Goal: Check status: Check status

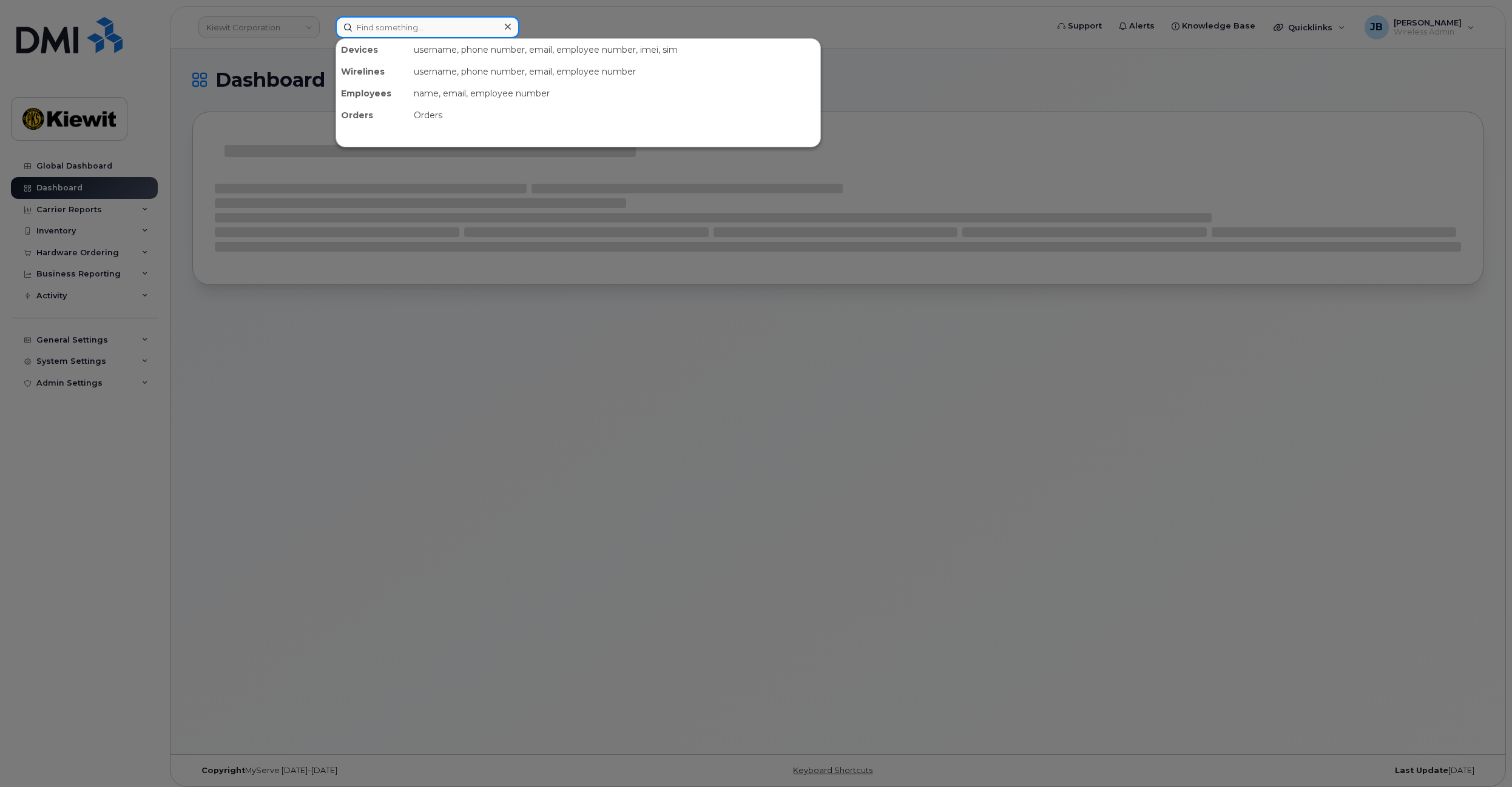
click at [404, 29] on input at bounding box center [427, 26] width 184 height 22
paste input "Curt.McMillan"
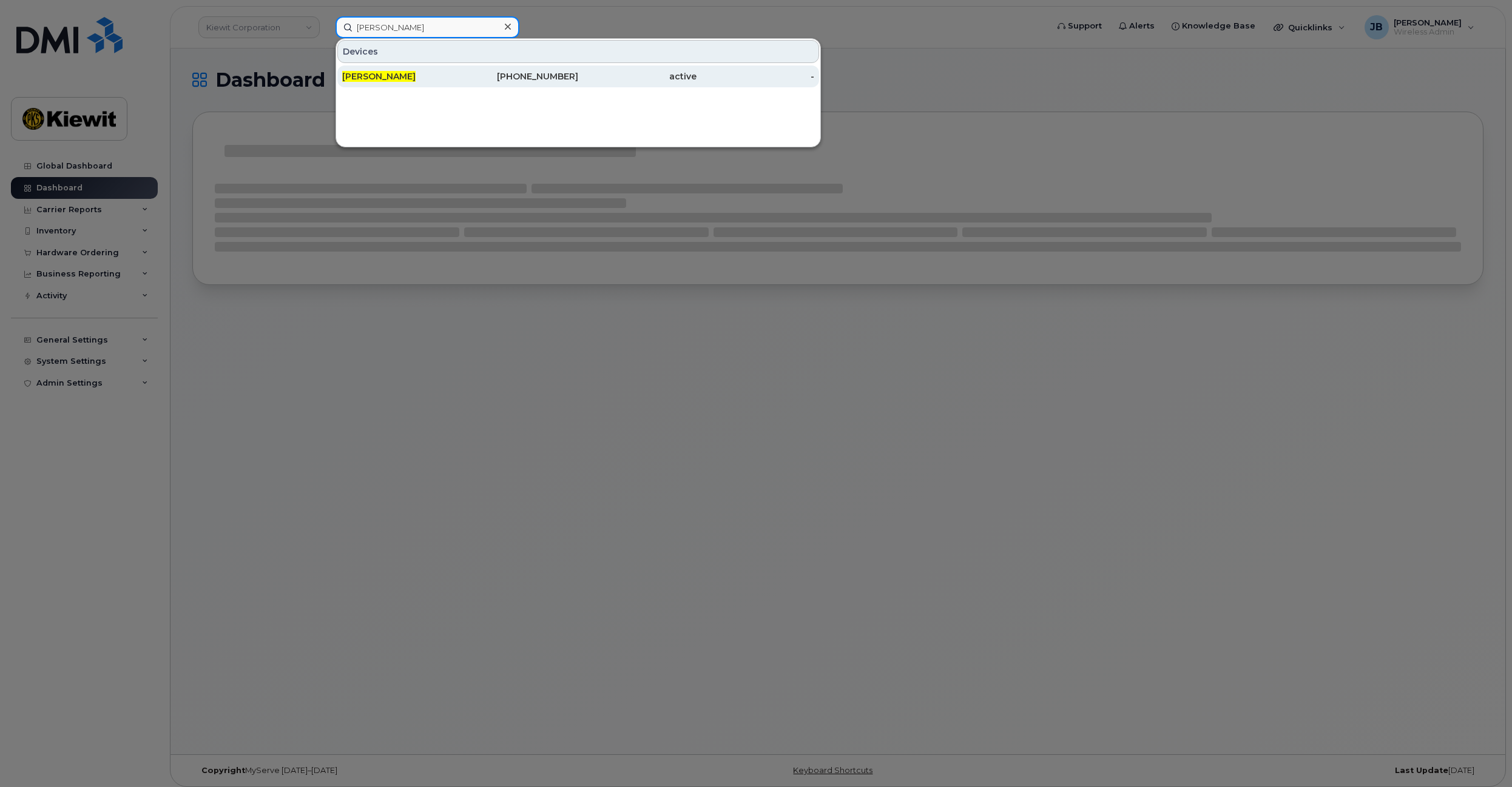
type input "Curt McMillan"
click at [430, 69] on div "CURT MCMILLAN" at bounding box center [401, 75] width 118 height 22
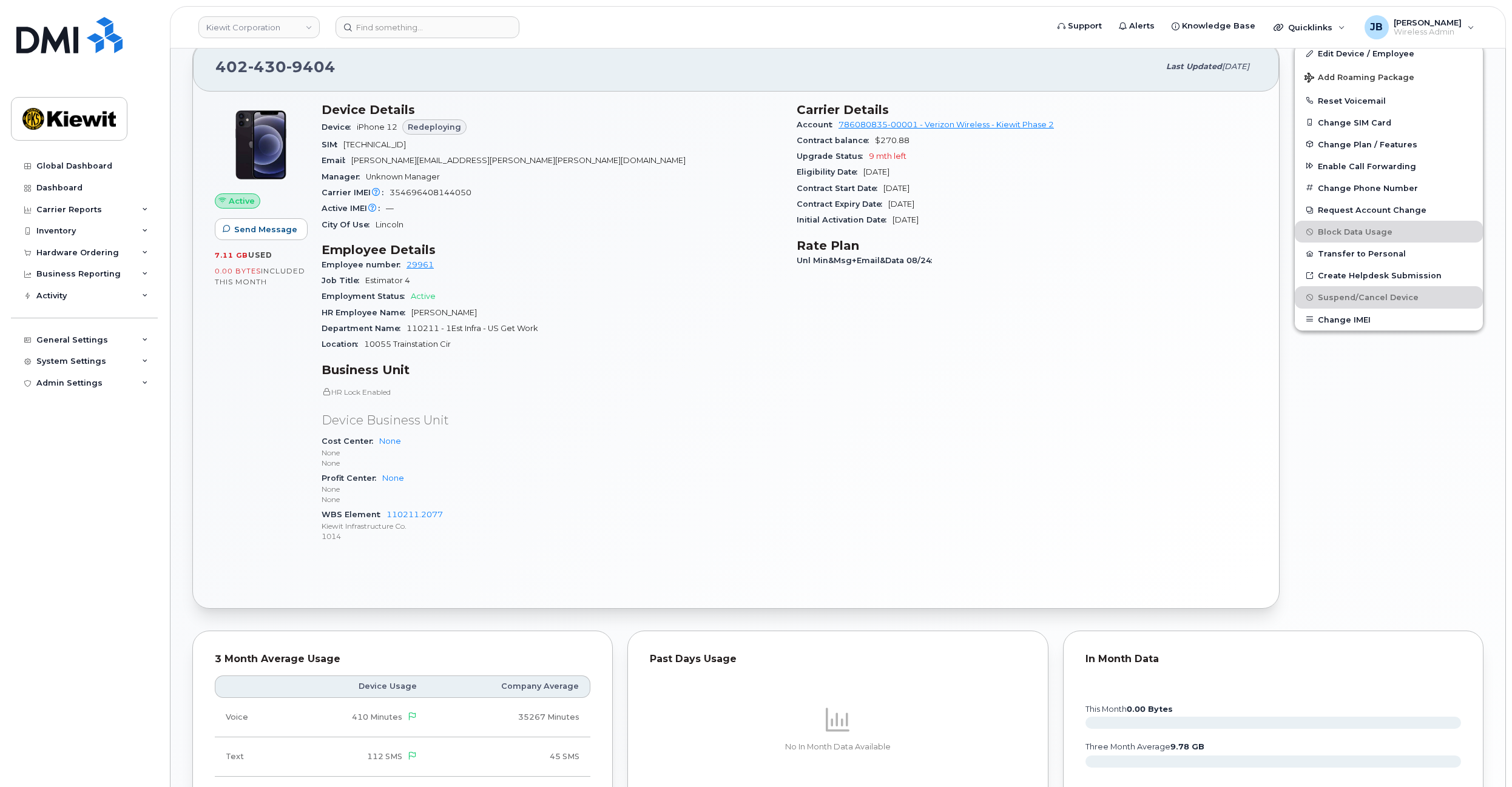
scroll to position [243, 0]
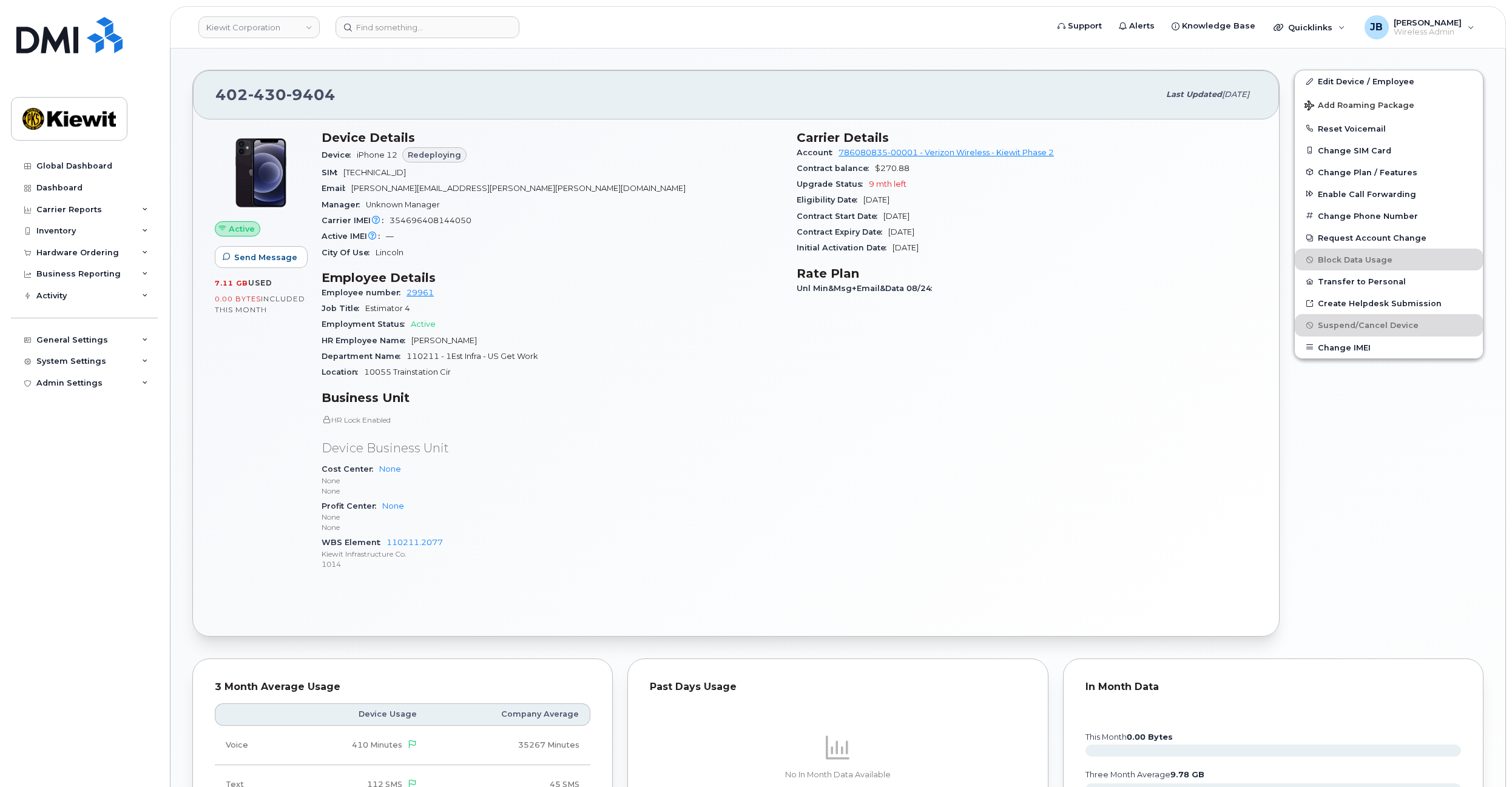
drag, startPoint x: 928, startPoint y: 192, endPoint x: 957, endPoint y: 226, distance: 44.7
click at [953, 224] on section "Carrier Details Account 786080835-00001 - Verizon Wireless - Kiewit Phase 2 Con…" at bounding box center [1027, 193] width 461 height 126
click at [957, 226] on div "Contract Expiry Date Jun 27, 2026" at bounding box center [1027, 232] width 461 height 16
drag, startPoint x: 954, startPoint y: 205, endPoint x: 960, endPoint y: 224, distance: 19.9
click at [960, 224] on section "Carrier Details Account 786080835-00001 - Verizon Wireless - Kiewit Phase 2 Con…" at bounding box center [1027, 193] width 461 height 126
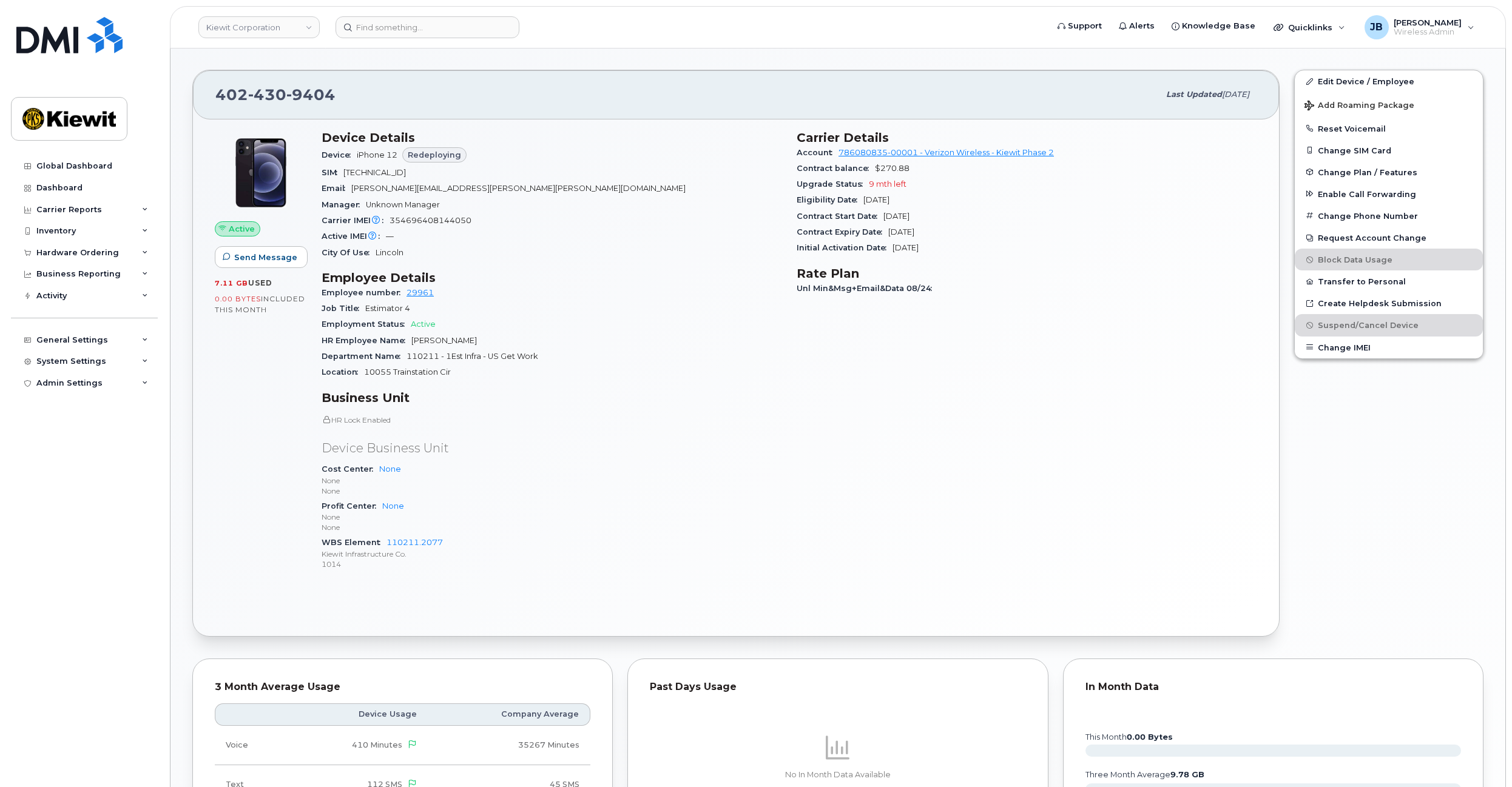
click at [961, 230] on div "Contract Expiry Date Jun 27, 2026" at bounding box center [1027, 232] width 461 height 16
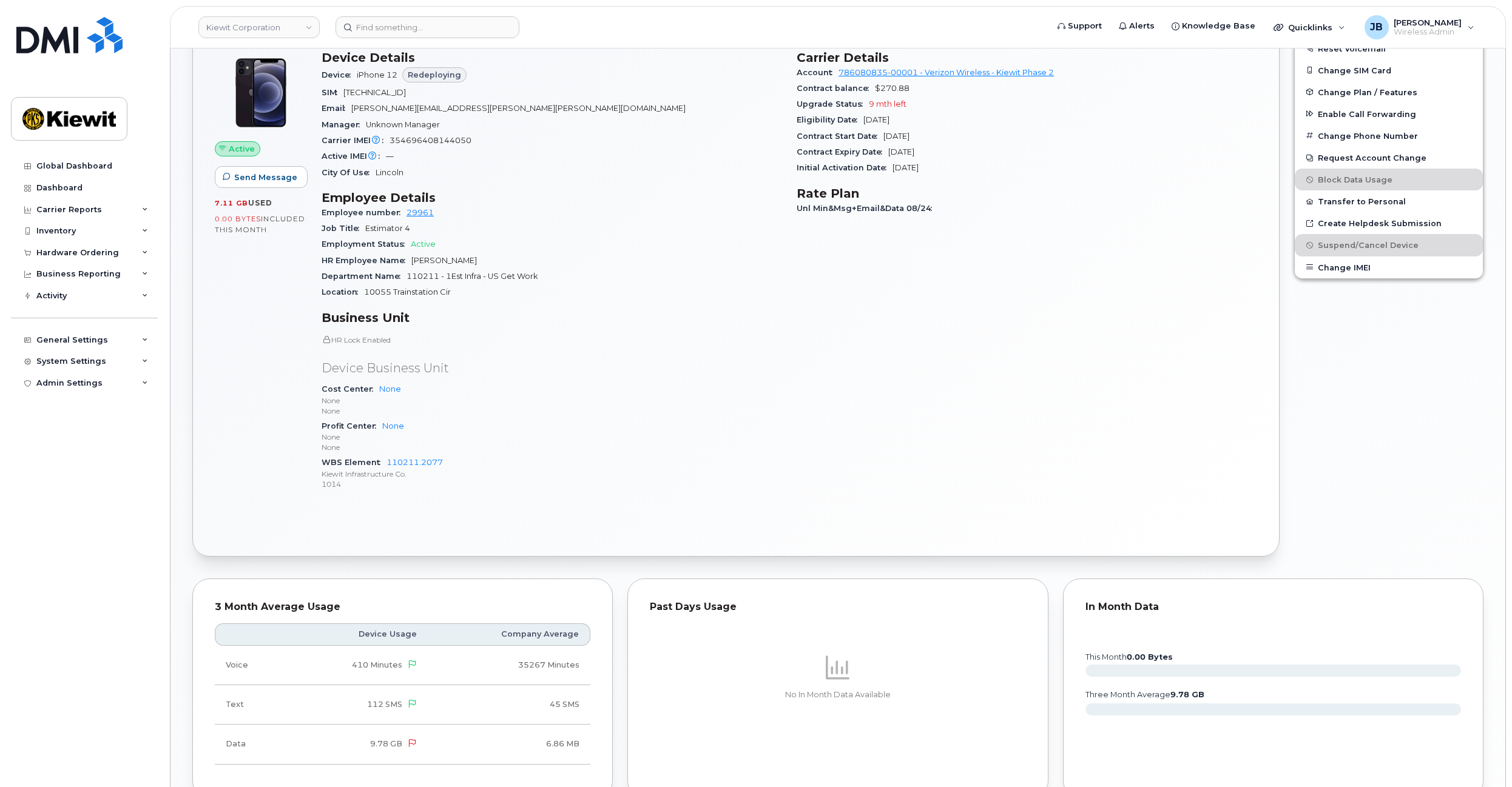
drag, startPoint x: 634, startPoint y: 249, endPoint x: 640, endPoint y: 298, distance: 49.4
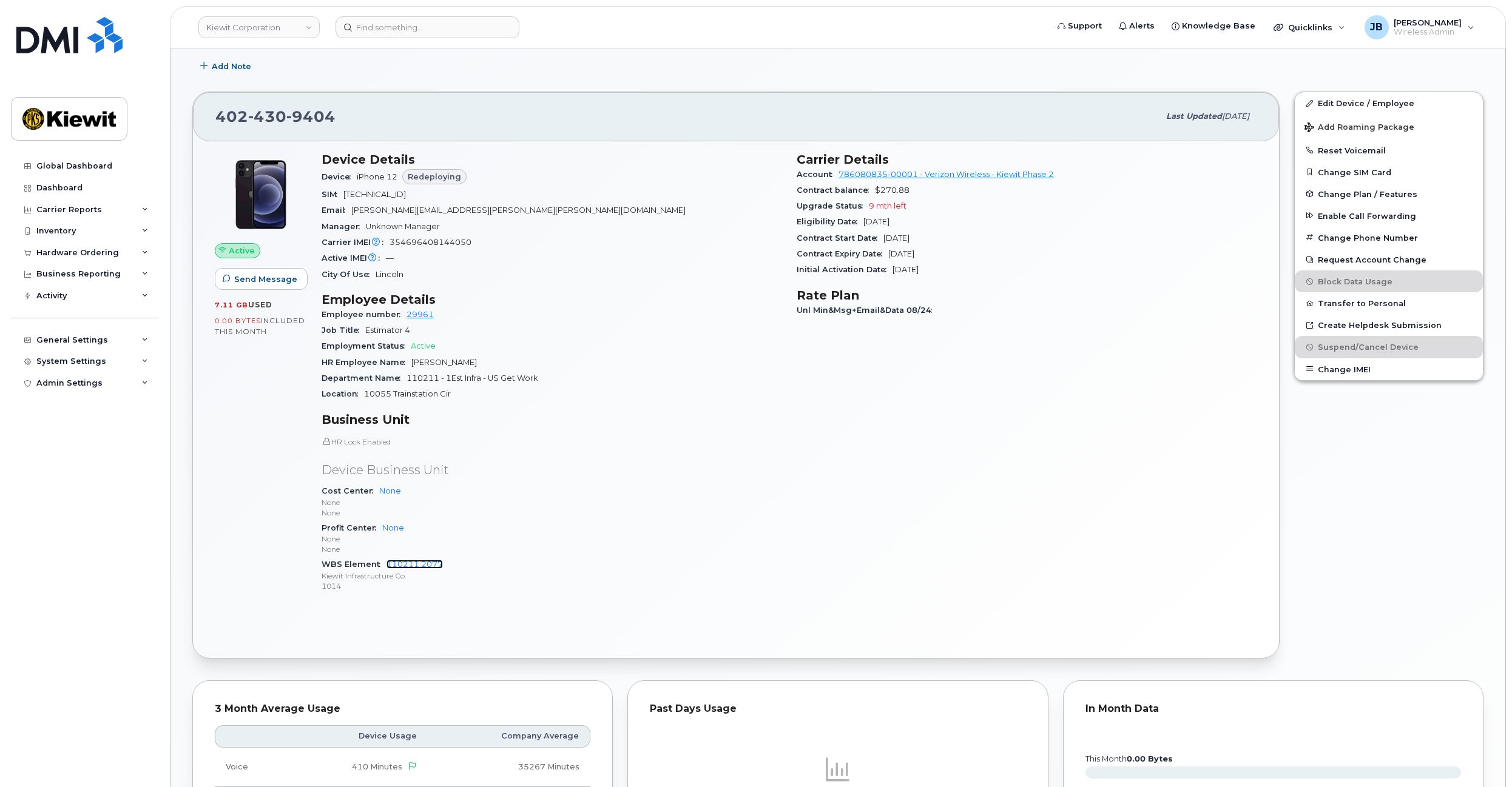
scroll to position [27, 0]
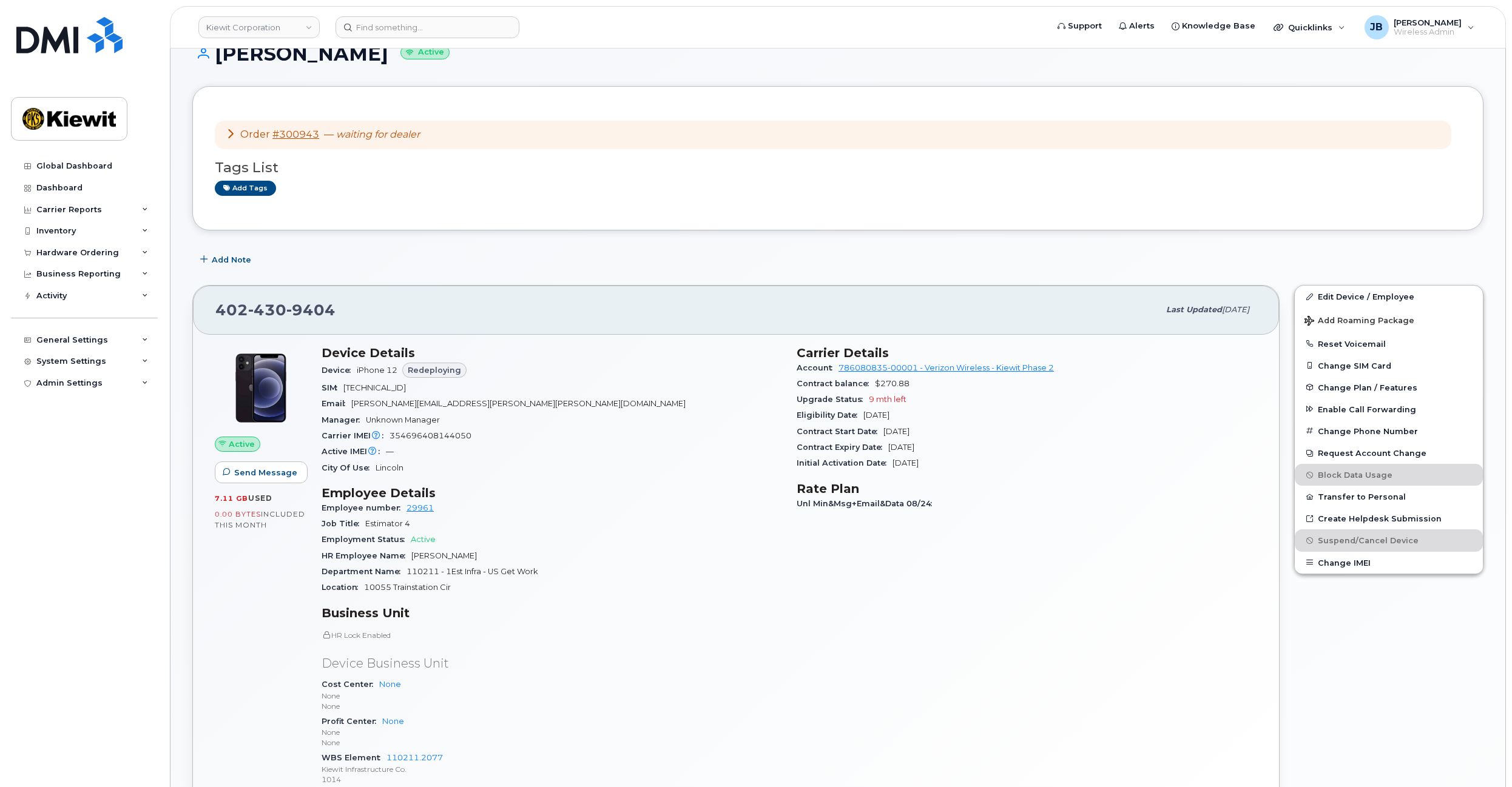
click at [230, 137] on icon at bounding box center [230, 133] width 9 height 9
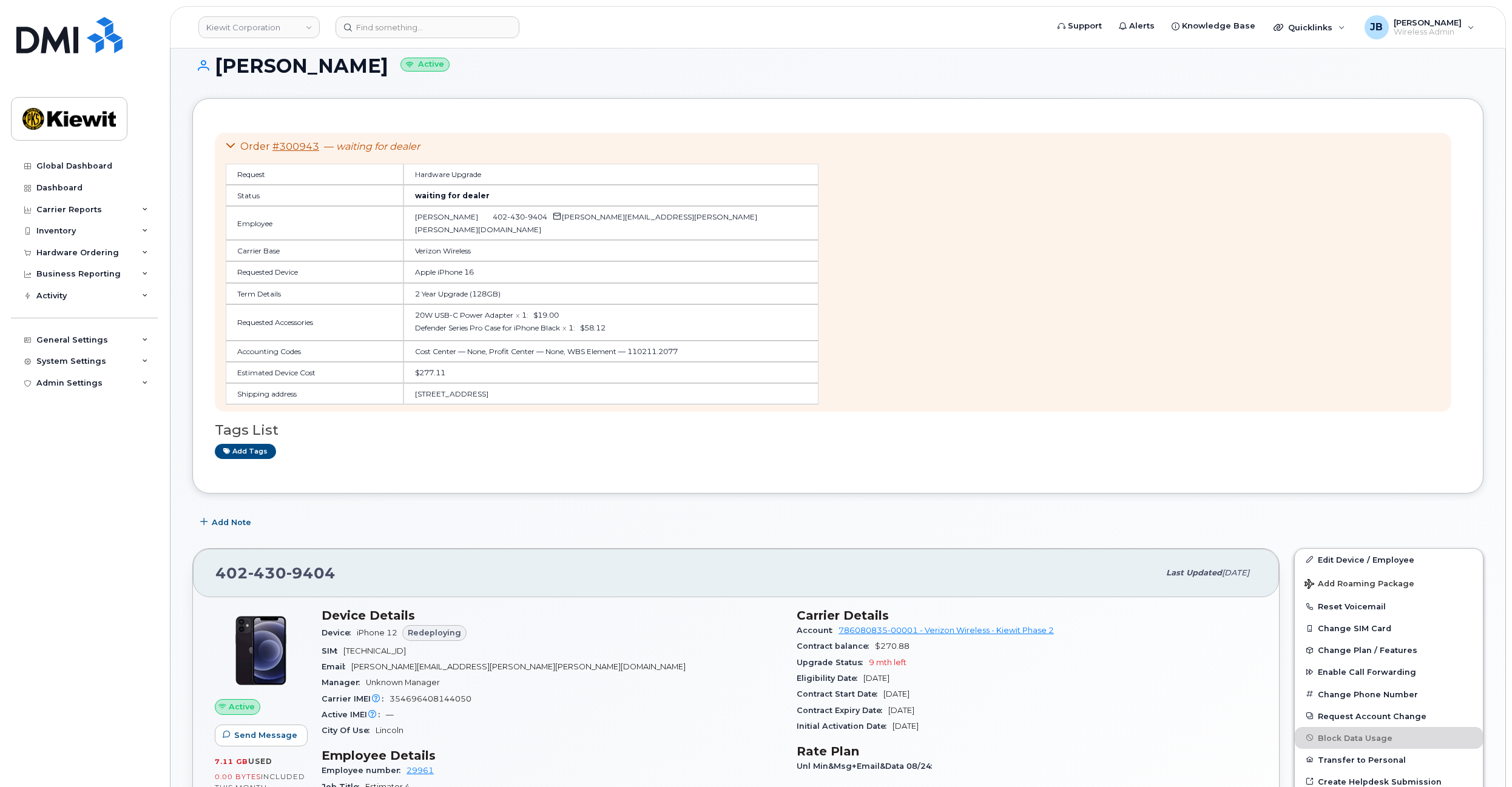
scroll to position [0, 0]
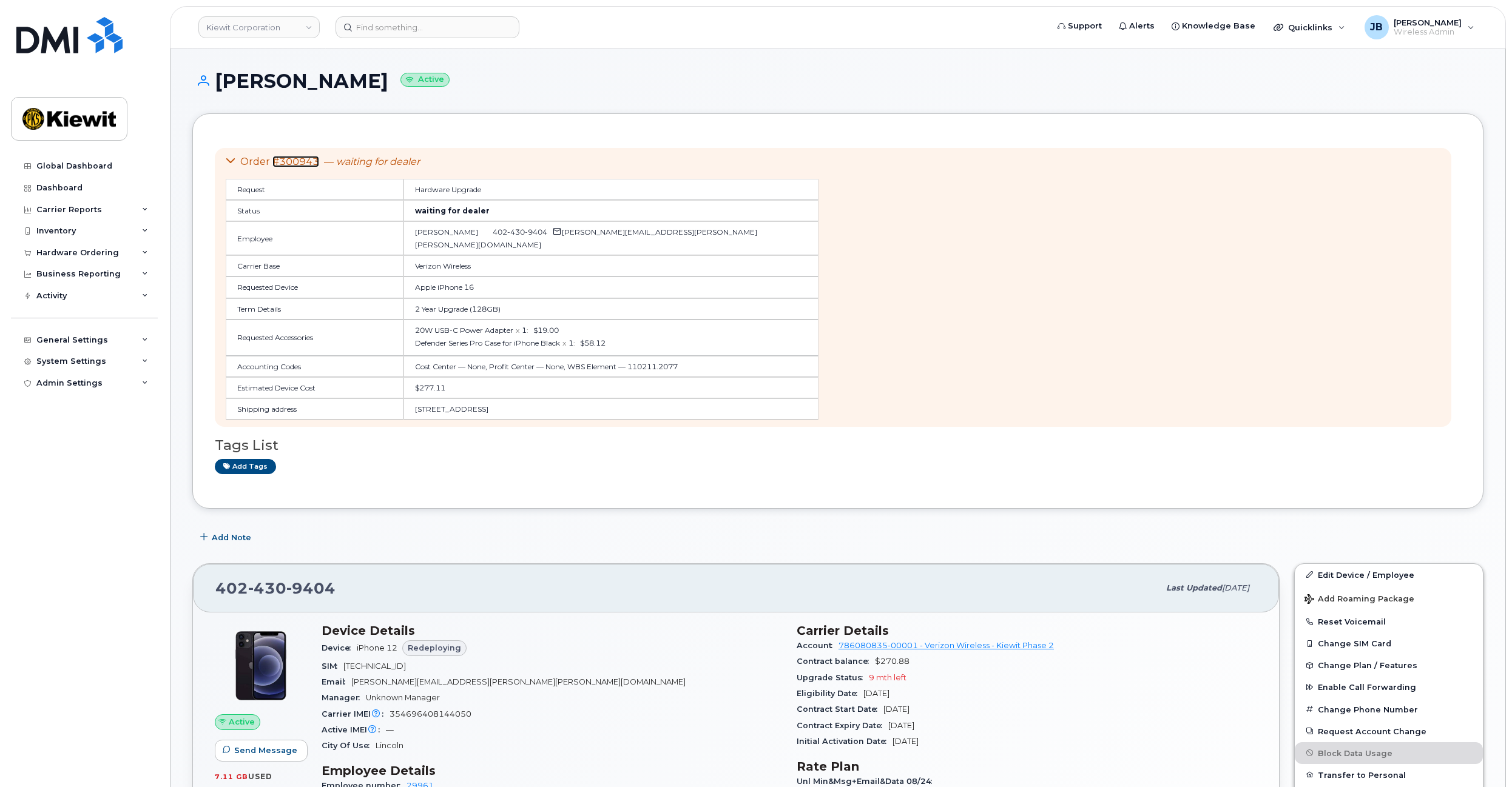
click at [301, 160] on link "#300943" at bounding box center [295, 161] width 46 height 11
drag, startPoint x: 577, startPoint y: 348, endPoint x: 580, endPoint y: 340, distance: 8.5
click at [580, 340] on td "20W USB-C Power Adapter x 1 : $19.00 Defender Series Pro Case for iPhone Black …" at bounding box center [611, 338] width 415 height 37
click at [585, 342] on div "Defender Series Pro Case for iPhone Black x 1 : $58.12" at bounding box center [611, 343] width 392 height 10
click at [588, 343] on div "Defender Series Pro Case for iPhone Black x 1 : $58.12" at bounding box center [611, 343] width 392 height 10
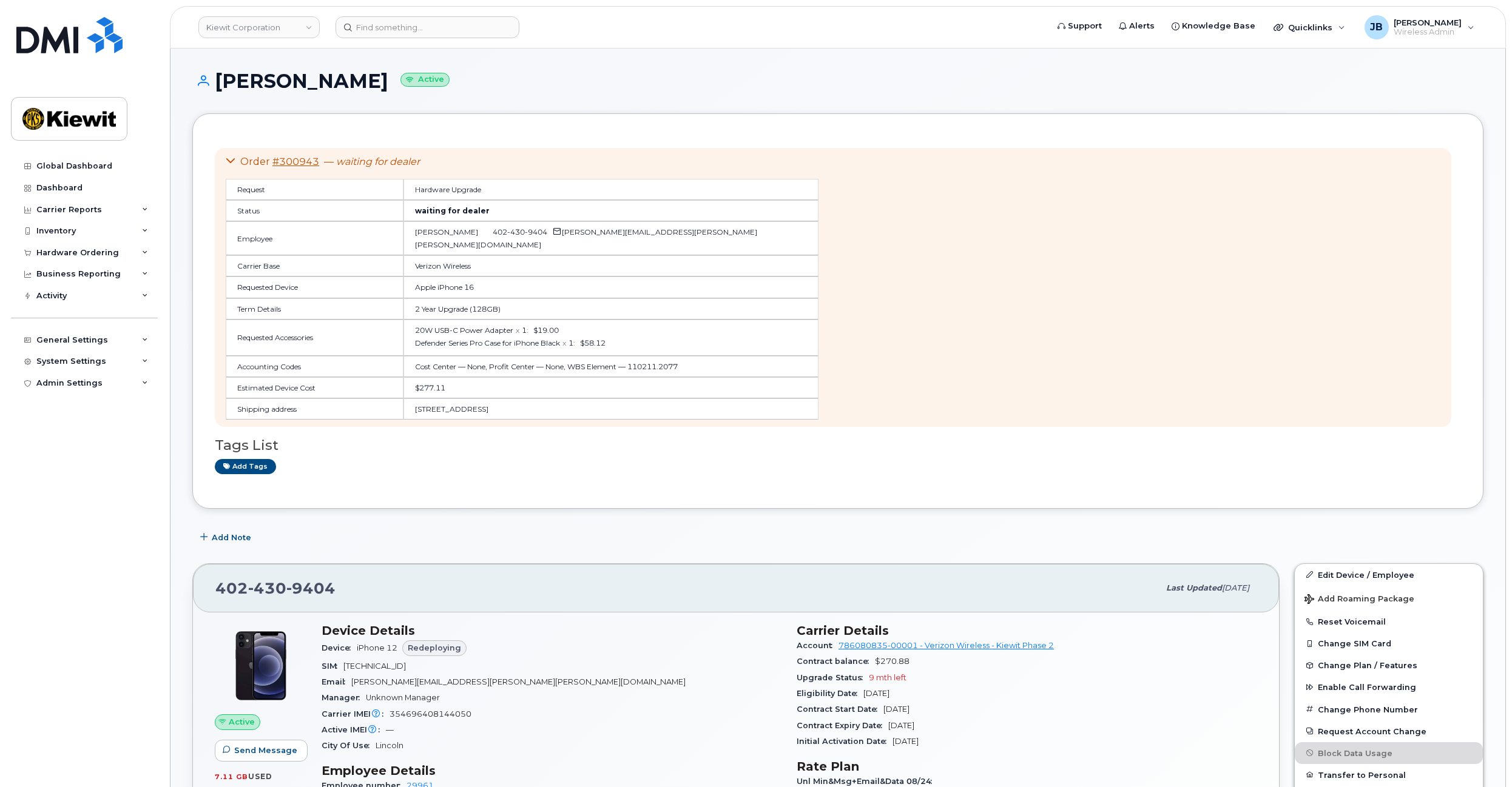
drag, startPoint x: 594, startPoint y: 374, endPoint x: 589, endPoint y: 378, distance: 6.4
click at [589, 377] on td "Cost Center — None, Profit Center — None, WBS Element — 110211.2077" at bounding box center [611, 366] width 415 height 21
click at [584, 375] on td "Cost Center — None, Profit Center — None, WBS Element — 110211.2077" at bounding box center [611, 366] width 415 height 21
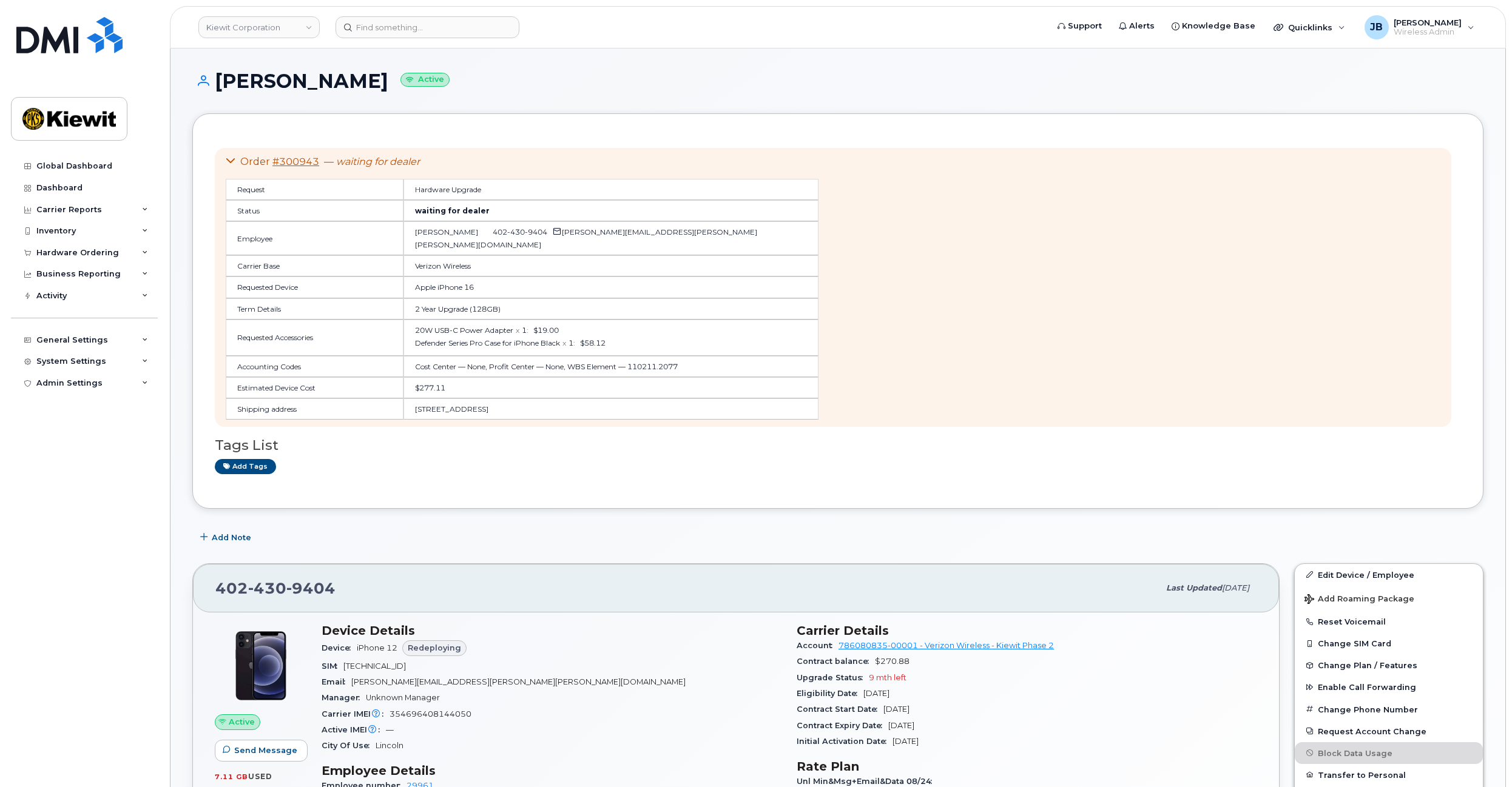
click at [586, 343] on div "Defender Series Pro Case for iPhone Black x 1 : $58.12" at bounding box center [611, 343] width 392 height 10
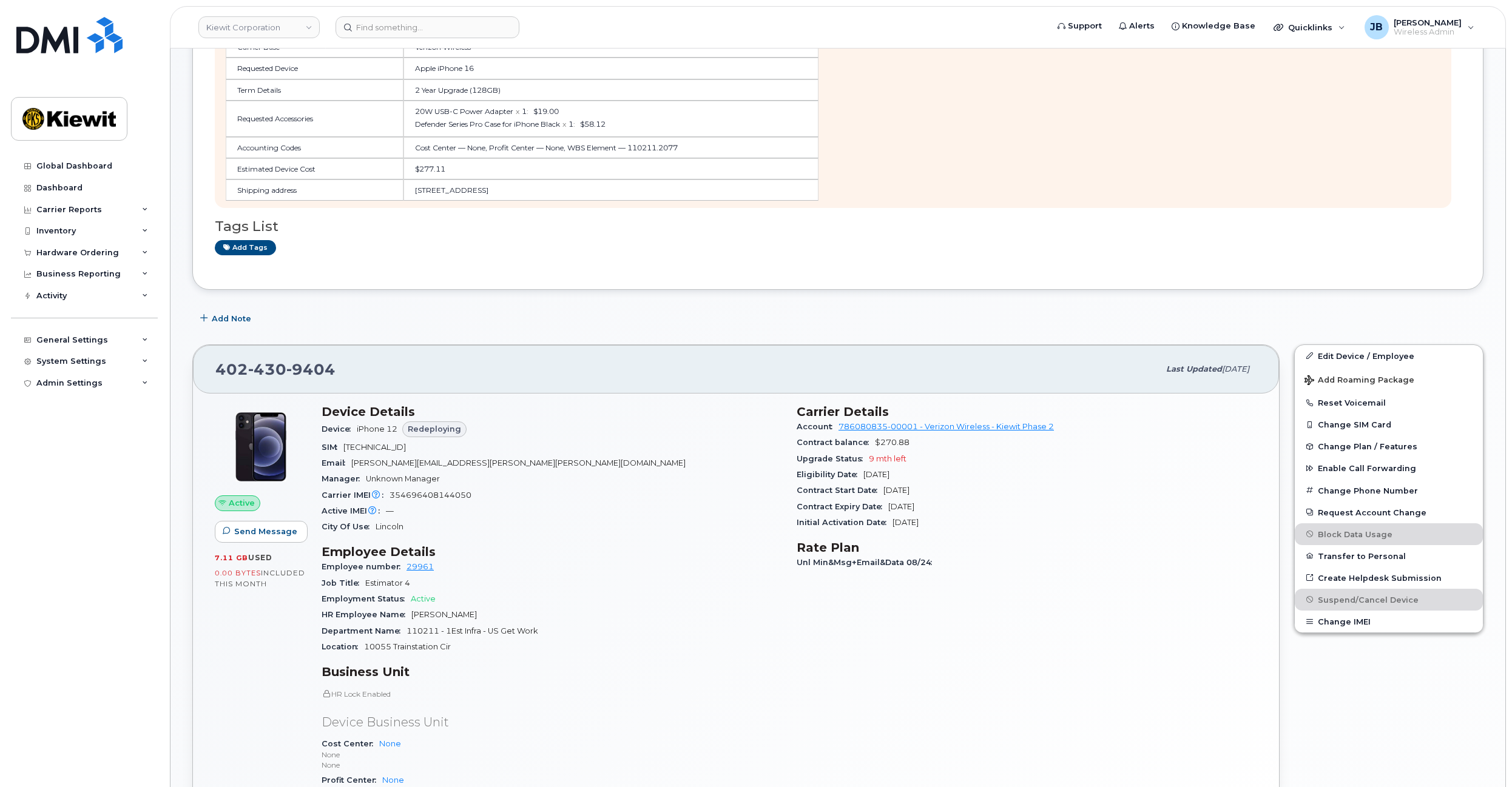
scroll to position [303, 0]
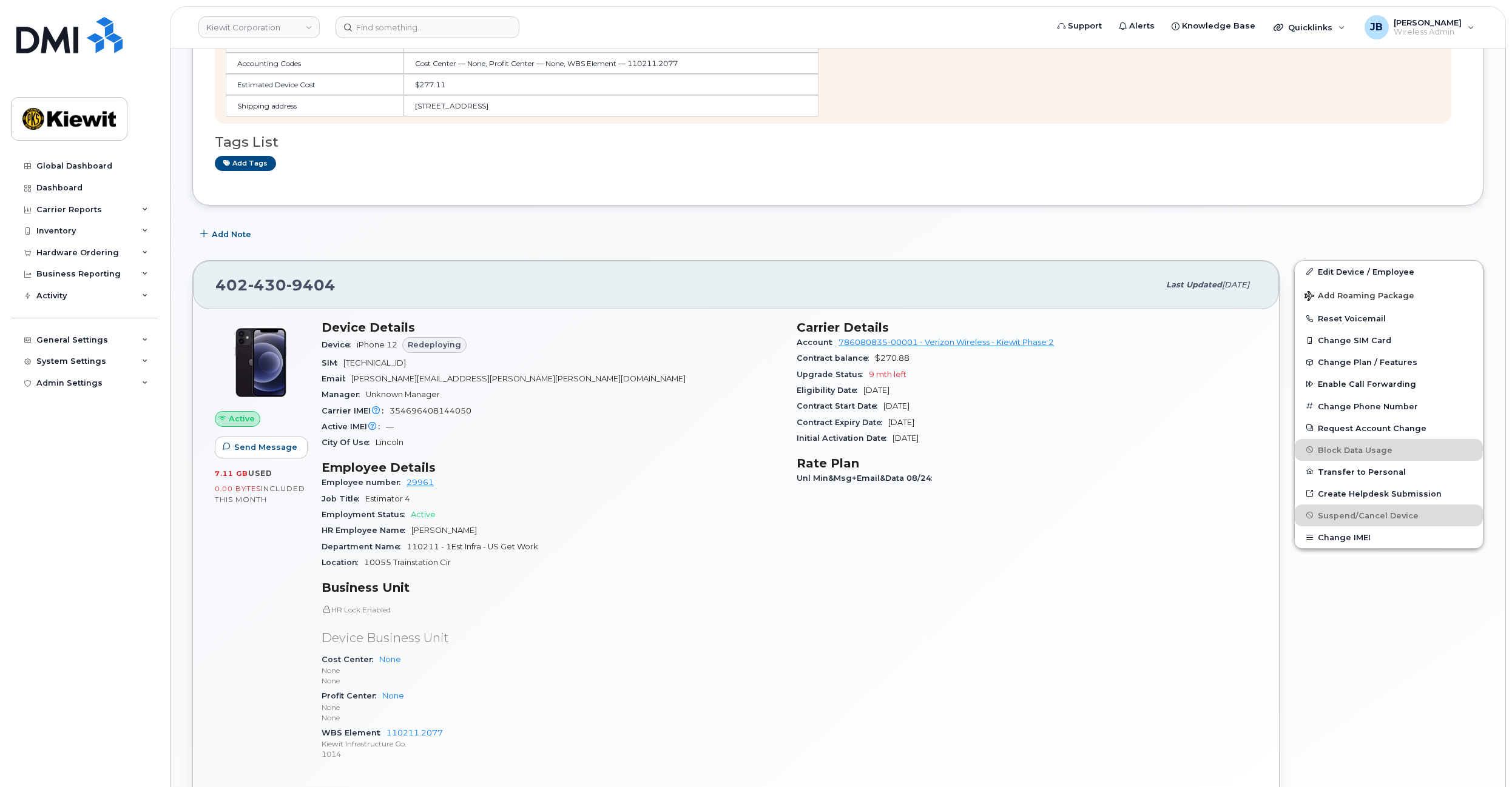
drag, startPoint x: 599, startPoint y: 307, endPoint x: 430, endPoint y: 291, distance: 169.8
click at [430, 291] on div "402 430 9404" at bounding box center [687, 285] width 944 height 25
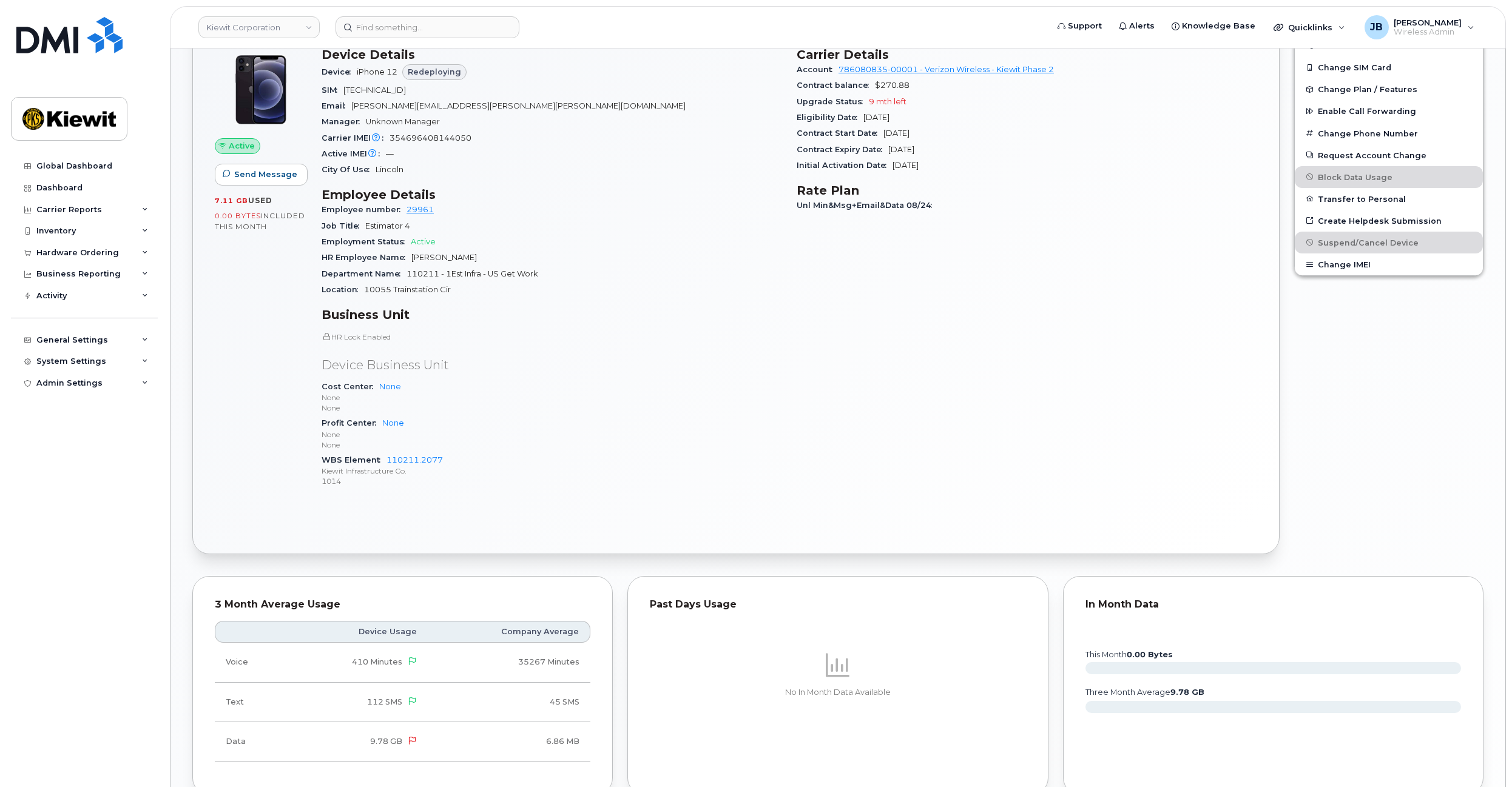
drag, startPoint x: 703, startPoint y: 237, endPoint x: 697, endPoint y: 275, distance: 38.5
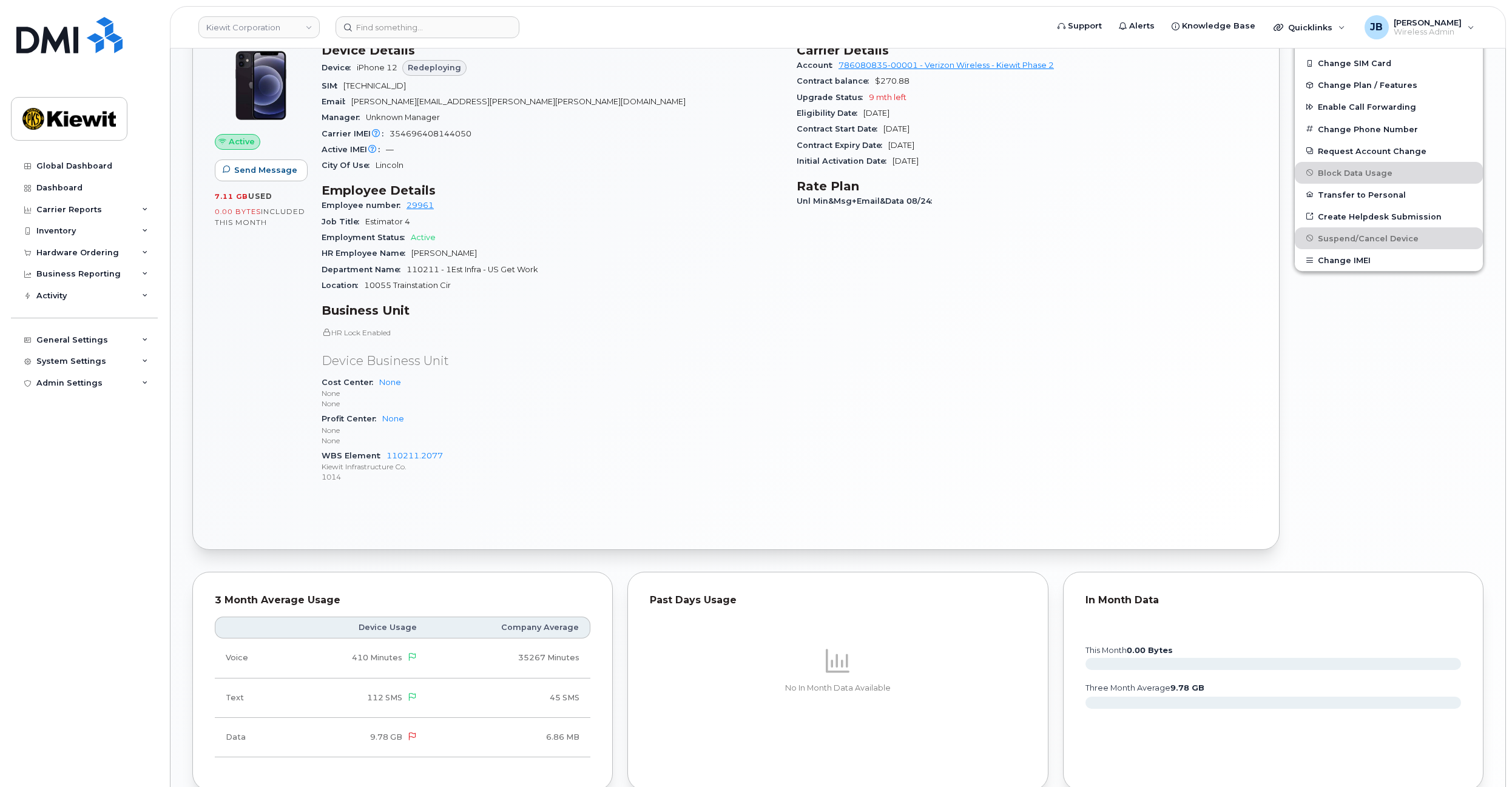
click at [604, 293] on div "Location 10055 Trainstation Cir" at bounding box center [552, 285] width 461 height 16
drag, startPoint x: 615, startPoint y: 241, endPoint x: 619, endPoint y: 294, distance: 53.2
click at [619, 293] on div "Location 10055 Trainstation Cir" at bounding box center [552, 285] width 461 height 16
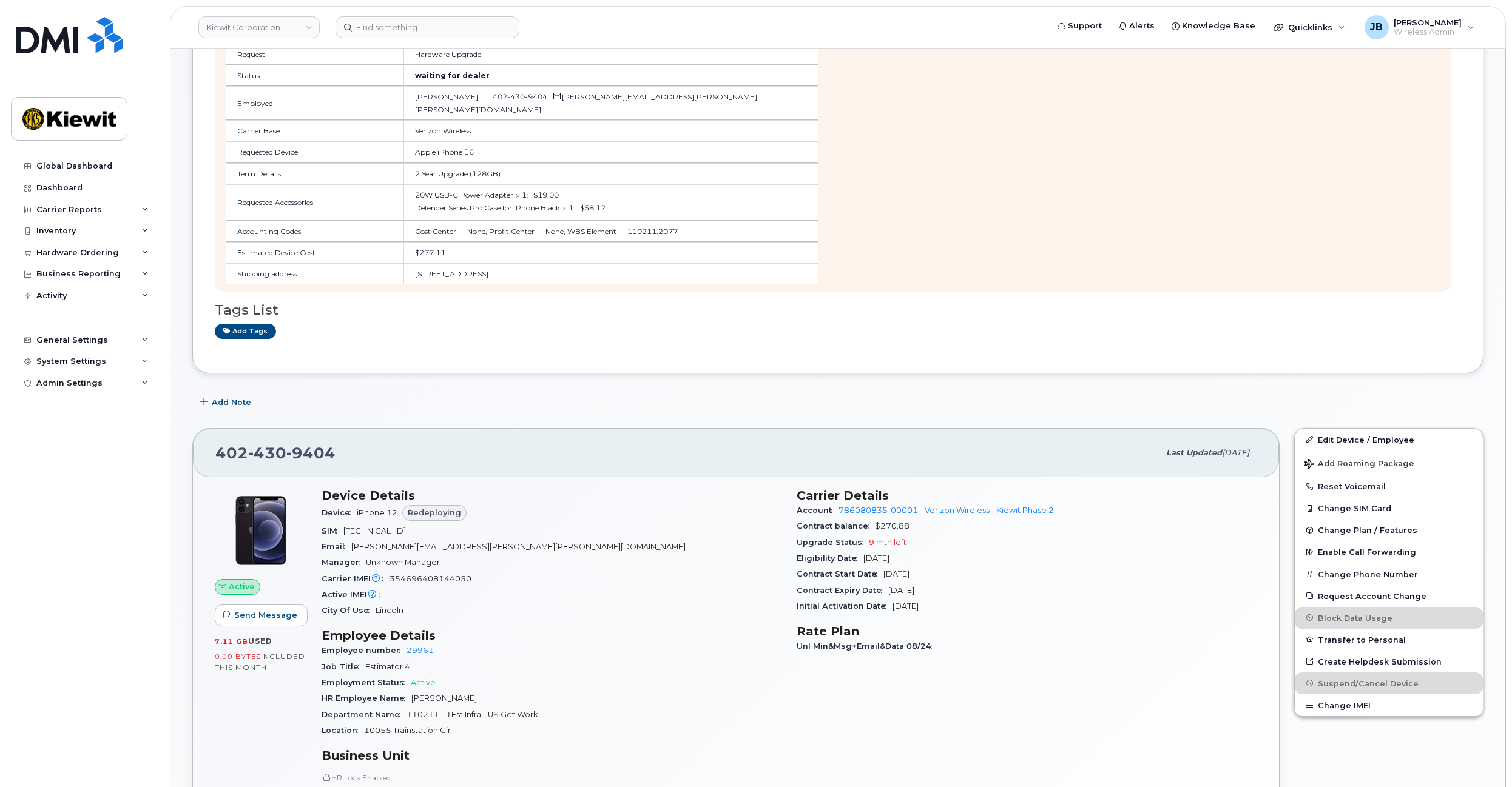
scroll to position [95, 0]
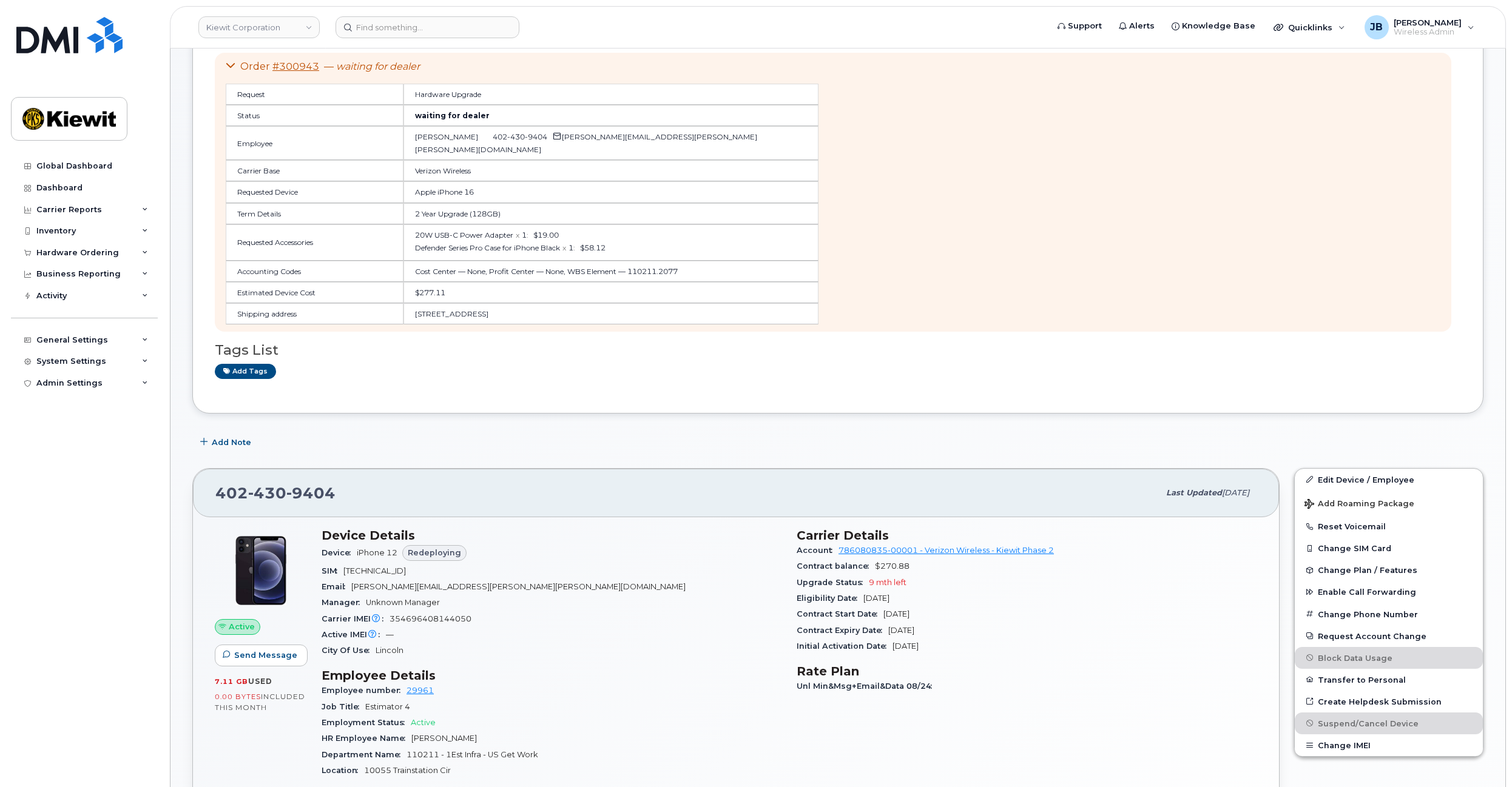
drag, startPoint x: 597, startPoint y: 300, endPoint x: 587, endPoint y: 294, distance: 11.7
click at [587, 294] on td "$277.11" at bounding box center [611, 293] width 415 height 21
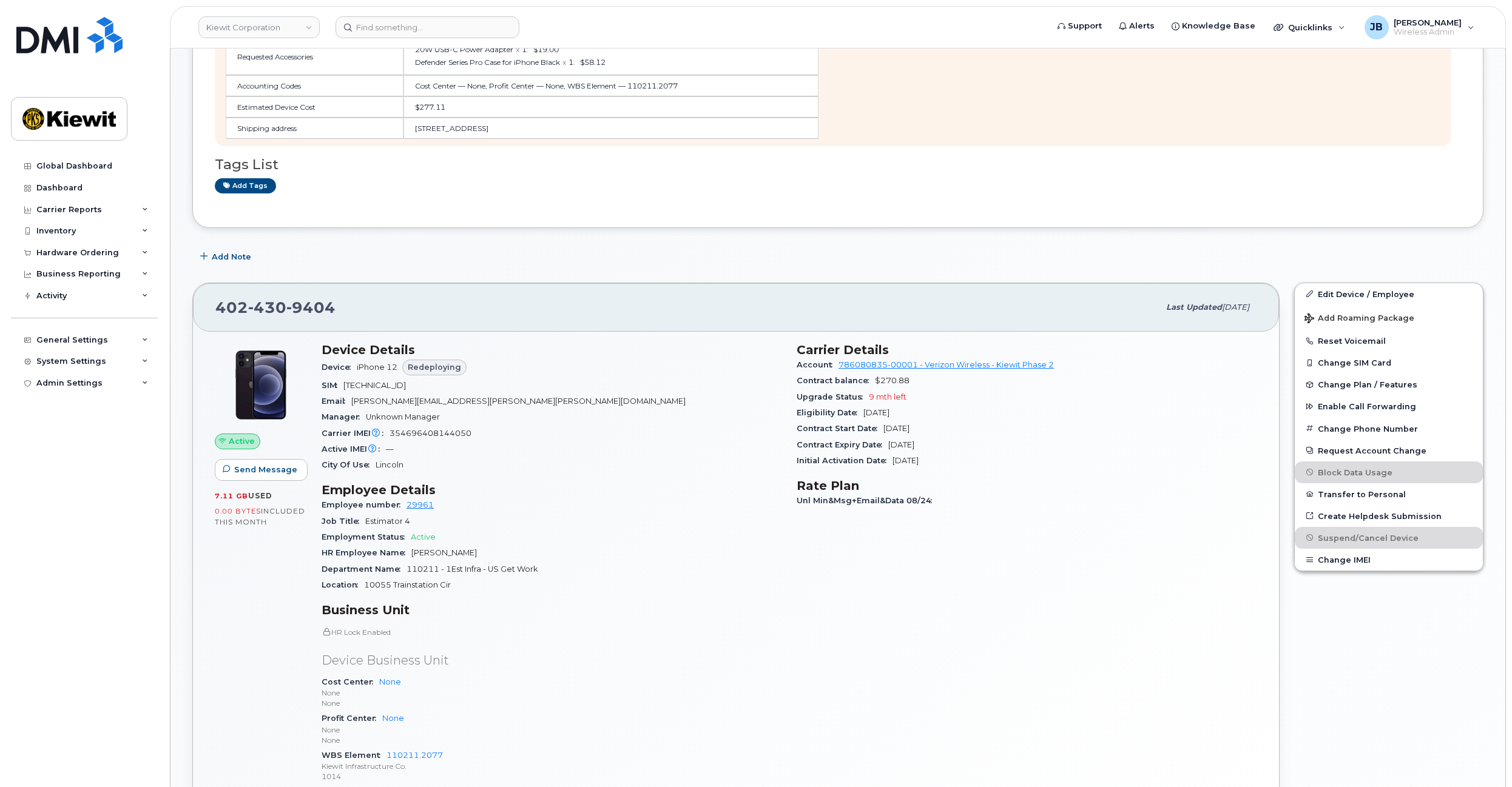
drag, startPoint x: 649, startPoint y: 200, endPoint x: 655, endPoint y: 262, distance: 62.3
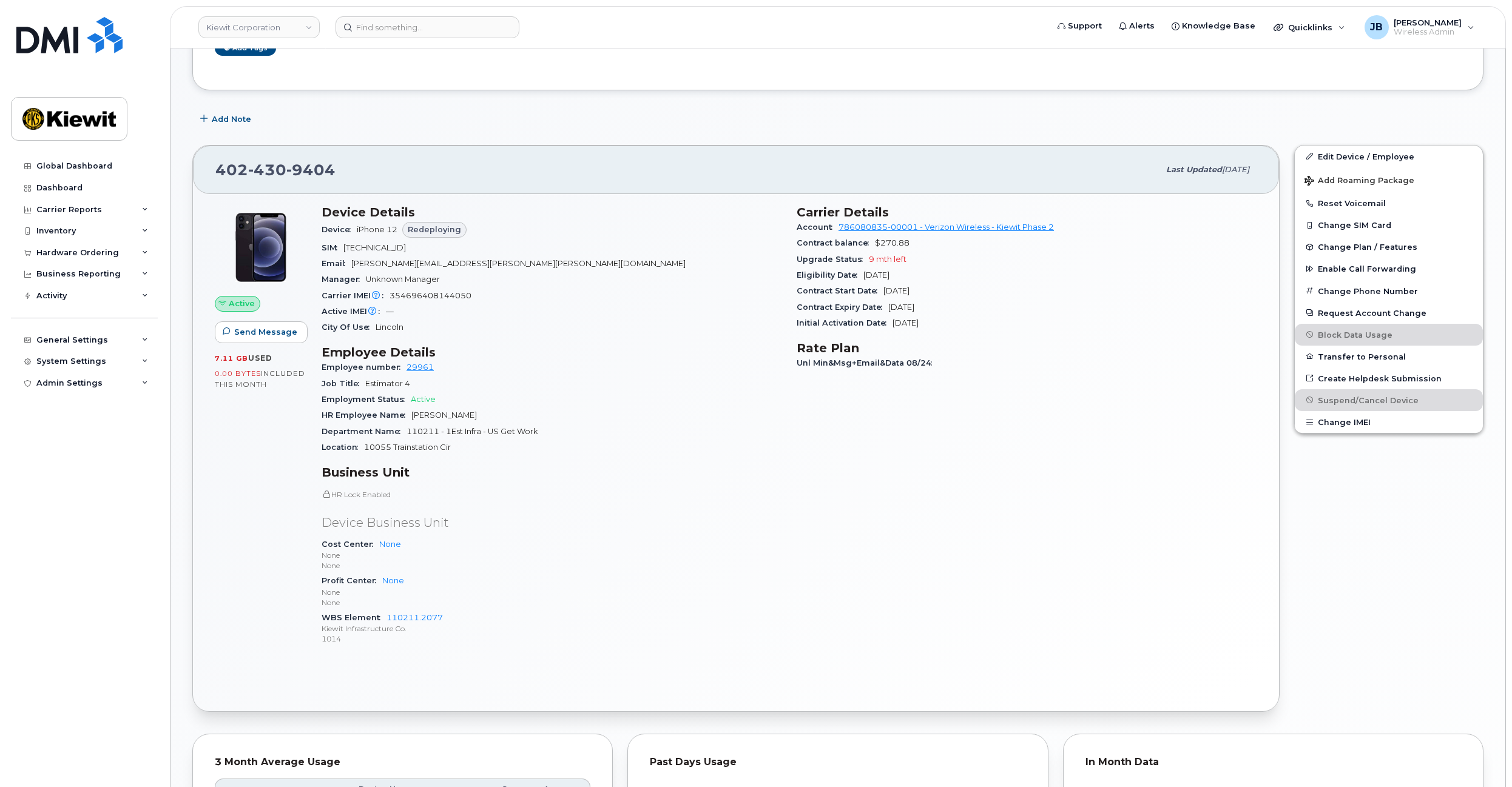
scroll to position [591, 0]
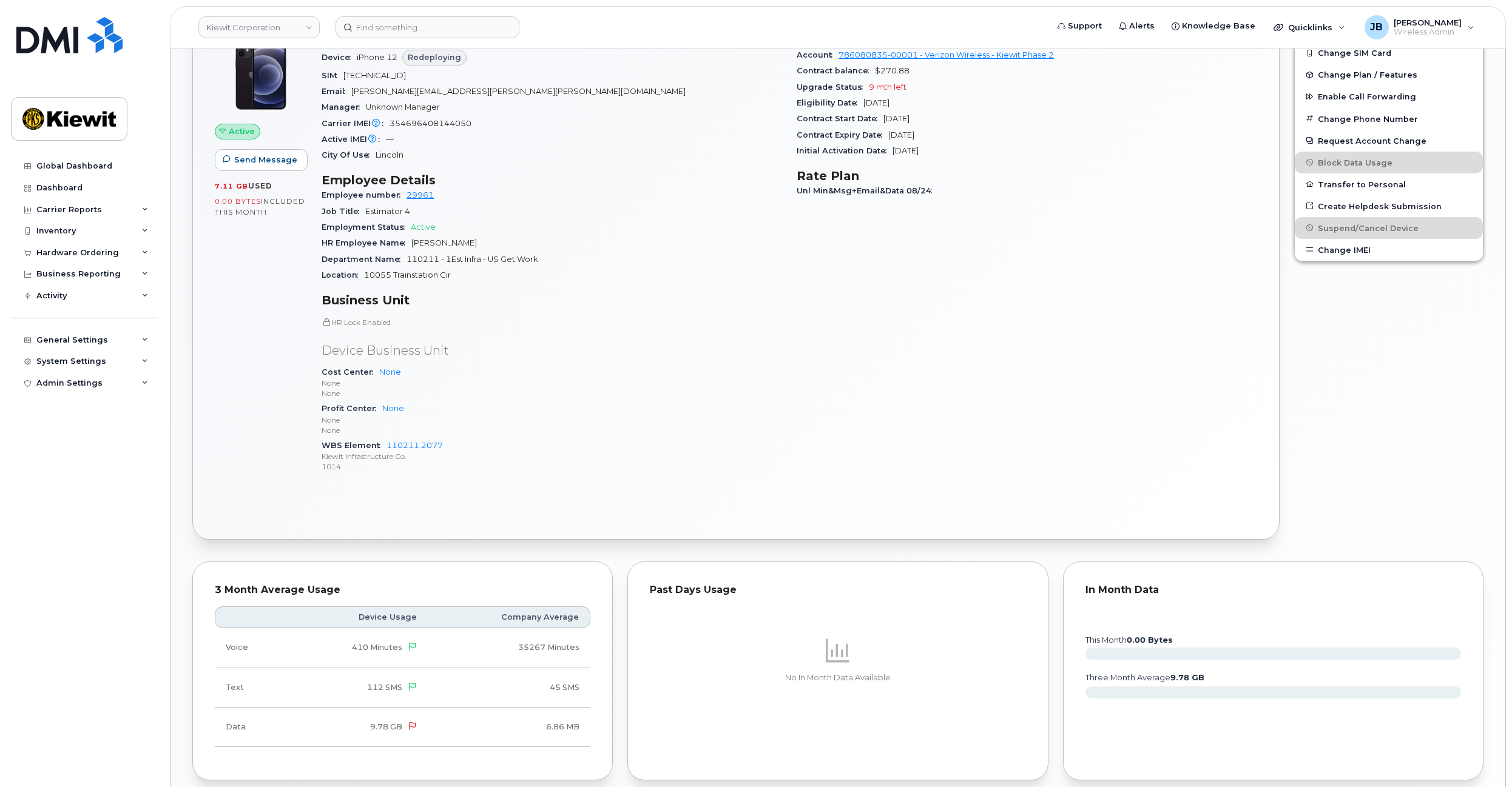
click at [1132, 183] on h3 "Rate Plan" at bounding box center [1027, 176] width 461 height 14
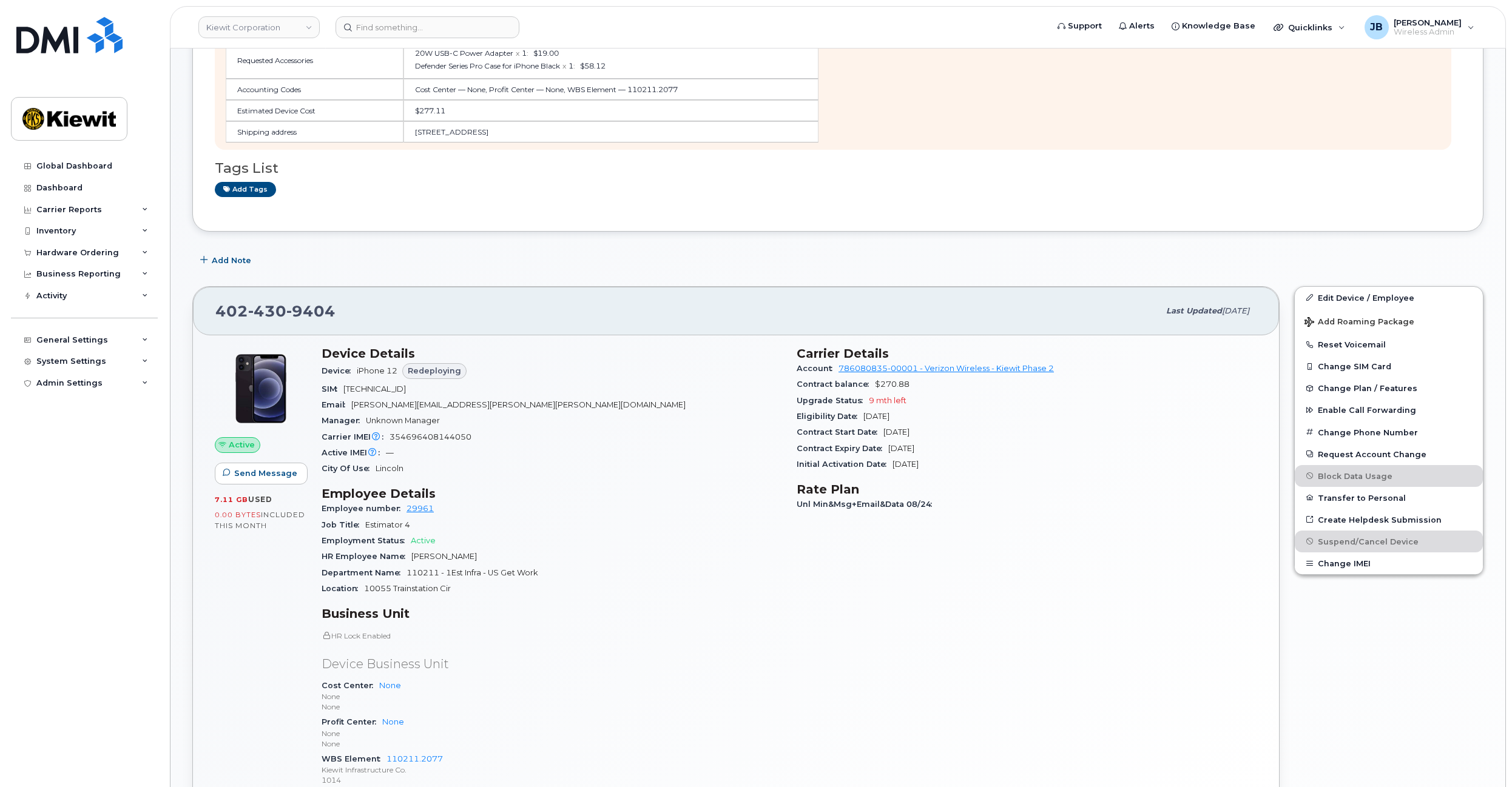
drag, startPoint x: 740, startPoint y: 299, endPoint x: 734, endPoint y: 346, distance: 47.4
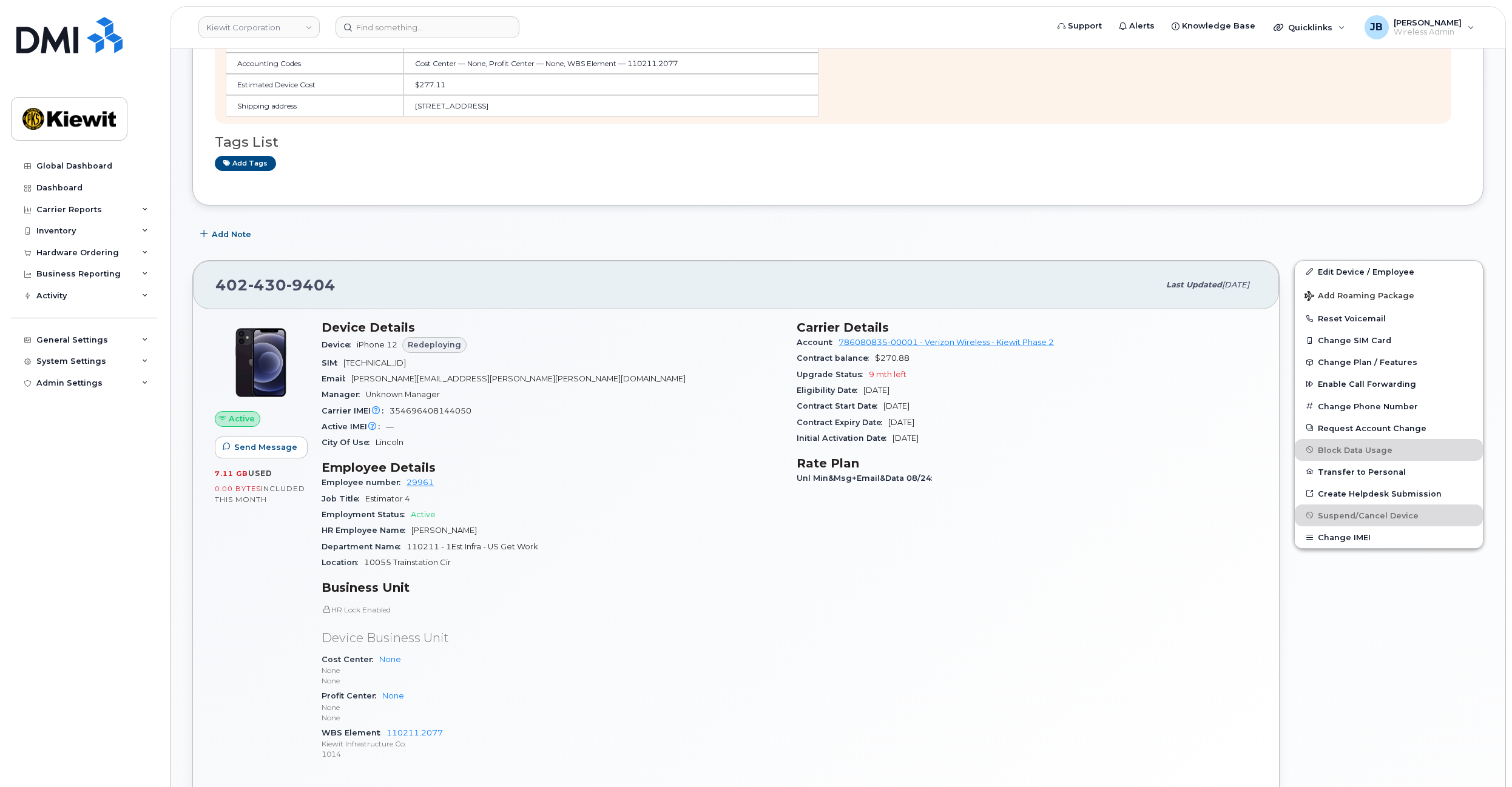
drag, startPoint x: 723, startPoint y: 334, endPoint x: 720, endPoint y: 360, distance: 26.2
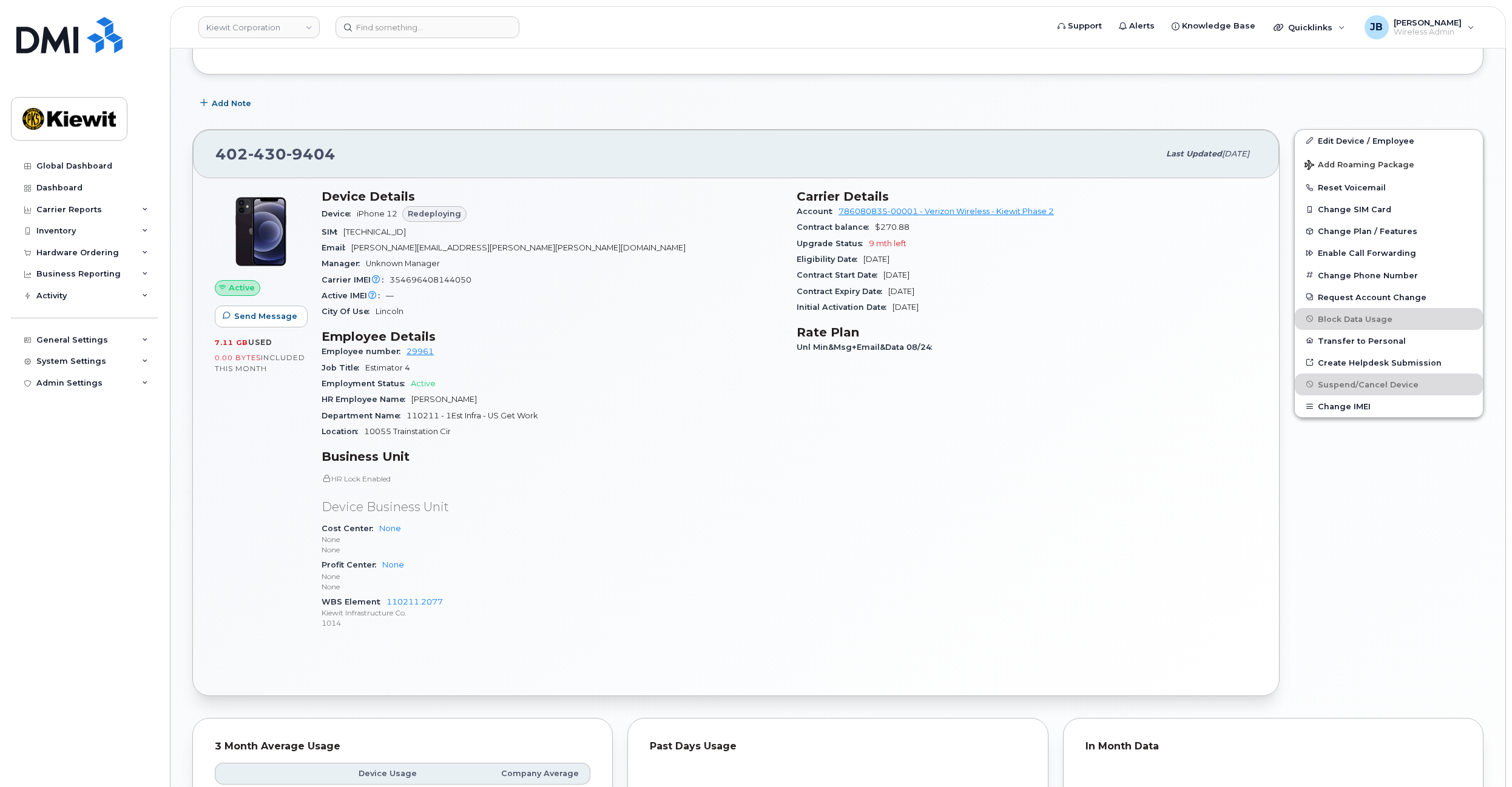
scroll to position [461, 0]
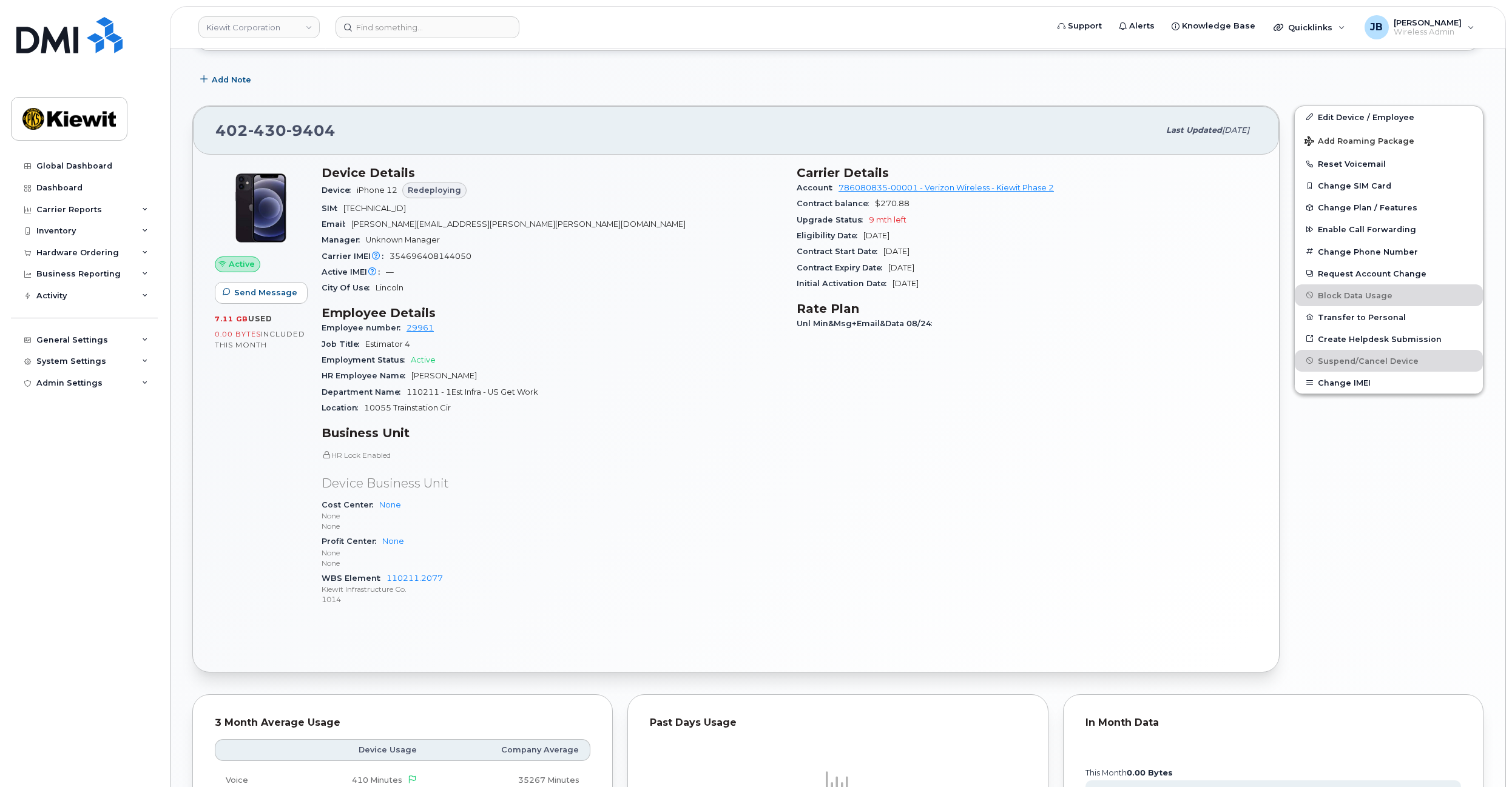
drag, startPoint x: 697, startPoint y: 296, endPoint x: 703, endPoint y: 334, distance: 38.5
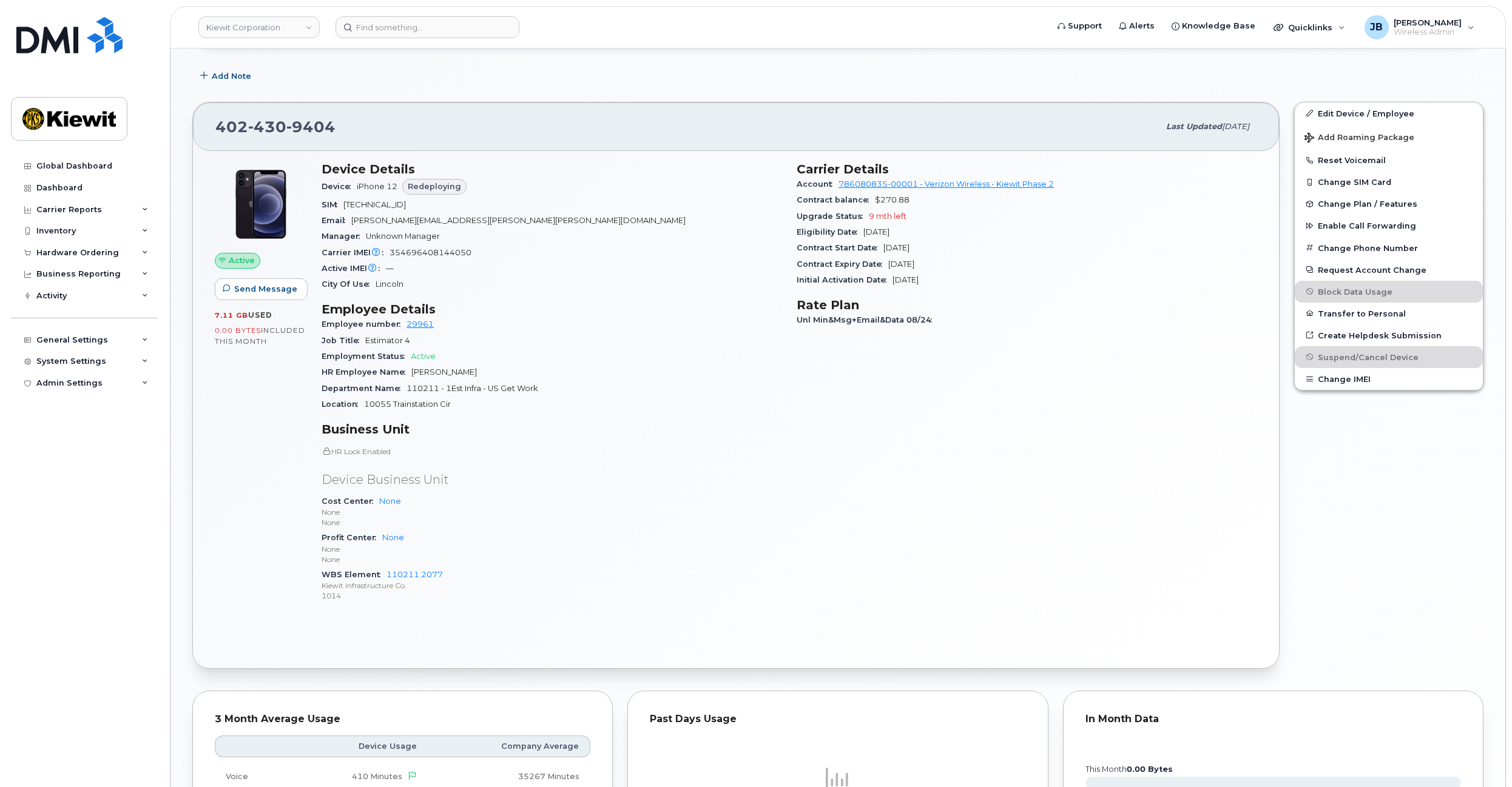
click at [939, 310] on h3 "Rate Plan" at bounding box center [1027, 305] width 461 height 14
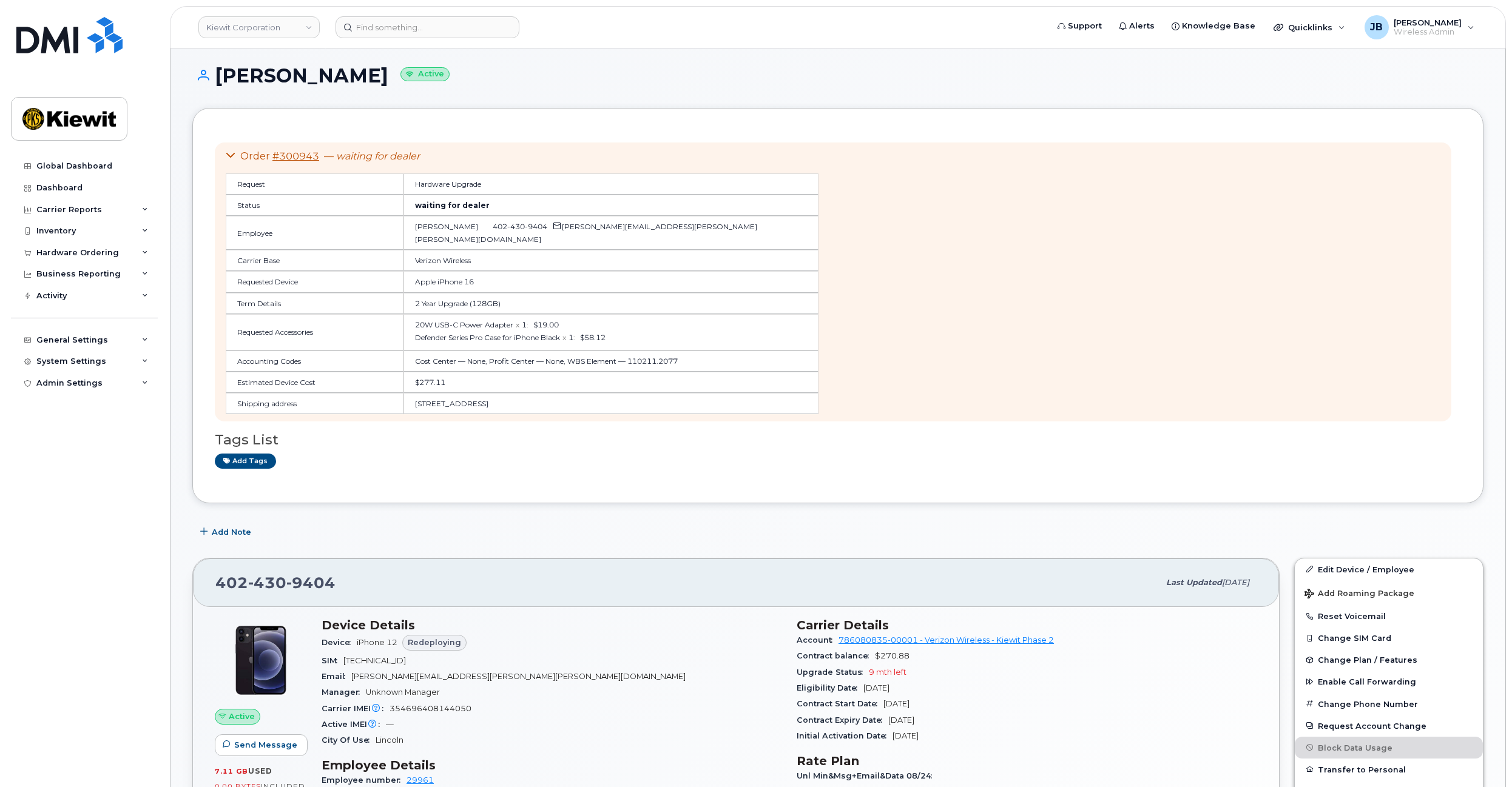
scroll to position [0, 0]
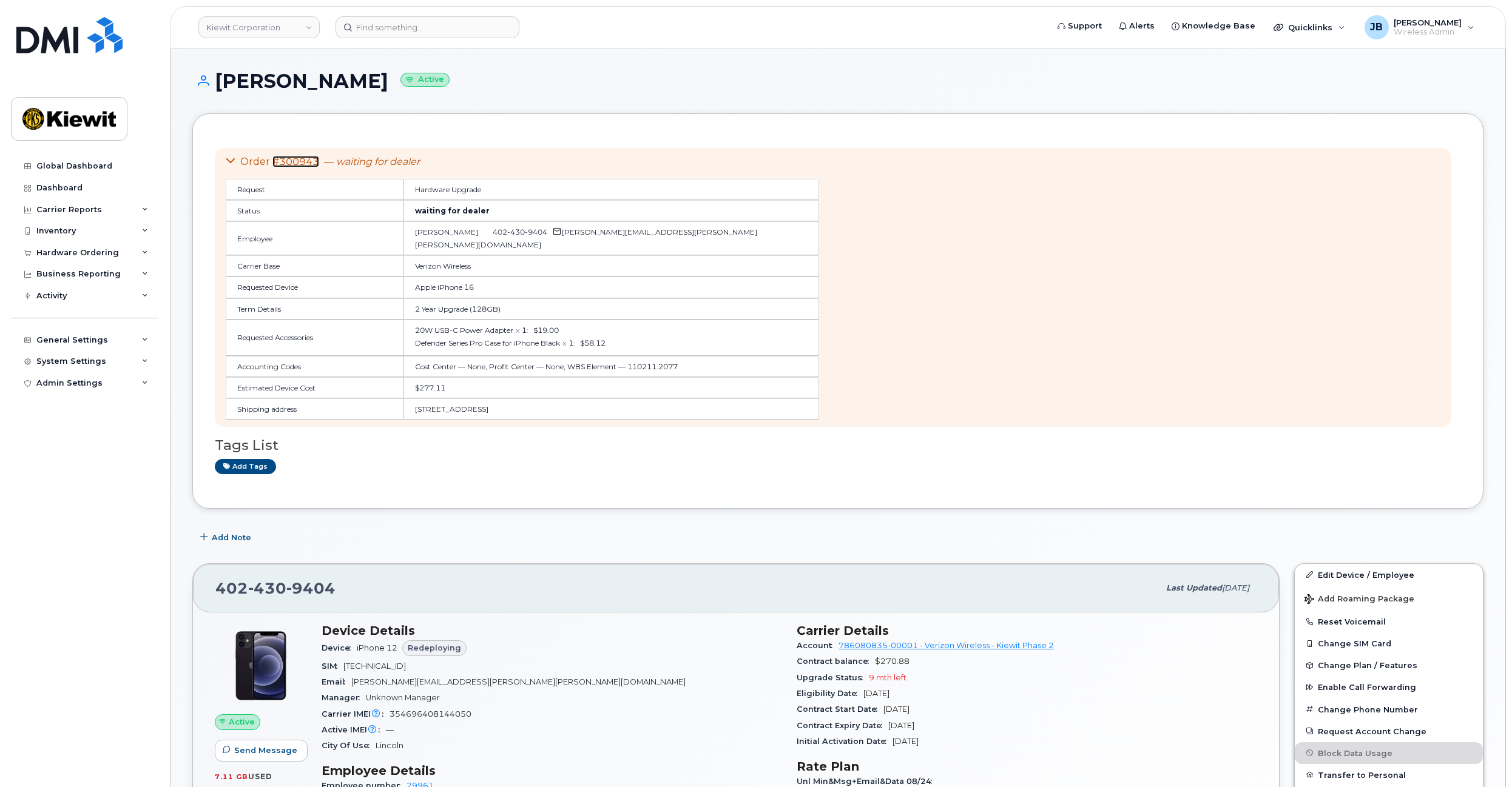
click at [306, 158] on link "#300943" at bounding box center [295, 161] width 46 height 11
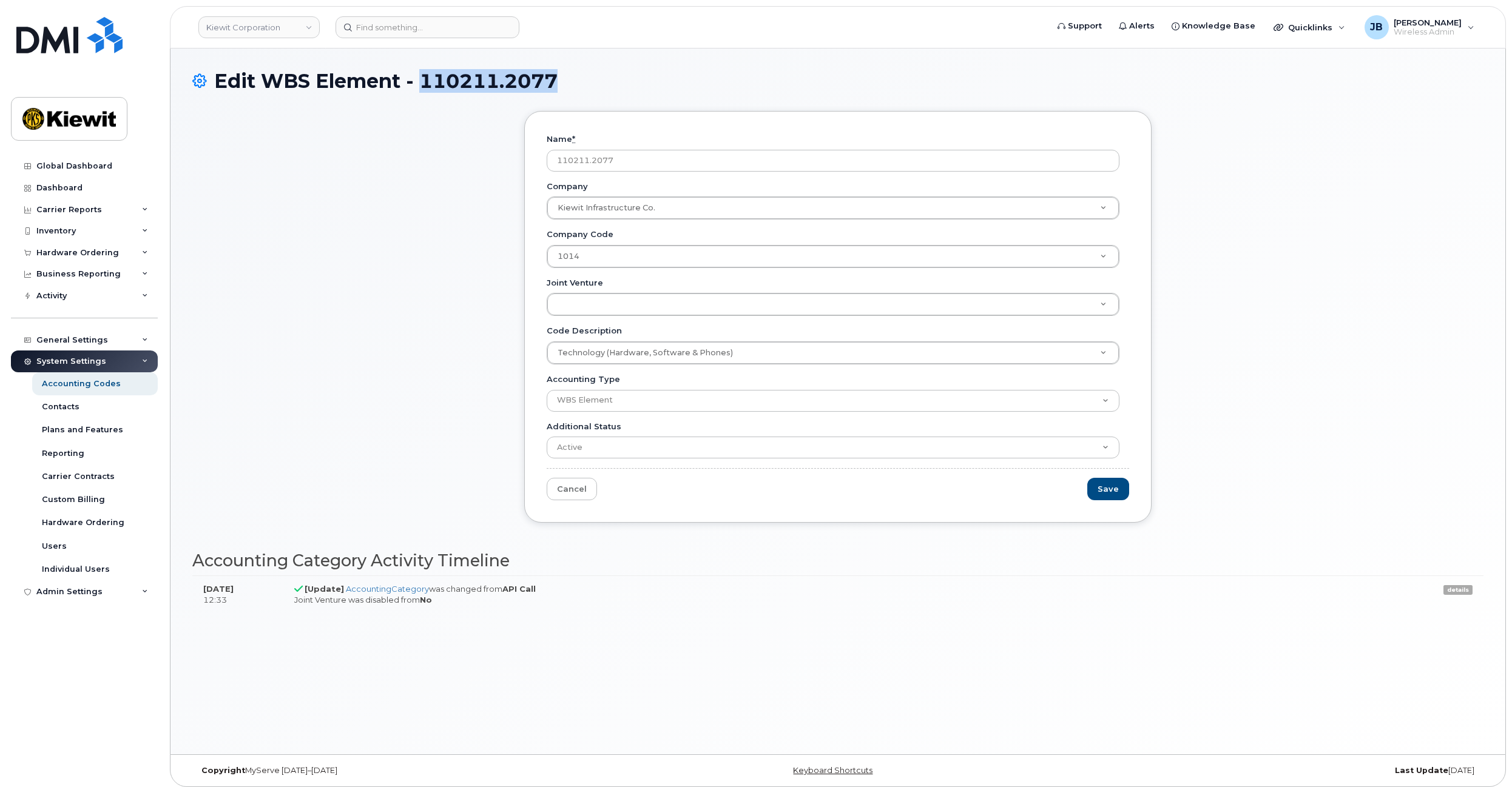
drag, startPoint x: 420, startPoint y: 80, endPoint x: 560, endPoint y: 72, distance: 140.2
click at [560, 72] on h1 "Edit WBS Element - 110211.2077" at bounding box center [838, 81] width 1291 height 21
copy h1 "110211.2077"
click at [258, 310] on div "Name * 110211.2077 Company [PERSON_NAME] Infrastructure Co. Company Company Tec…" at bounding box center [838, 327] width 1291 height 430
click at [48, 232] on div "Inventory" at bounding box center [57, 231] width 40 height 9
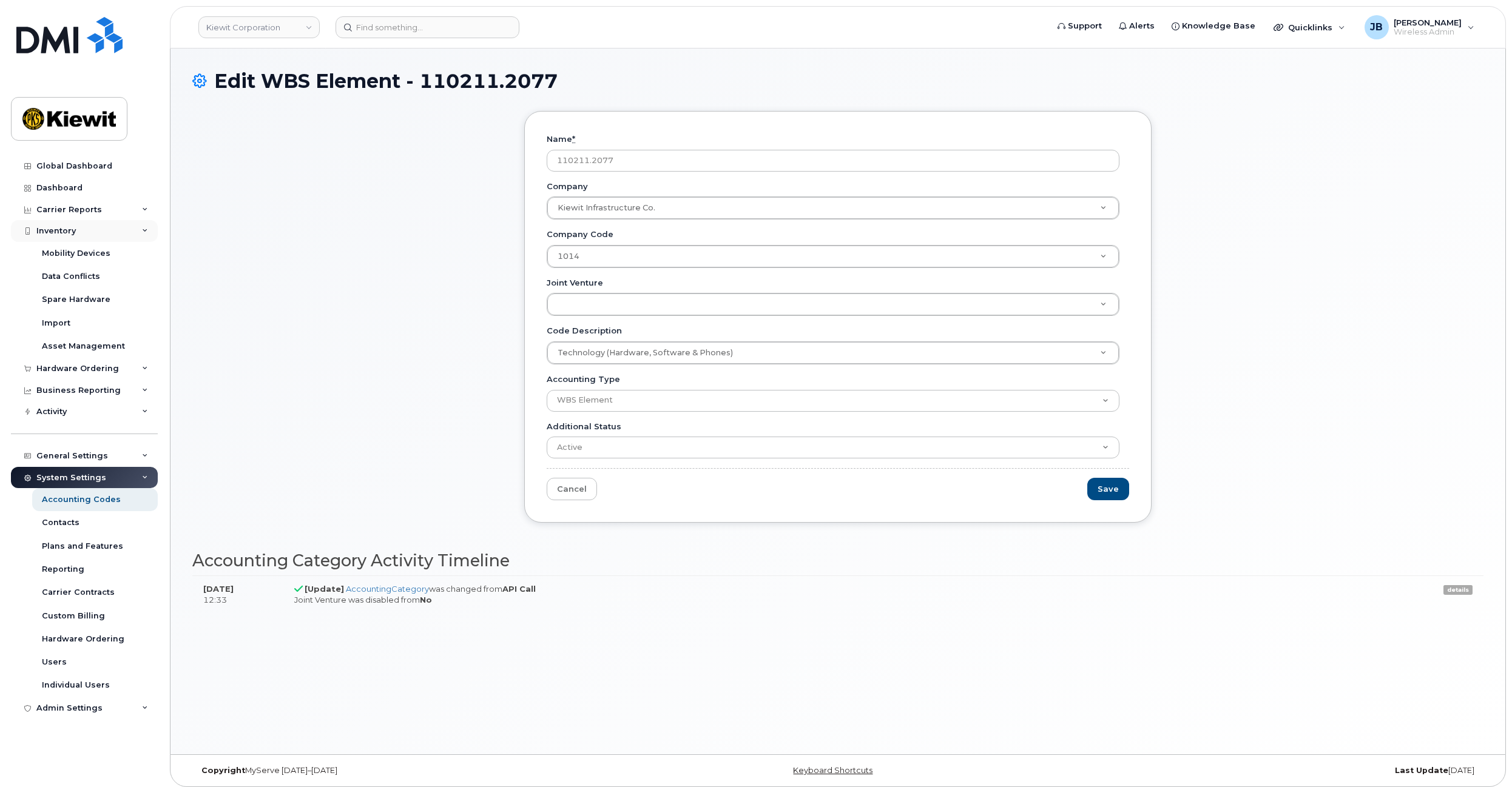
click at [48, 231] on div "Inventory" at bounding box center [57, 231] width 40 height 9
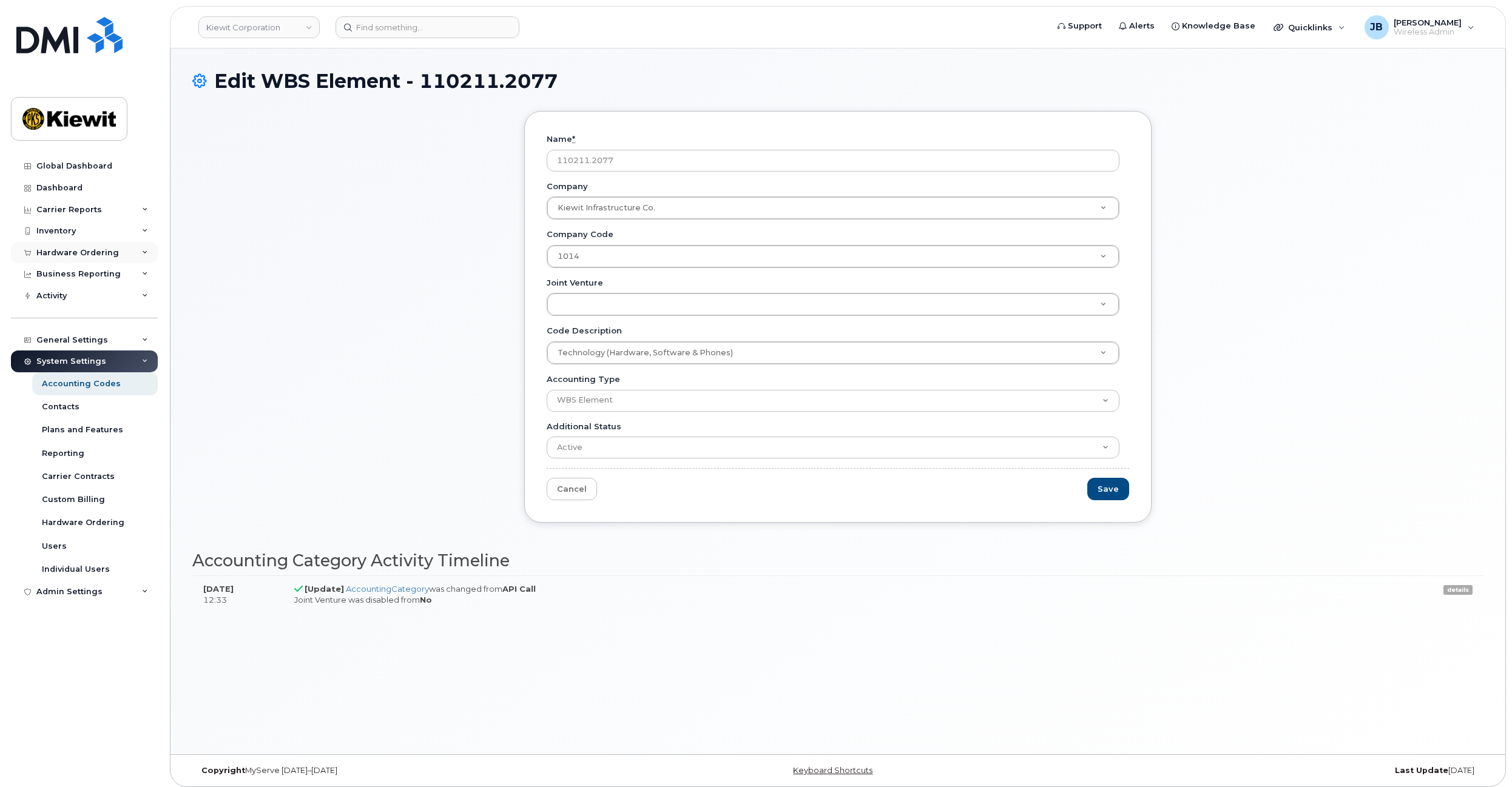
click at [59, 246] on div "Hardware Ordering" at bounding box center [85, 252] width 147 height 22
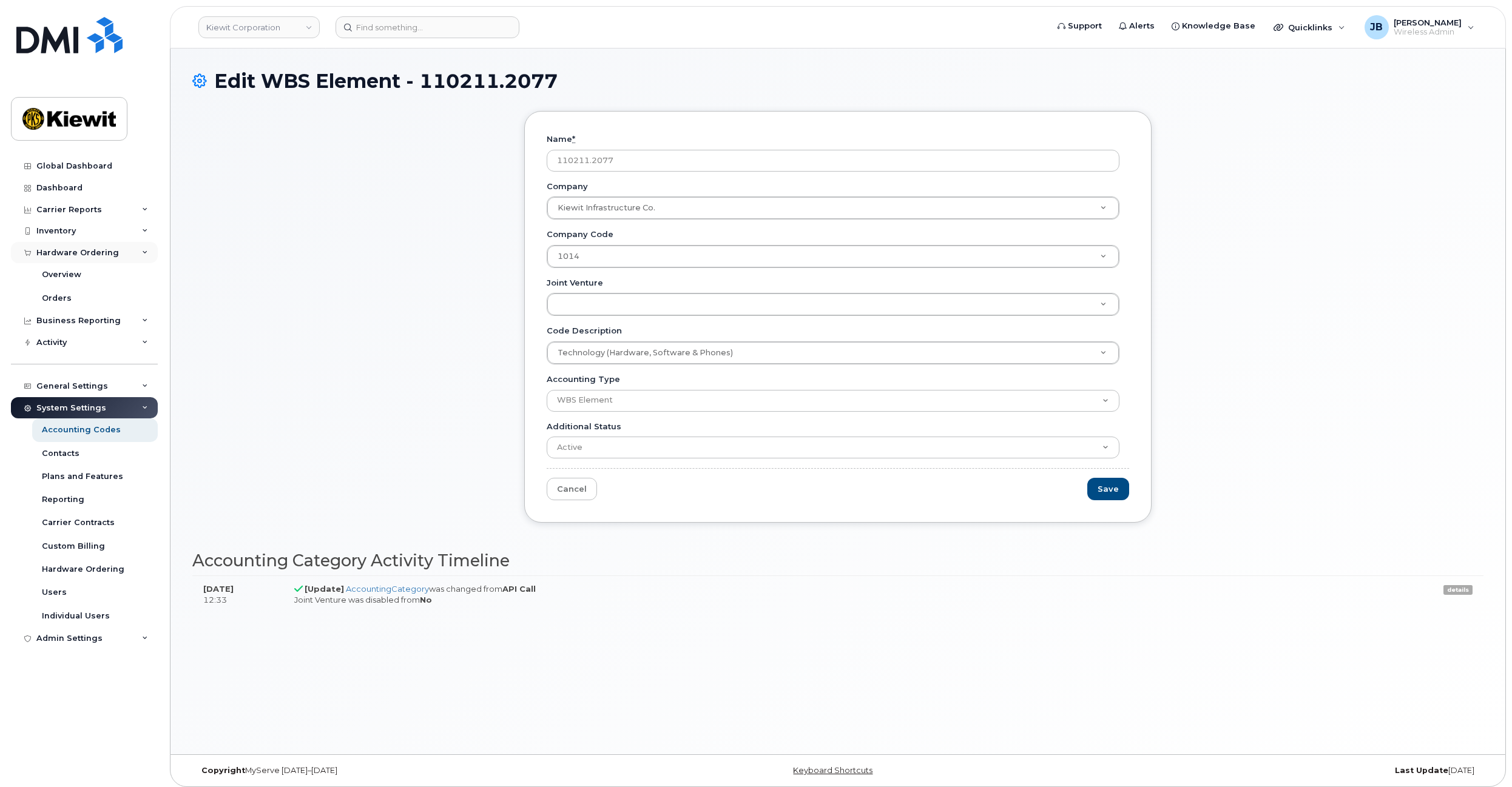
click at [60, 252] on div "Hardware Ordering" at bounding box center [77, 253] width 82 height 9
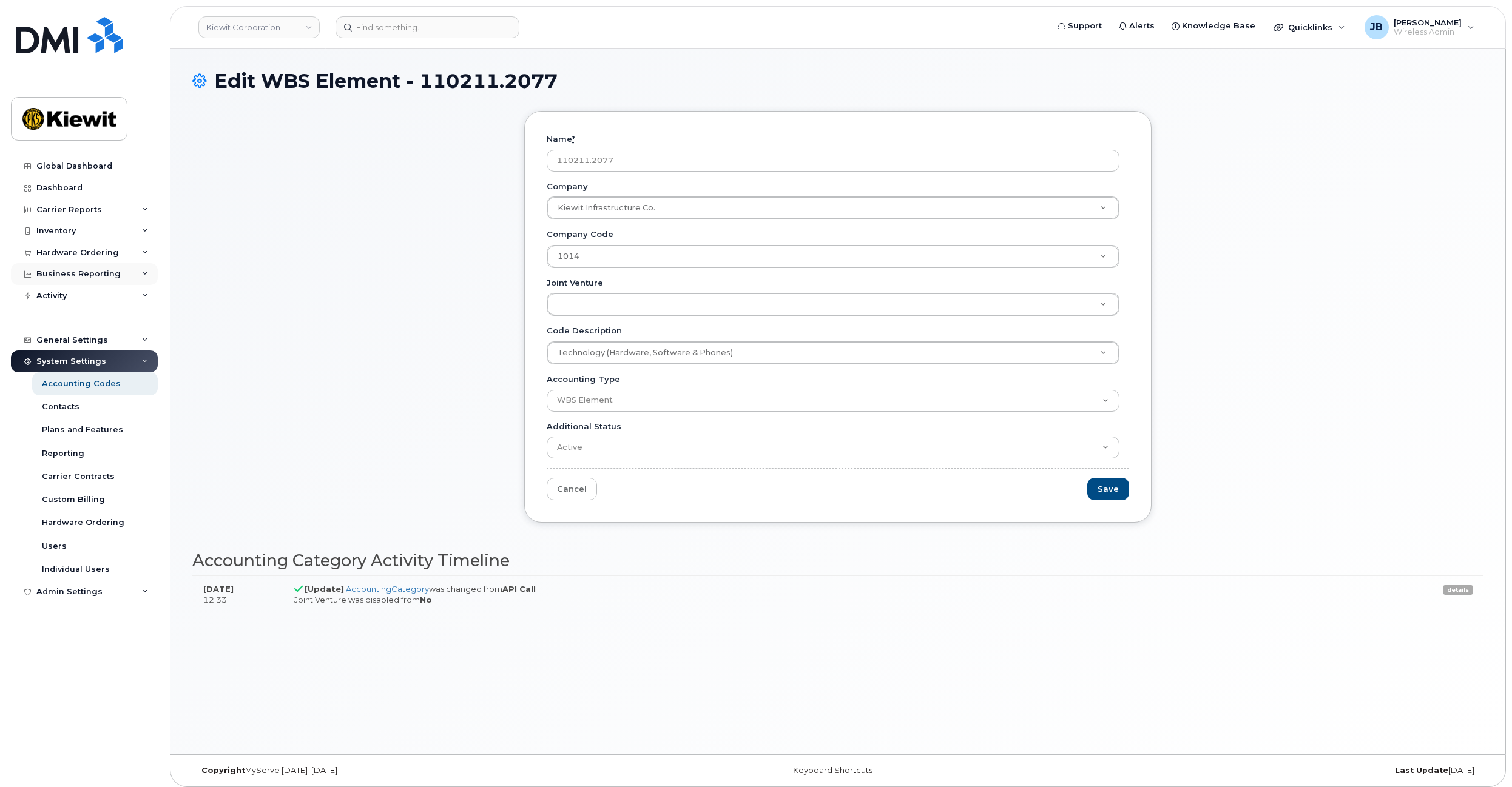
click at [60, 275] on div "Business Reporting" at bounding box center [78, 274] width 84 height 9
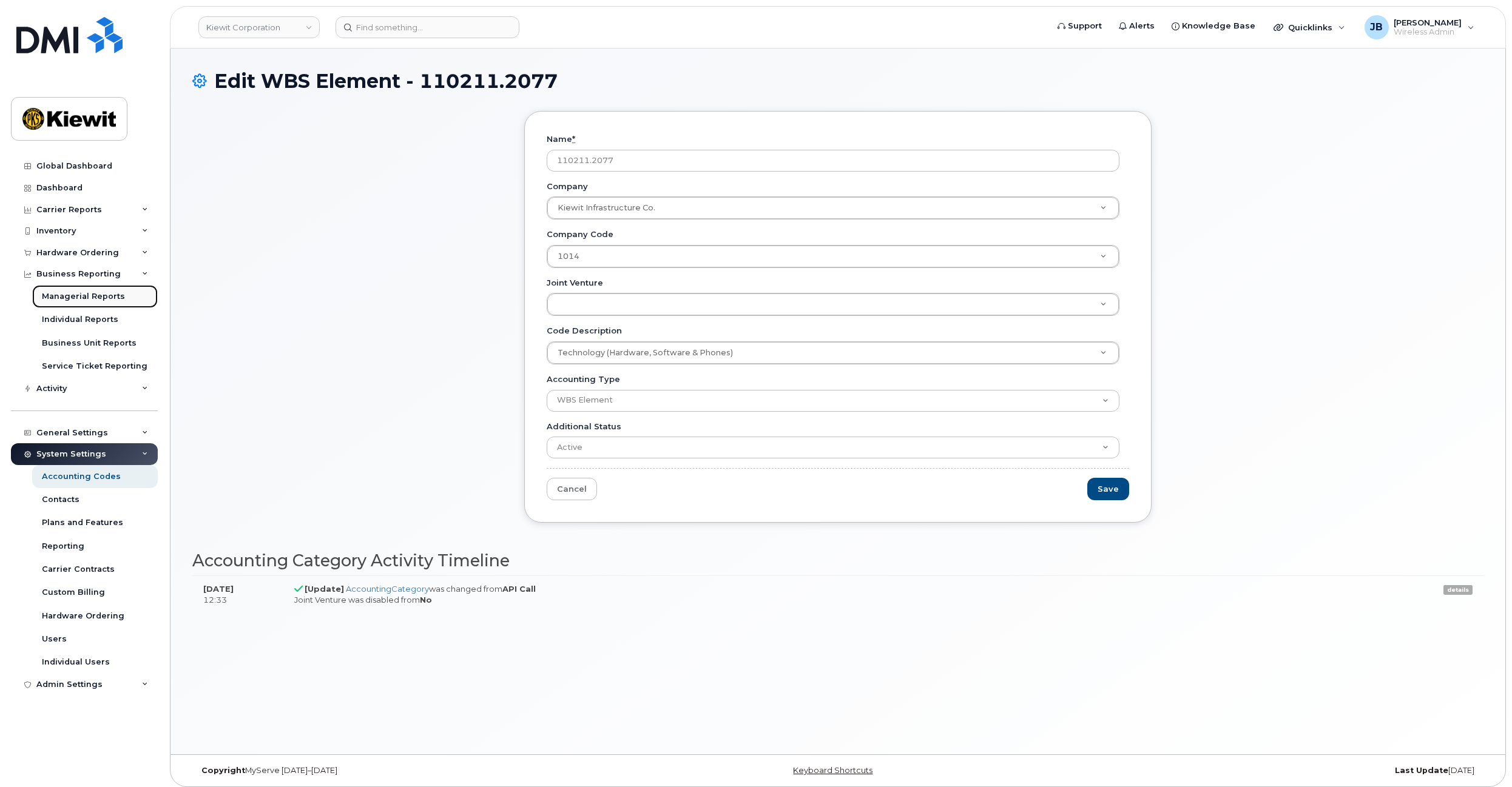
click at [68, 300] on div "Managerial Reports" at bounding box center [83, 297] width 83 height 11
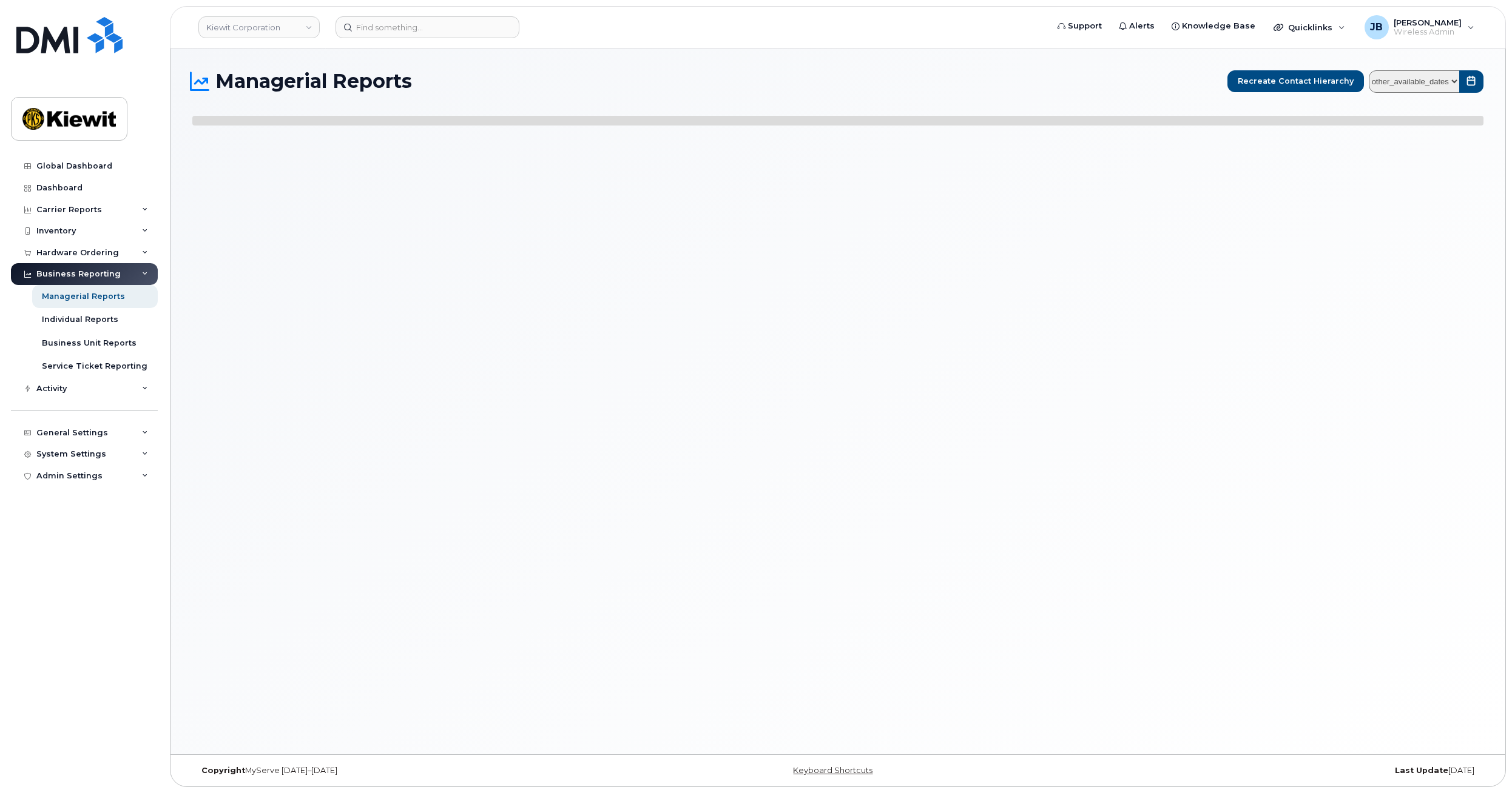
click at [1452, 80] on select "other_available_dates" at bounding box center [1414, 82] width 91 height 23
click at [645, 99] on div "Managerial Reports Recreate Contact Hierarchy other_available_dates" at bounding box center [838, 98] width 1291 height 55
click at [80, 209] on div "Carrier Reports" at bounding box center [69, 209] width 65 height 9
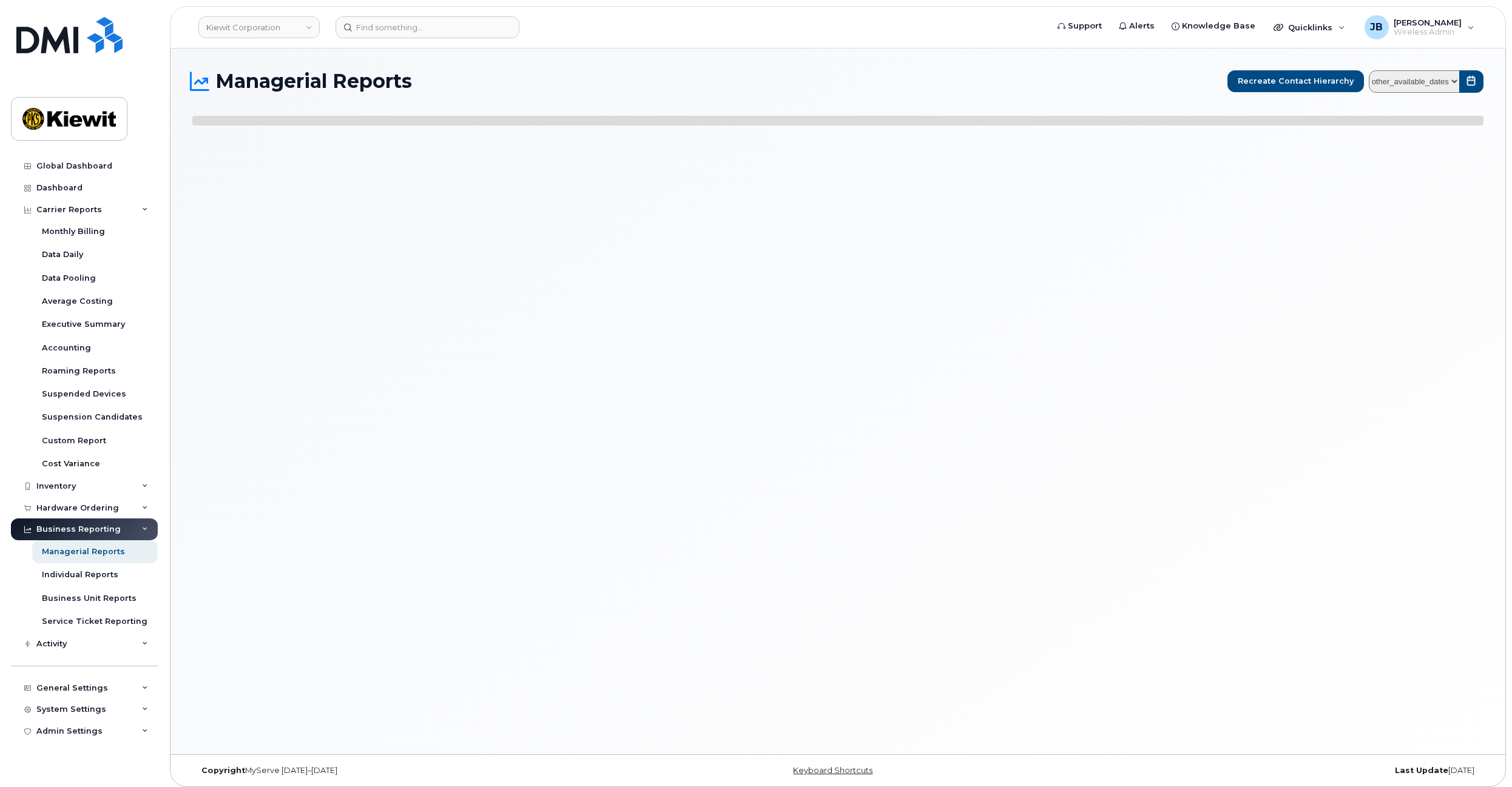
select select
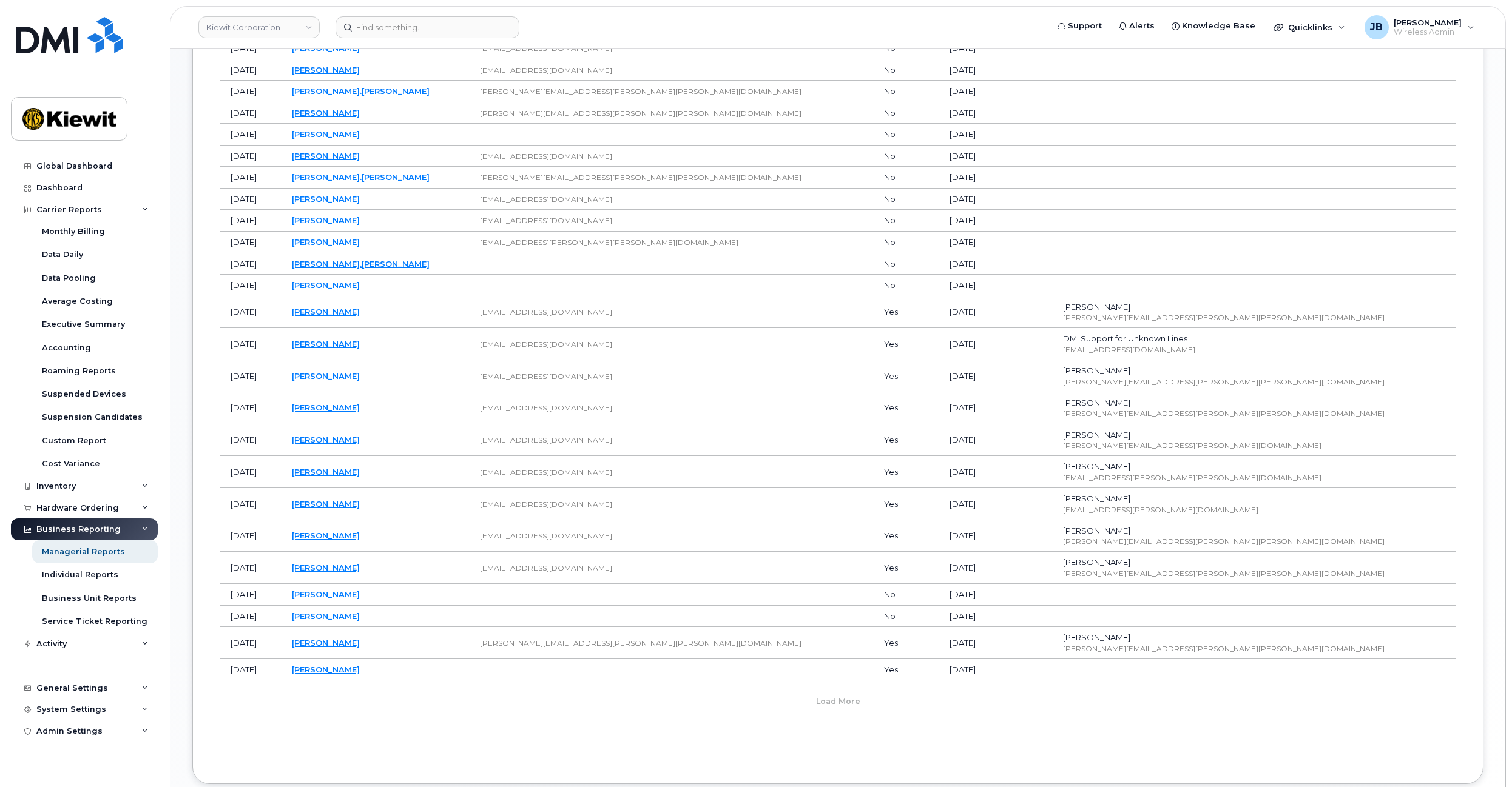
scroll to position [648, 0]
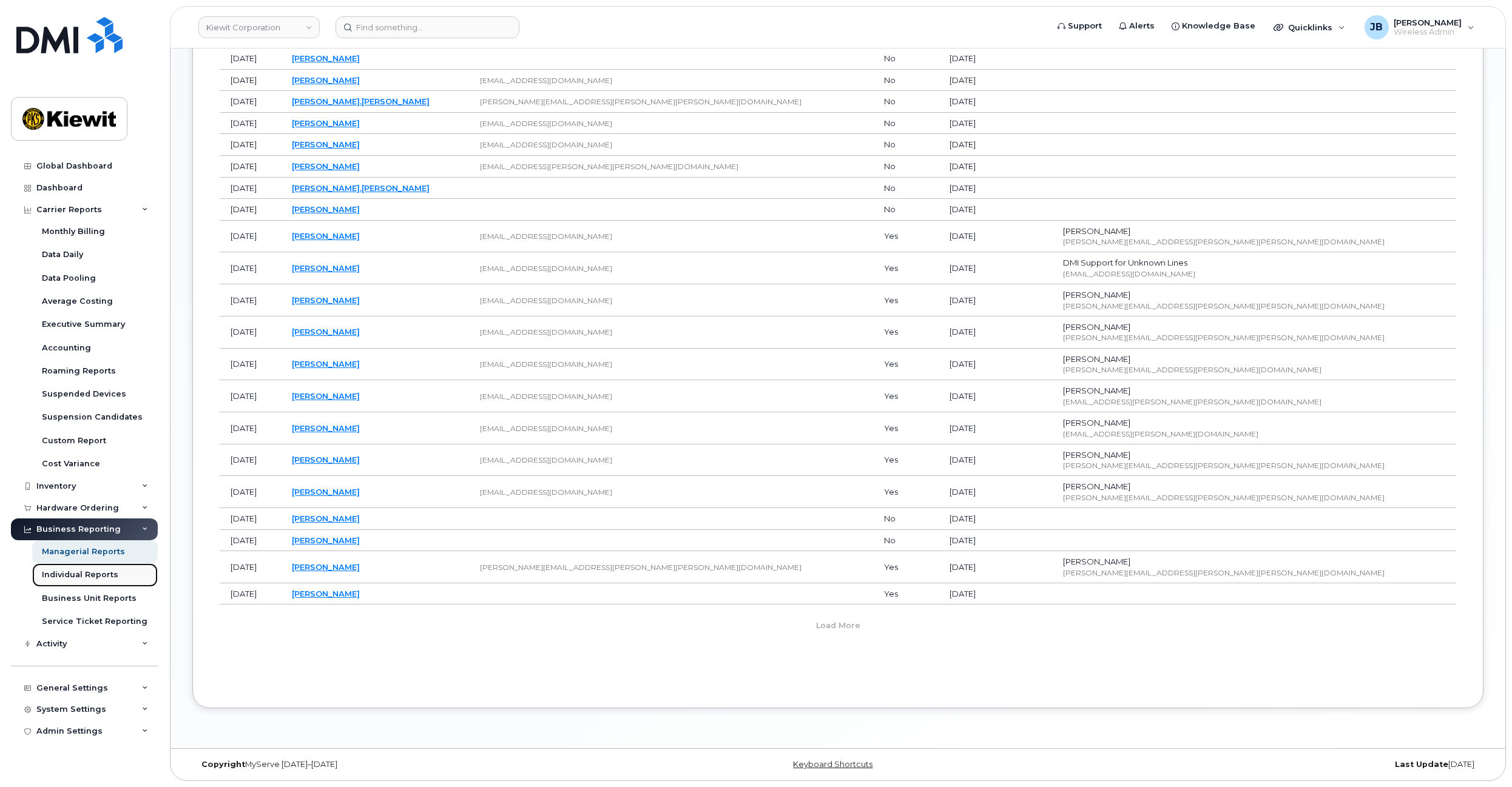
click at [76, 575] on div "Individual Reports" at bounding box center [79, 576] width 76 height 11
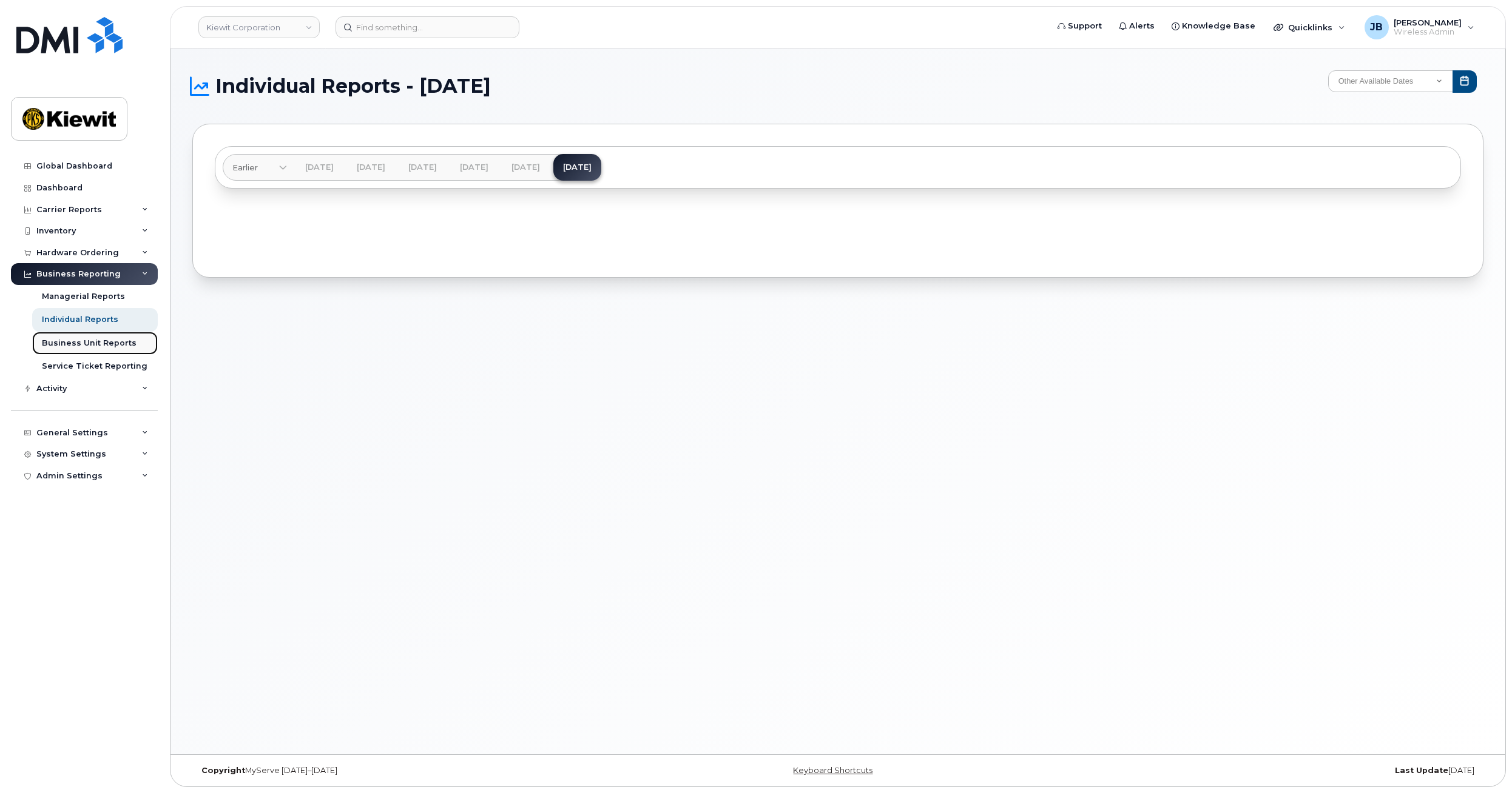
click at [58, 345] on div "Business Unit Reports" at bounding box center [89, 343] width 94 height 11
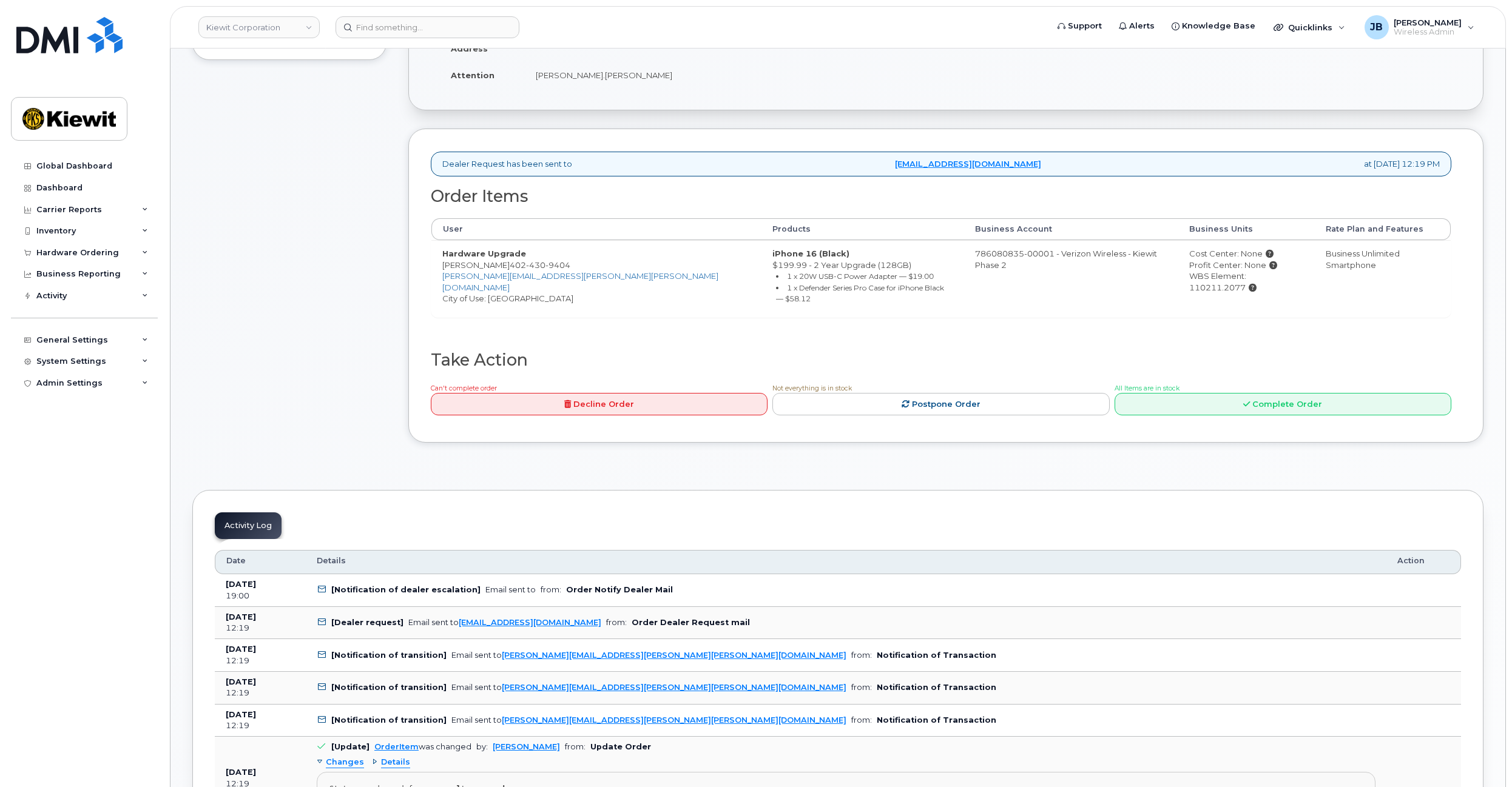
scroll to position [243, 0]
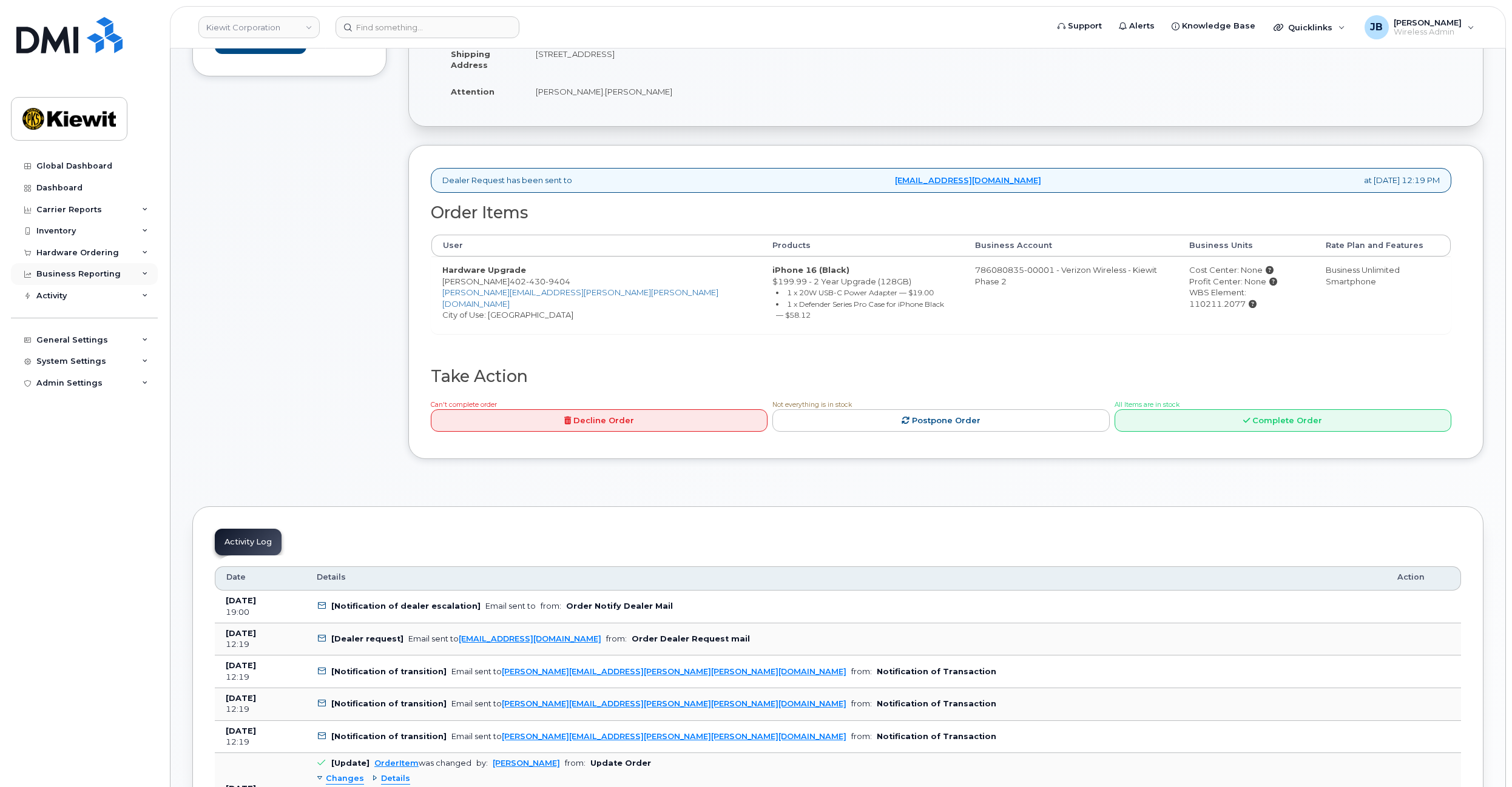
click at [97, 273] on div "Business Reporting" at bounding box center [78, 274] width 84 height 9
click at [82, 292] on div "Managerial Reports" at bounding box center [83, 297] width 83 height 11
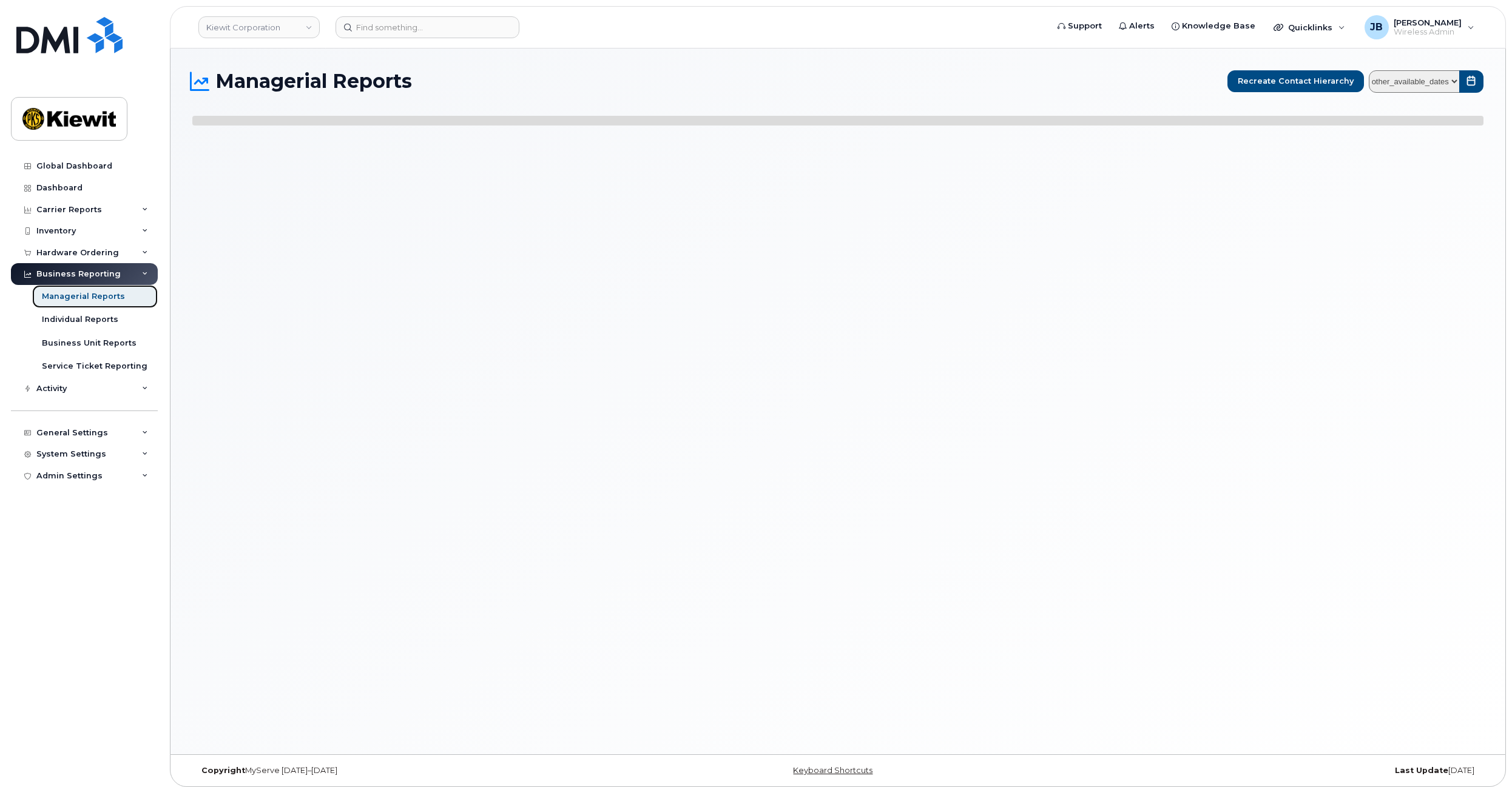
select select
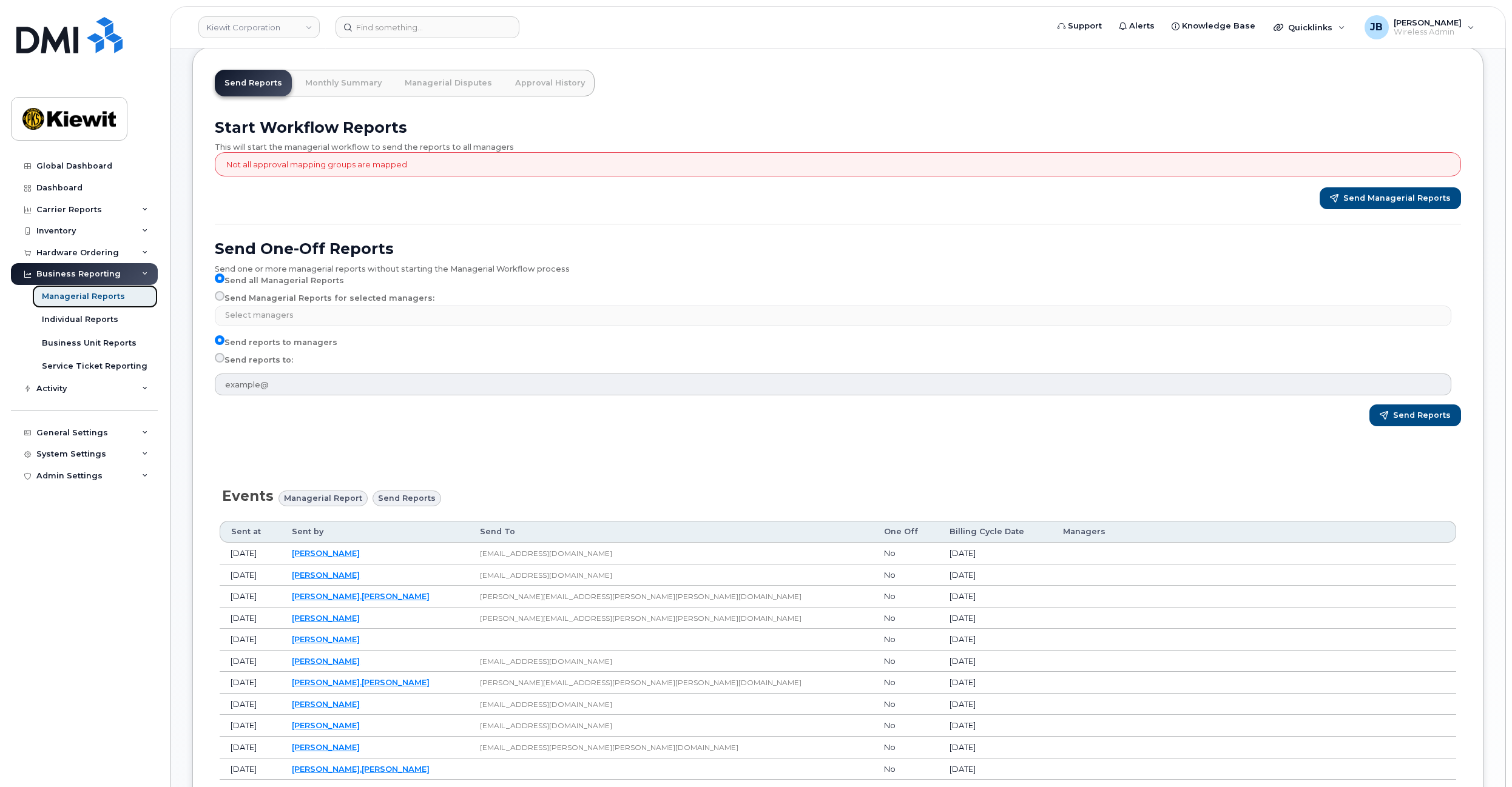
scroll to position [42, 0]
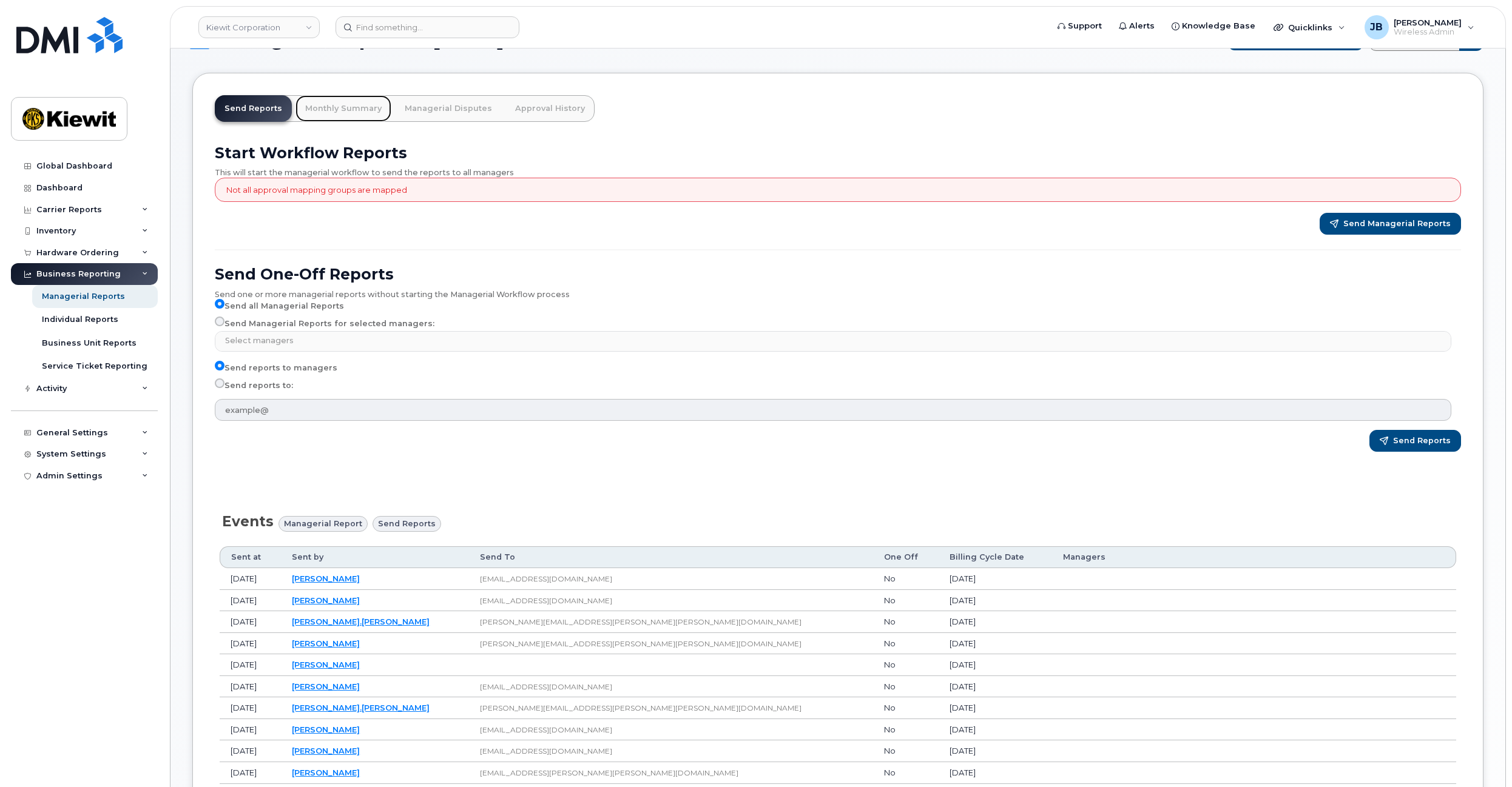
click at [333, 109] on link "Monthly Summary" at bounding box center [344, 109] width 96 height 26
click at [350, 112] on link "Monthly Summary" at bounding box center [344, 109] width 96 height 26
click at [345, 100] on link "Monthly Summary" at bounding box center [344, 109] width 96 height 26
click at [345, 103] on link "Monthly Summary" at bounding box center [344, 109] width 96 height 26
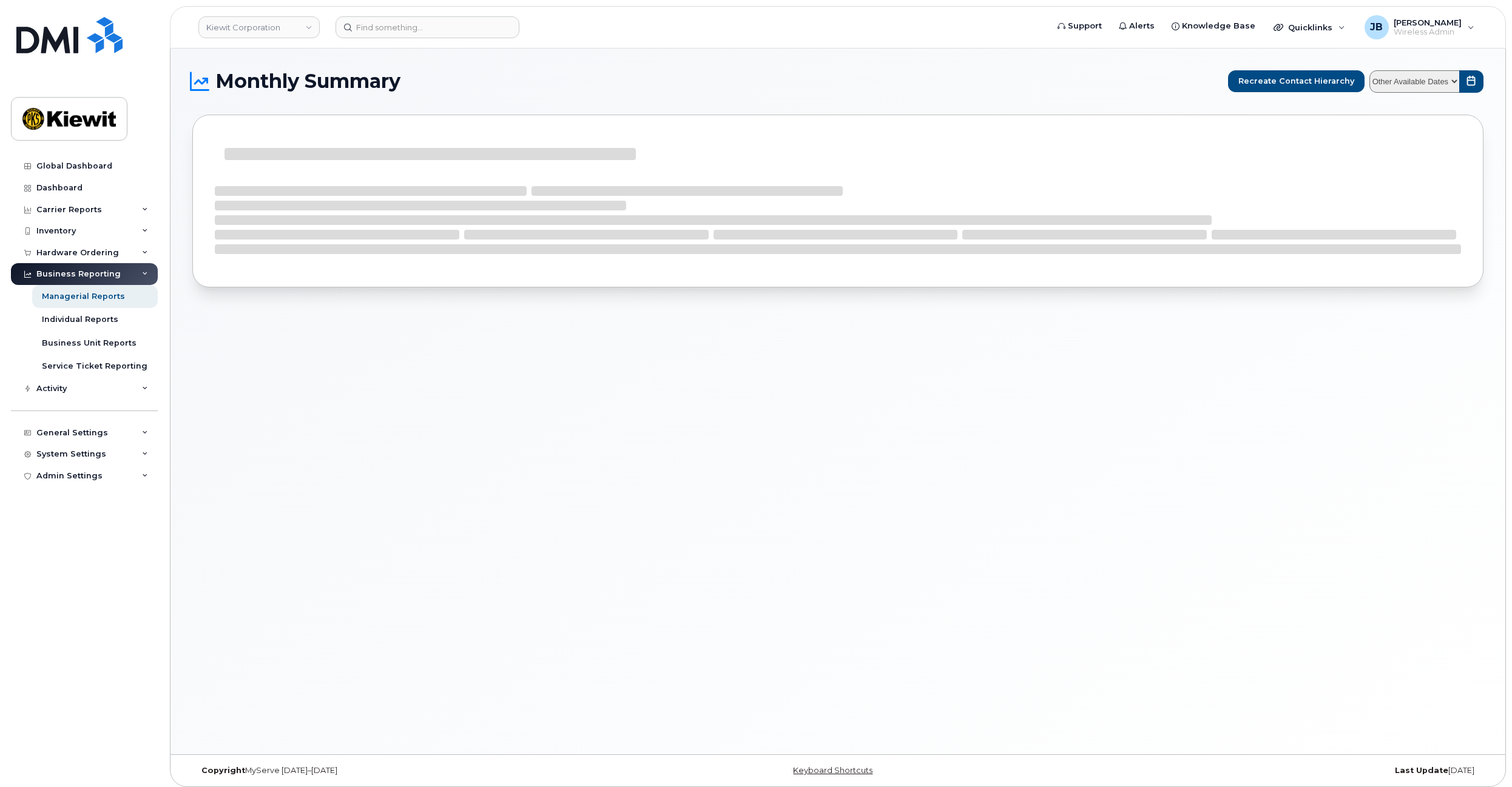
select select
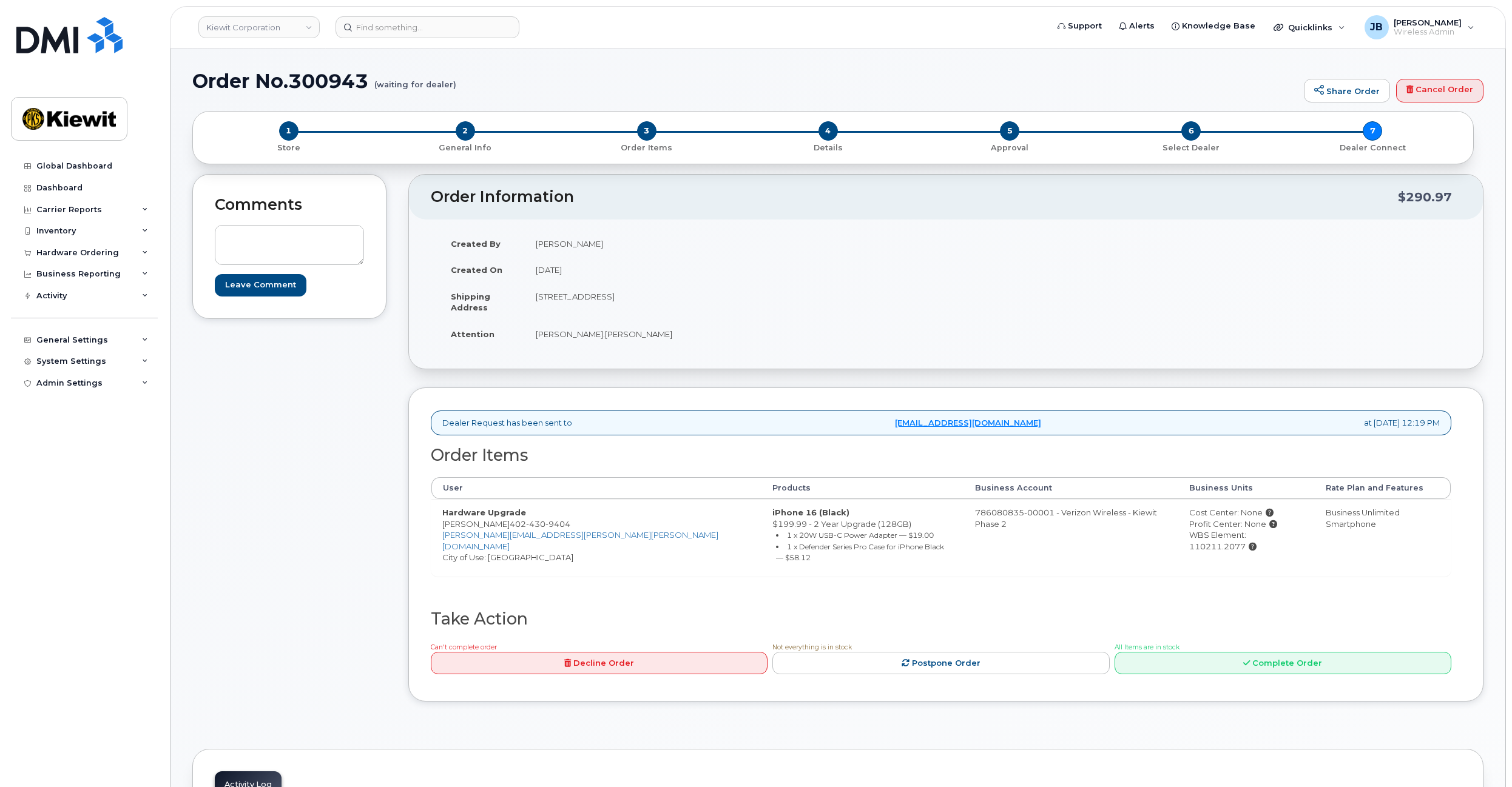
click at [318, 82] on h1 "Order No.300943 (waiting for dealer)" at bounding box center [745, 81] width 1105 height 21
copy h1 "300943"
drag, startPoint x: 679, startPoint y: 249, endPoint x: 666, endPoint y: 322, distance: 74.1
click at [666, 322] on tbody "Created By [PERSON_NAME] Created On [DATE] Shipping Address [STREET_ADDRESS] At…" at bounding box center [688, 289] width 496 height 117
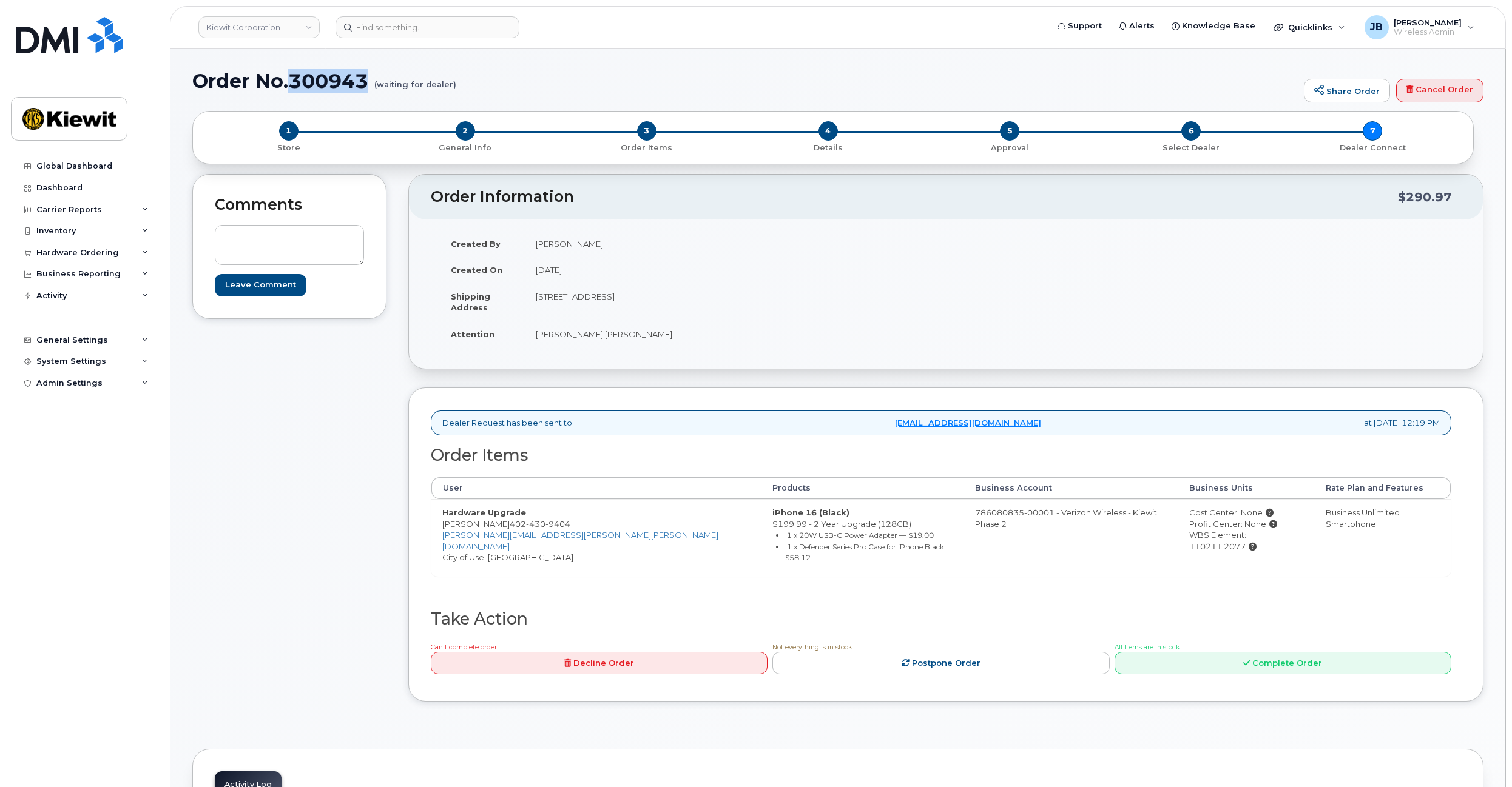
click at [666, 322] on td "[PERSON_NAME].[PERSON_NAME]" at bounding box center [731, 334] width 412 height 26
drag, startPoint x: 666, startPoint y: 322, endPoint x: 651, endPoint y: 259, distance: 64.8
click at [651, 259] on tbody "Created By [PERSON_NAME] Created On [DATE] Shipping Address [STREET_ADDRESS] At…" at bounding box center [688, 289] width 496 height 117
click at [651, 259] on td "[DATE]" at bounding box center [731, 270] width 412 height 26
click at [751, 310] on tbody "Created By [PERSON_NAME] Created On [DATE] Shipping Address [STREET_ADDRESS] At…" at bounding box center [688, 289] width 496 height 117
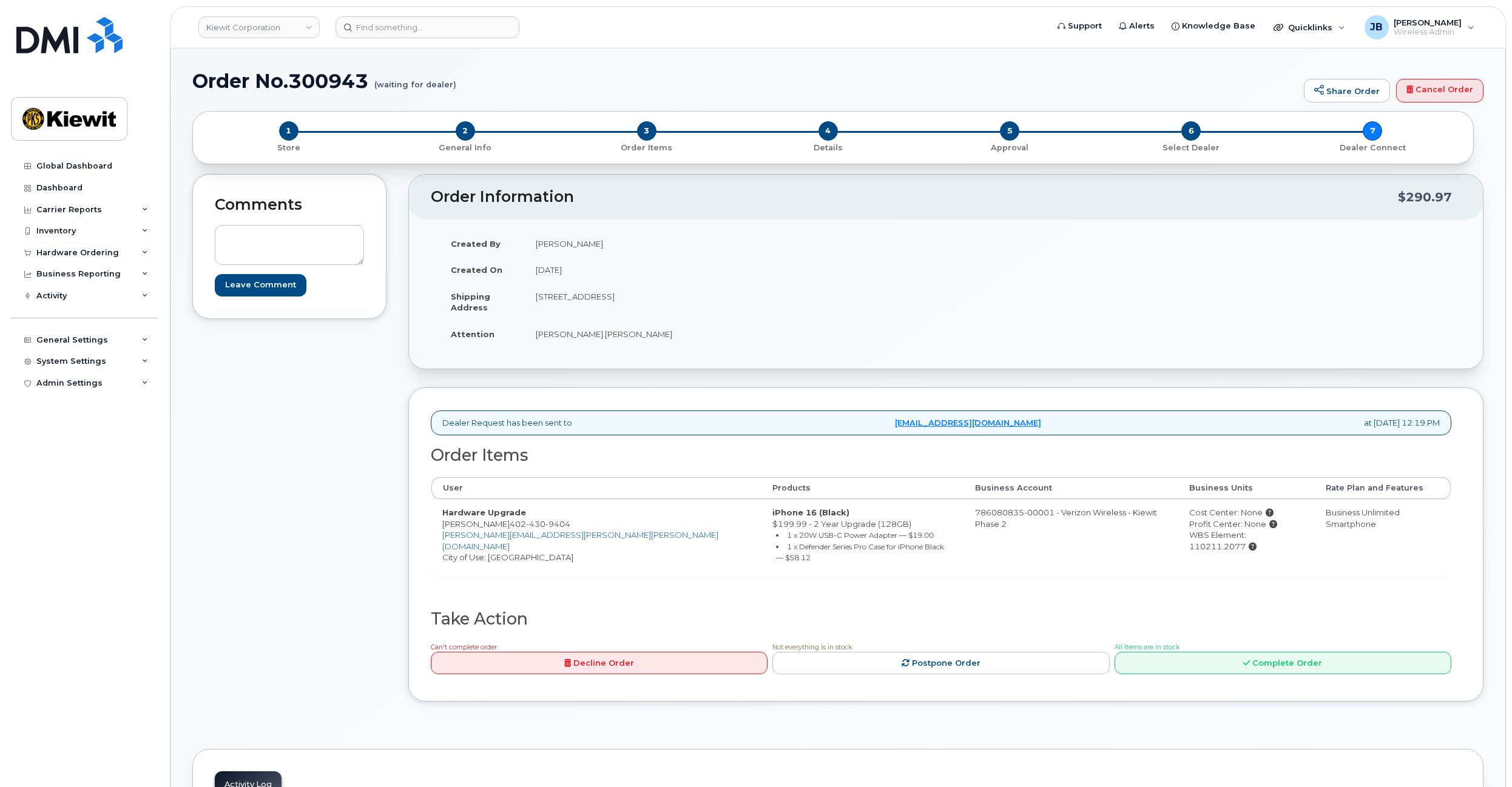
click at [751, 310] on td "[STREET_ADDRESS]" at bounding box center [731, 302] width 412 height 38
drag, startPoint x: 747, startPoint y: 297, endPoint x: 740, endPoint y: 311, distance: 15.7
click at [738, 296] on td "[STREET_ADDRESS]" at bounding box center [731, 302] width 412 height 38
click at [740, 317] on td "[STREET_ADDRESS]" at bounding box center [731, 302] width 412 height 38
drag, startPoint x: 731, startPoint y: 340, endPoint x: 723, endPoint y: 327, distance: 15.3
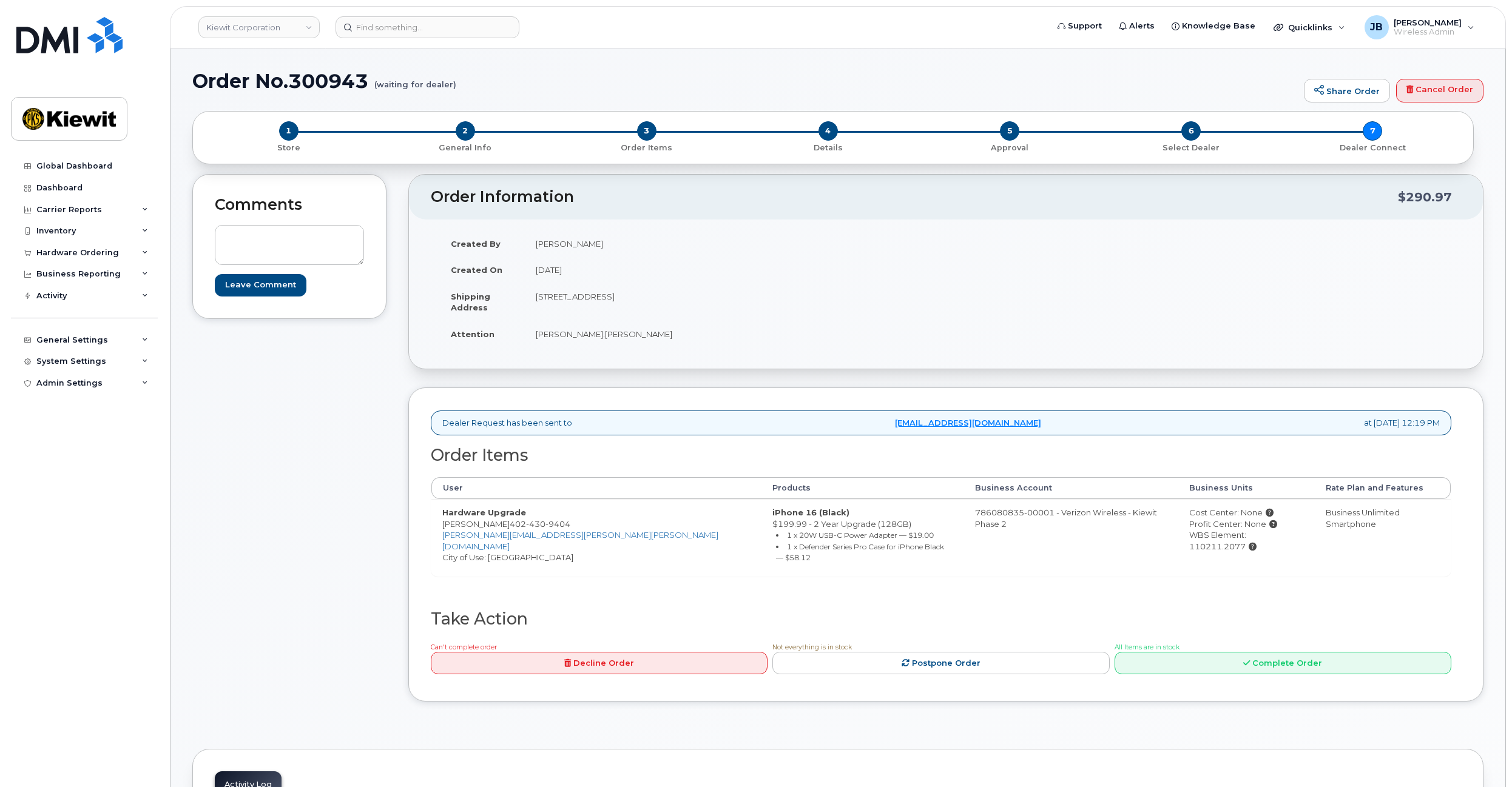
click at [719, 317] on tbody "Created By [PERSON_NAME] Created On [DATE] Shipping Address [STREET_ADDRESS] At…" at bounding box center [688, 289] width 496 height 117
click at [723, 327] on td "[PERSON_NAME].[PERSON_NAME]" at bounding box center [731, 334] width 412 height 26
drag, startPoint x: 725, startPoint y: 335, endPoint x: 724, endPoint y: 304, distance: 31.0
click at [723, 301] on tbody "Created By [PERSON_NAME] Created On [DATE] Shipping Address [STREET_ADDRESS] At…" at bounding box center [688, 289] width 496 height 117
click at [724, 304] on td "[STREET_ADDRESS]" at bounding box center [731, 302] width 412 height 38
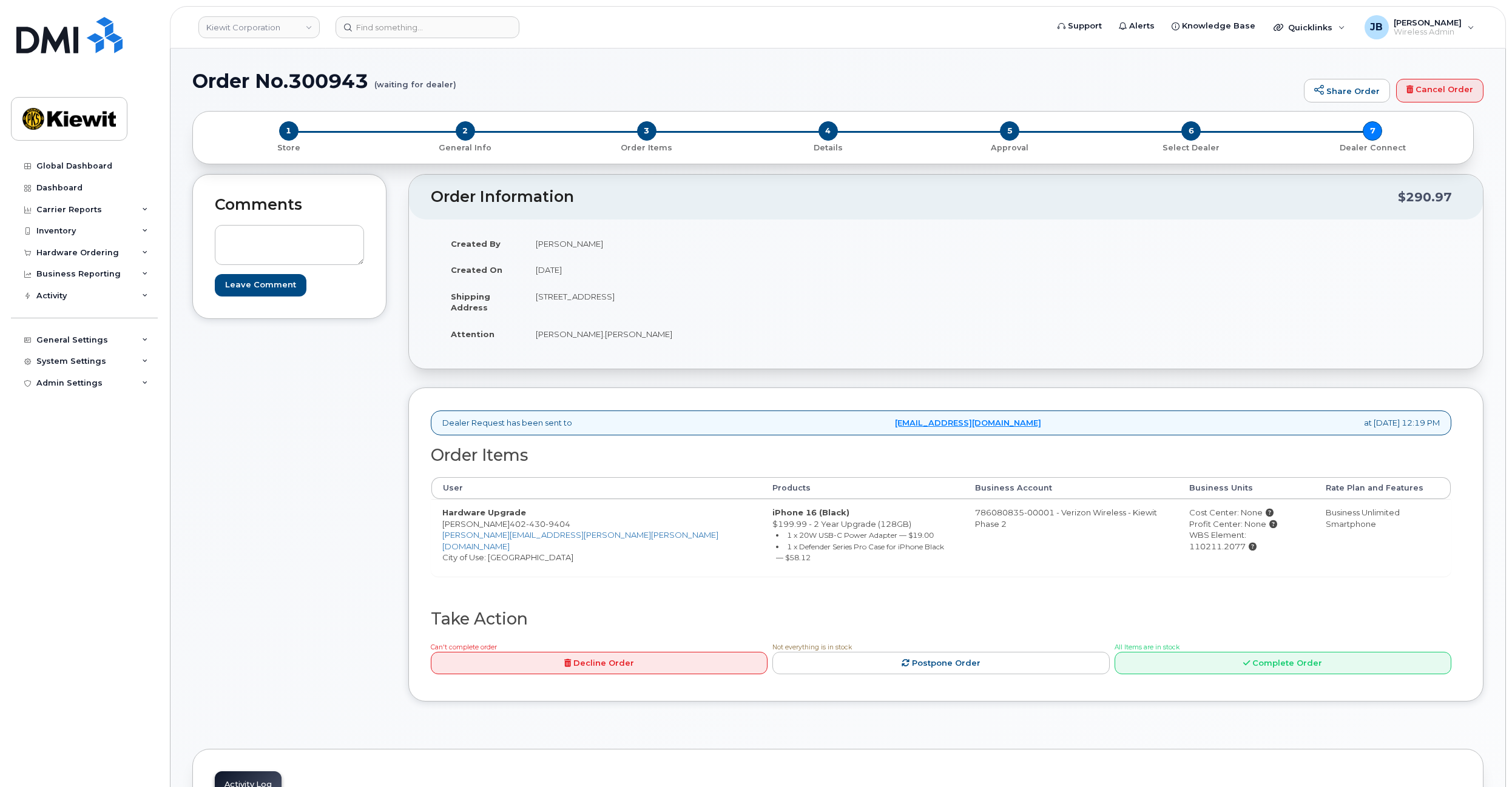
drag, startPoint x: 726, startPoint y: 314, endPoint x: 725, endPoint y: 305, distance: 9.1
click at [725, 303] on td "[STREET_ADDRESS]" at bounding box center [731, 302] width 412 height 38
click at [725, 305] on td "[STREET_ADDRESS]" at bounding box center [731, 302] width 412 height 38
drag, startPoint x: 729, startPoint y: 327, endPoint x: 725, endPoint y: 301, distance: 26.3
click at [725, 301] on tbody "Created By [PERSON_NAME] Created On [DATE] Shipping Address [STREET_ADDRESS] At…" at bounding box center [688, 289] width 496 height 117
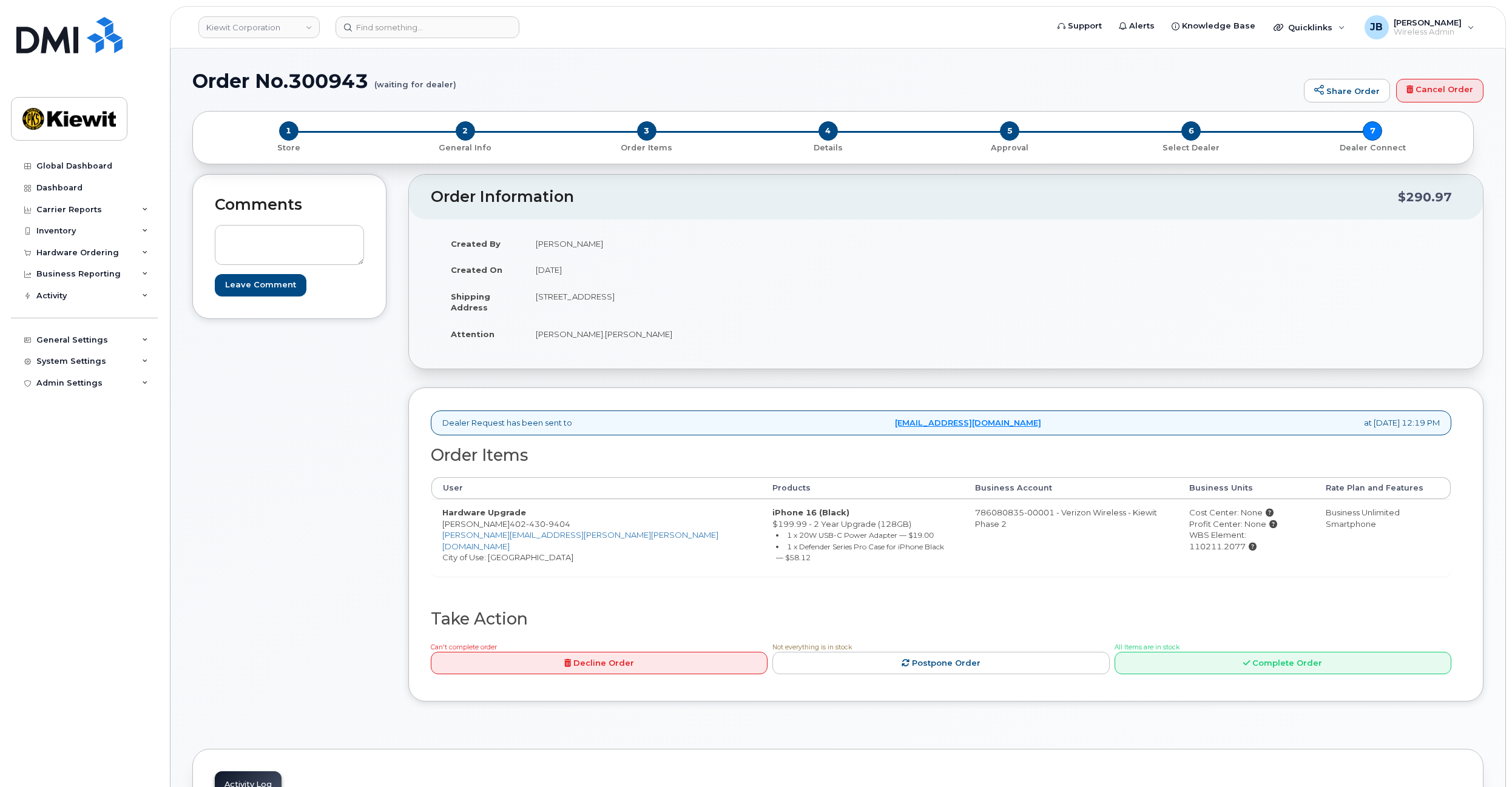
drag, startPoint x: 726, startPoint y: 301, endPoint x: 738, endPoint y: 319, distance: 21.6
click at [726, 303] on td "[STREET_ADDRESS]" at bounding box center [731, 302] width 412 height 38
drag, startPoint x: 734, startPoint y: 232, endPoint x: 734, endPoint y: 284, distance: 52.0
click at [734, 284] on tbody "Created By [PERSON_NAME] Created On [DATE] Shipping Address [STREET_ADDRESS] At…" at bounding box center [688, 289] width 496 height 117
click at [733, 248] on td "[PERSON_NAME]" at bounding box center [731, 243] width 412 height 26
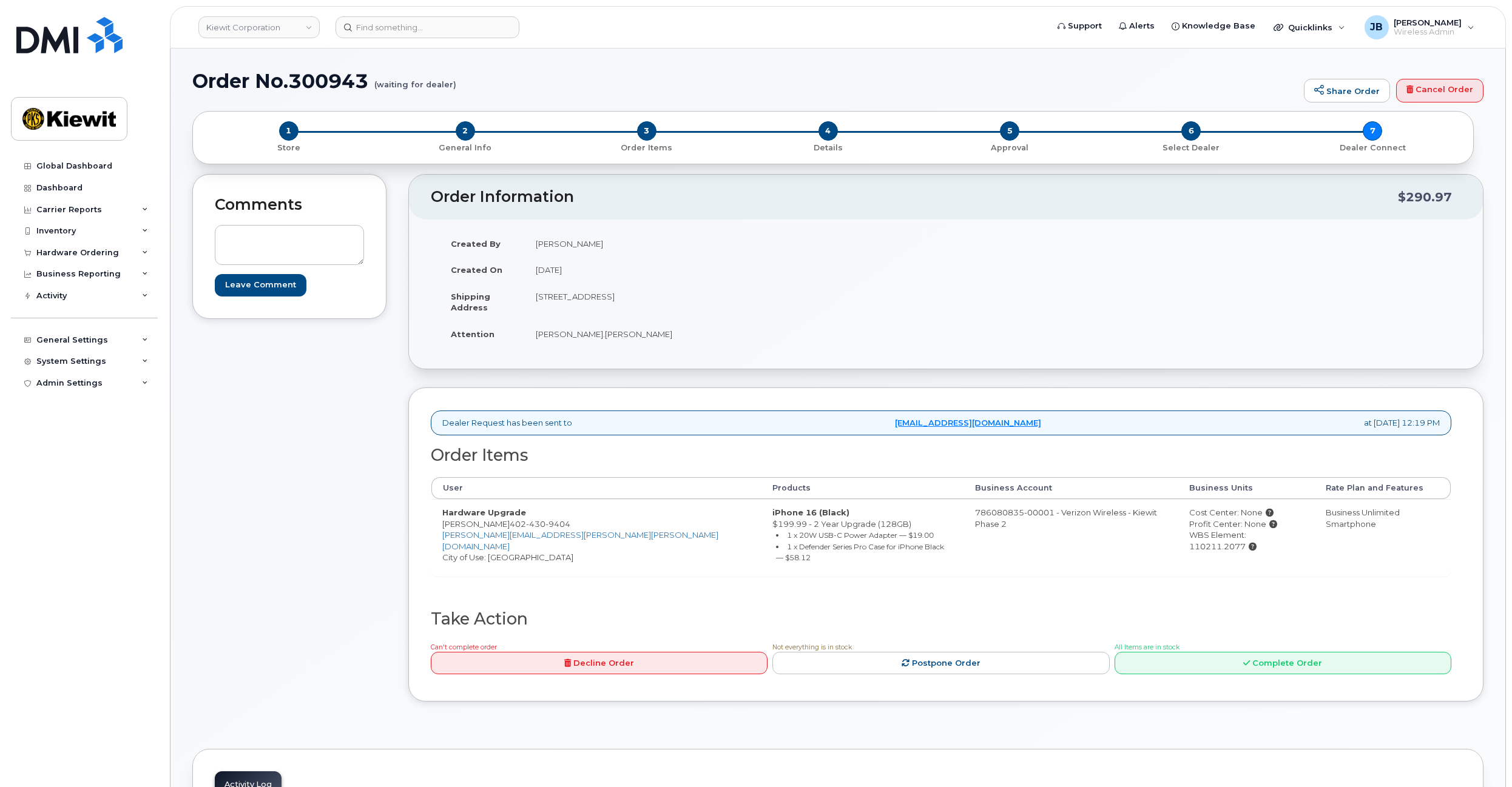
drag, startPoint x: 736, startPoint y: 241, endPoint x: 742, endPoint y: 281, distance: 40.4
click at [742, 281] on tbody "Created By [PERSON_NAME] Created On [DATE] Shipping Address [STREET_ADDRESS] At…" at bounding box center [688, 289] width 496 height 117
drag, startPoint x: 742, startPoint y: 281, endPoint x: 750, endPoint y: 297, distance: 17.9
click at [743, 283] on tbody "Created By [PERSON_NAME] Created On [DATE] Shipping Address [STREET_ADDRESS] At…" at bounding box center [688, 289] width 496 height 117
drag, startPoint x: 750, startPoint y: 297, endPoint x: 747, endPoint y: 288, distance: 9.5
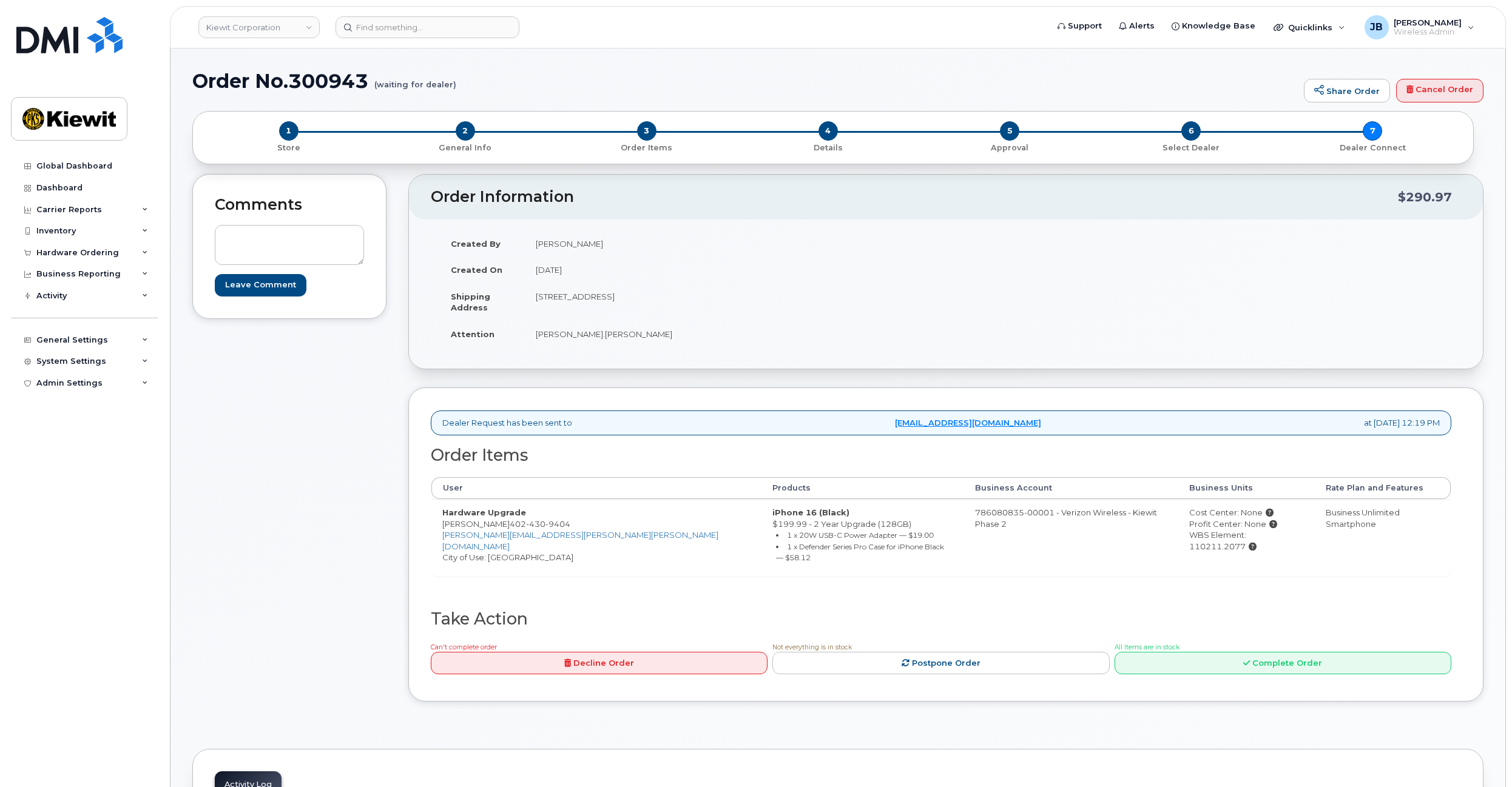
click at [747, 288] on td "[STREET_ADDRESS]" at bounding box center [731, 302] width 412 height 38
drag, startPoint x: 747, startPoint y: 288, endPoint x: 742, endPoint y: 281, distance: 8.6
click at [742, 281] on tbody "Created By [PERSON_NAME] Created On [DATE] Shipping Address [STREET_ADDRESS] At…" at bounding box center [688, 289] width 496 height 117
click at [742, 284] on td "[STREET_ADDRESS]" at bounding box center [731, 302] width 412 height 38
drag, startPoint x: 734, startPoint y: 288, endPoint x: 733, endPoint y: 294, distance: 6.1
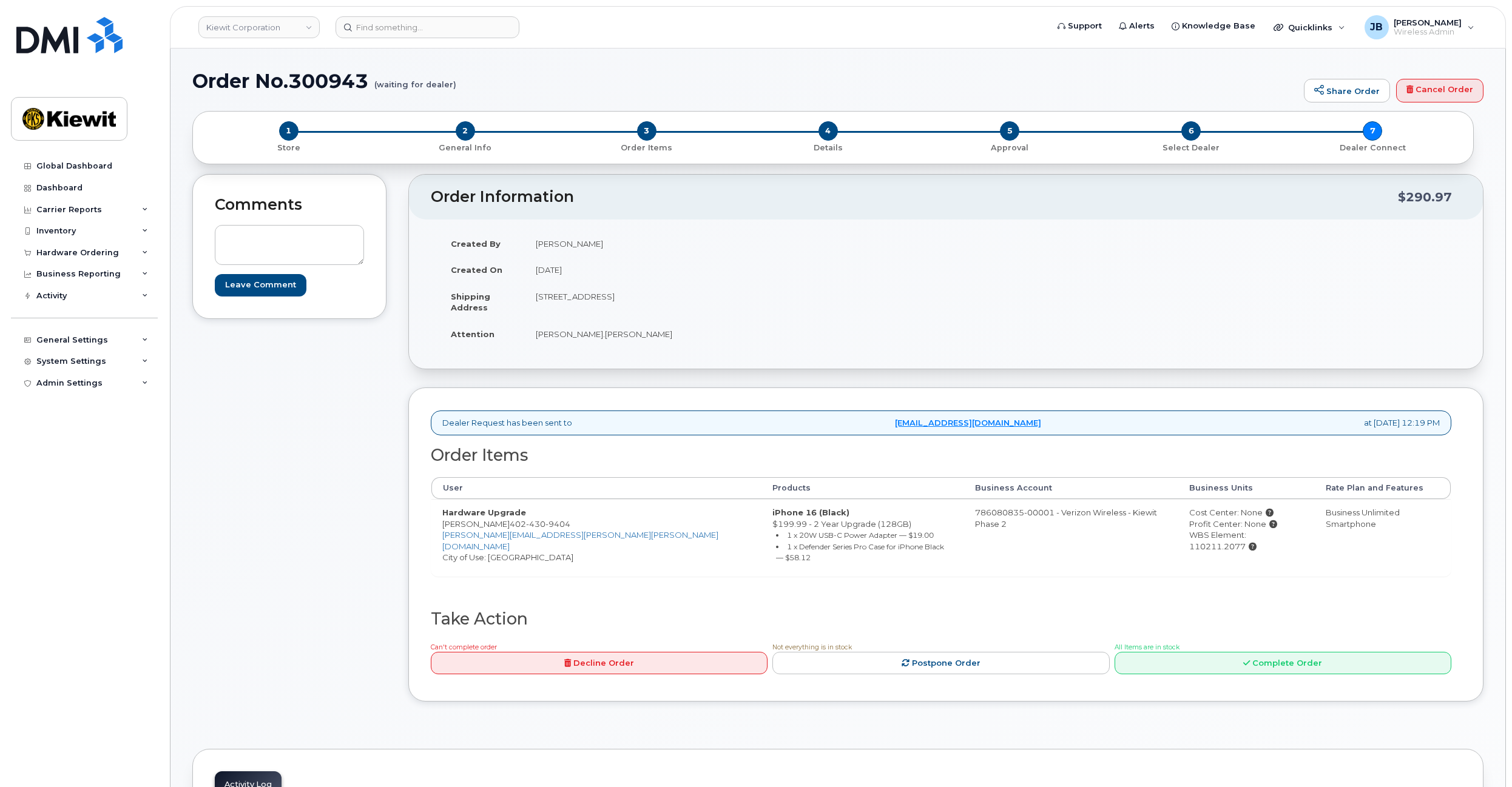
click at [733, 294] on td "[STREET_ADDRESS]" at bounding box center [731, 302] width 412 height 38
drag, startPoint x: 740, startPoint y: 294, endPoint x: 746, endPoint y: 290, distance: 7.2
click at [744, 282] on tbody "Created By [PERSON_NAME] Created On [DATE] Shipping Address [STREET_ADDRESS] At…" at bounding box center [688, 289] width 496 height 117
click at [748, 300] on td "[STREET_ADDRESS]" at bounding box center [731, 302] width 412 height 38
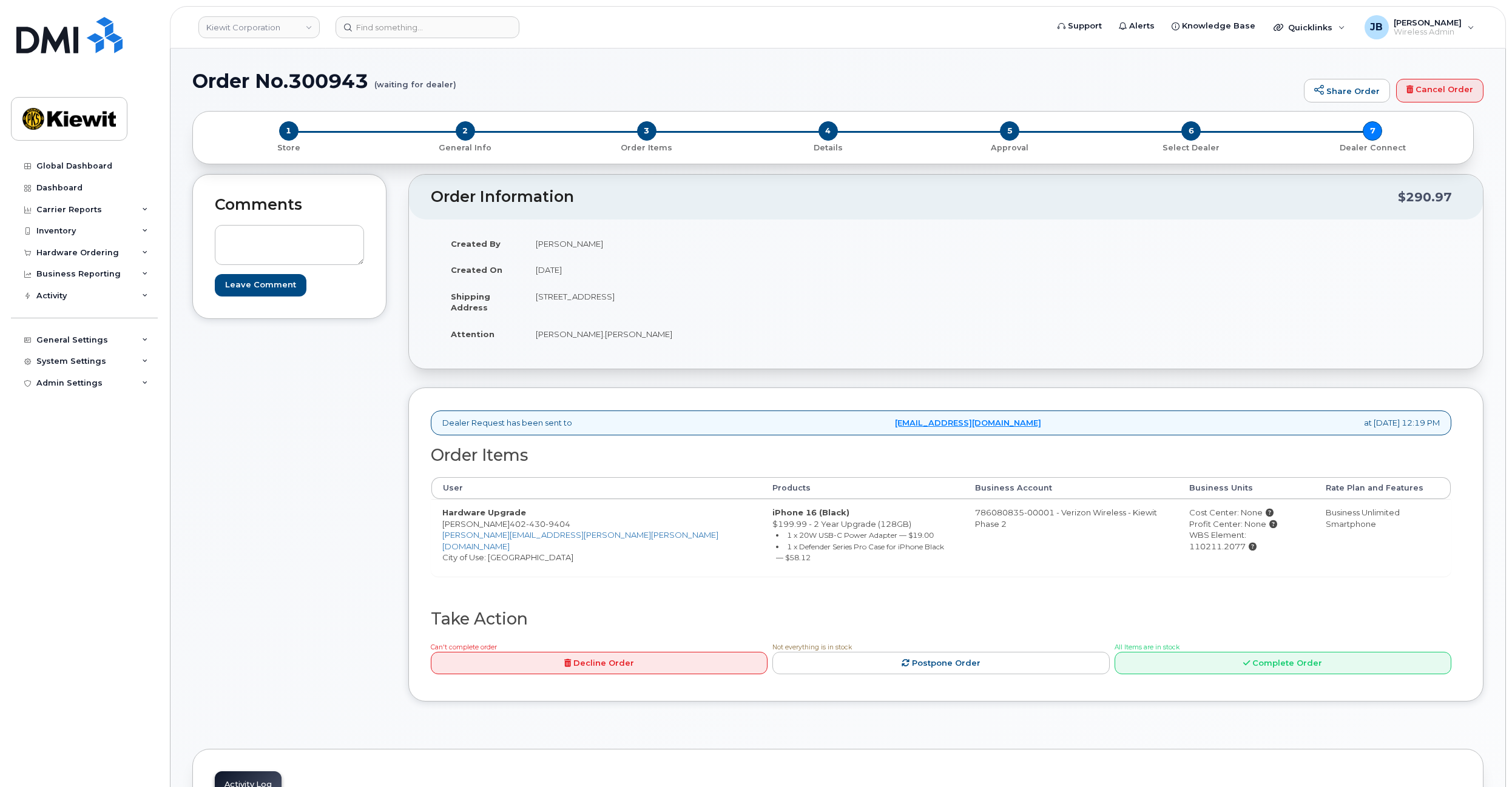
click at [756, 297] on td "[STREET_ADDRESS]" at bounding box center [731, 302] width 412 height 38
click at [757, 292] on td "[STREET_ADDRESS]" at bounding box center [731, 302] width 412 height 38
drag, startPoint x: 731, startPoint y: 287, endPoint x: 724, endPoint y: 258, distance: 29.8
click at [724, 258] on tbody "Created By [PERSON_NAME] Created On [DATE] Shipping Address [STREET_ADDRESS] At…" at bounding box center [688, 289] width 496 height 117
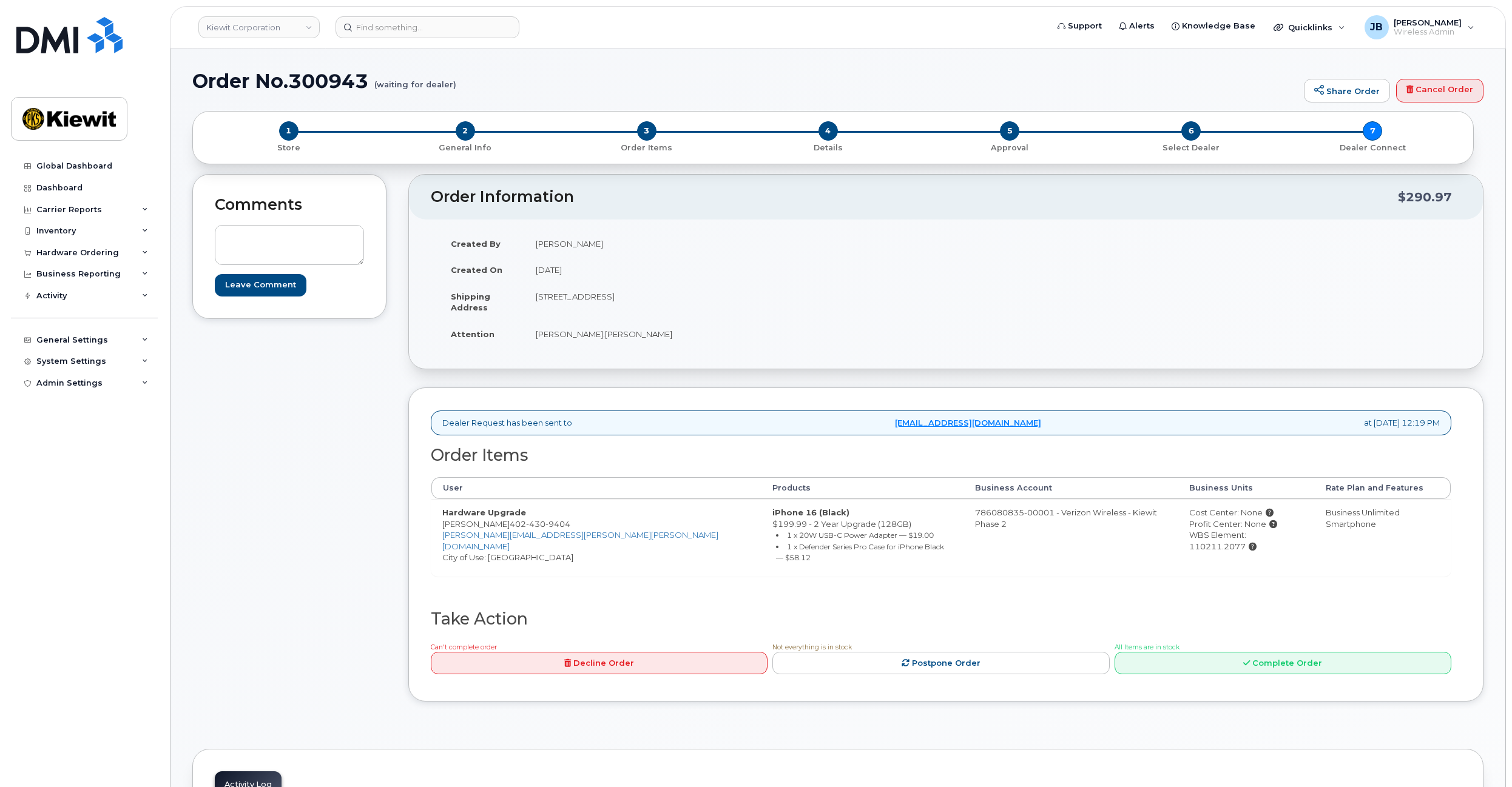
click at [724, 258] on td "[DATE]" at bounding box center [731, 270] width 412 height 26
drag, startPoint x: 724, startPoint y: 258, endPoint x: 729, endPoint y: 291, distance: 33.4
click at [728, 288] on tbody "Created By [PERSON_NAME] Created On [DATE] Shipping Address [STREET_ADDRESS] At…" at bounding box center [688, 289] width 496 height 117
click at [729, 291] on td "[STREET_ADDRESS]" at bounding box center [731, 302] width 412 height 38
